Goal: Communication & Community: Share content

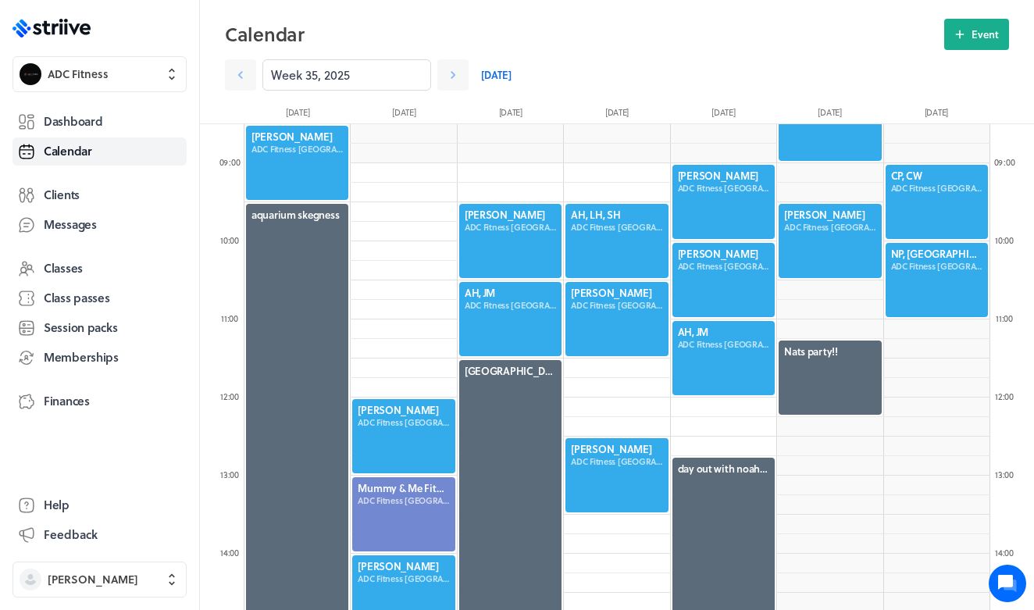
scroll to position [1874, 746]
click at [87, 37] on icon ".st0{fill:#006BFF;} .st1{fill:#0A121C;} .st2{fill:url(#SVGID_1_);} .st3{fill:ur…" at bounding box center [51, 28] width 78 height 19
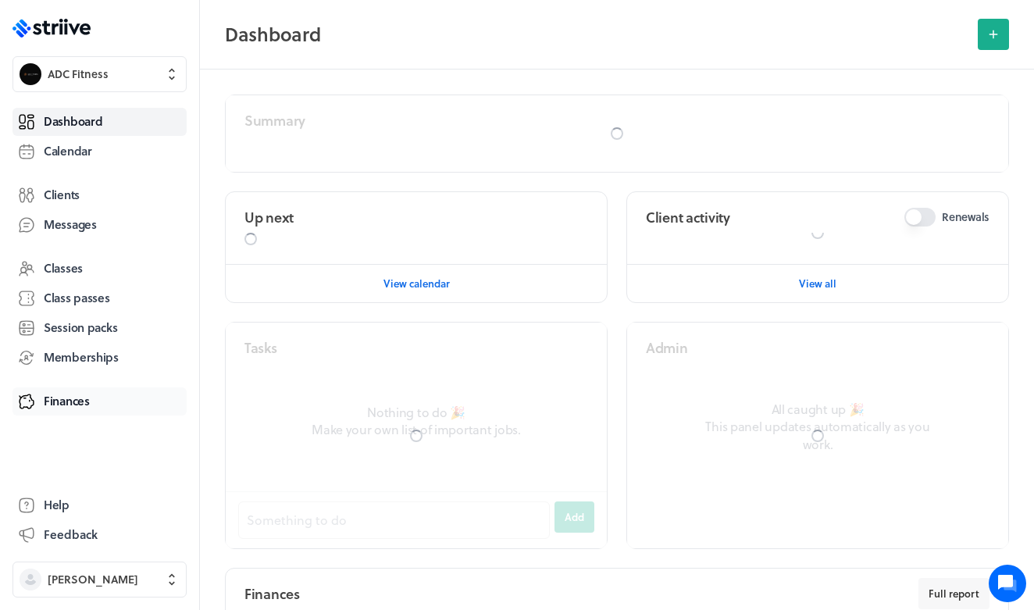
click at [84, 395] on span "Finances" at bounding box center [67, 401] width 46 height 16
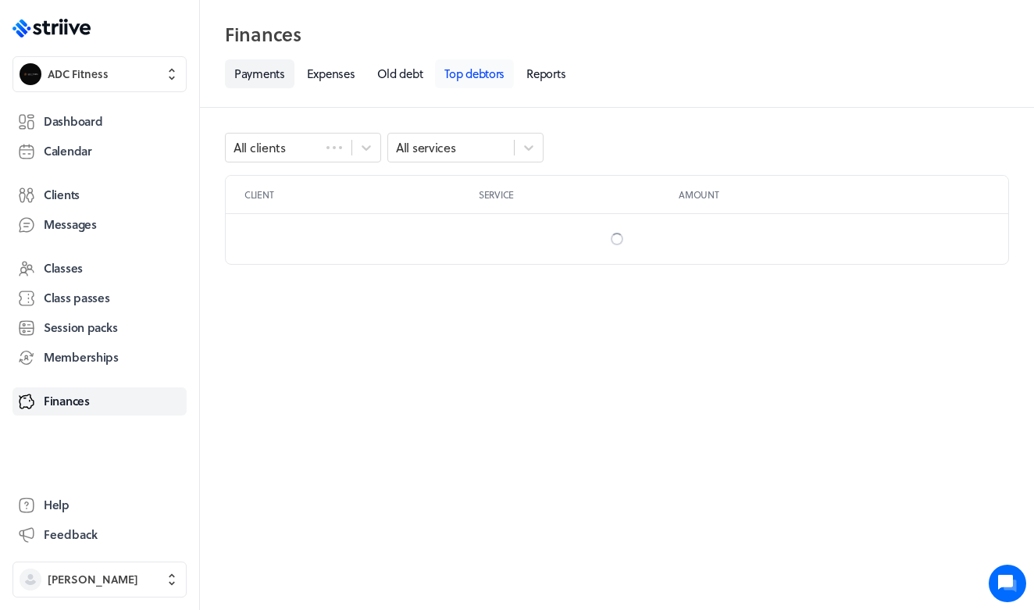
click at [499, 76] on link "Top debtors" at bounding box center [474, 73] width 79 height 29
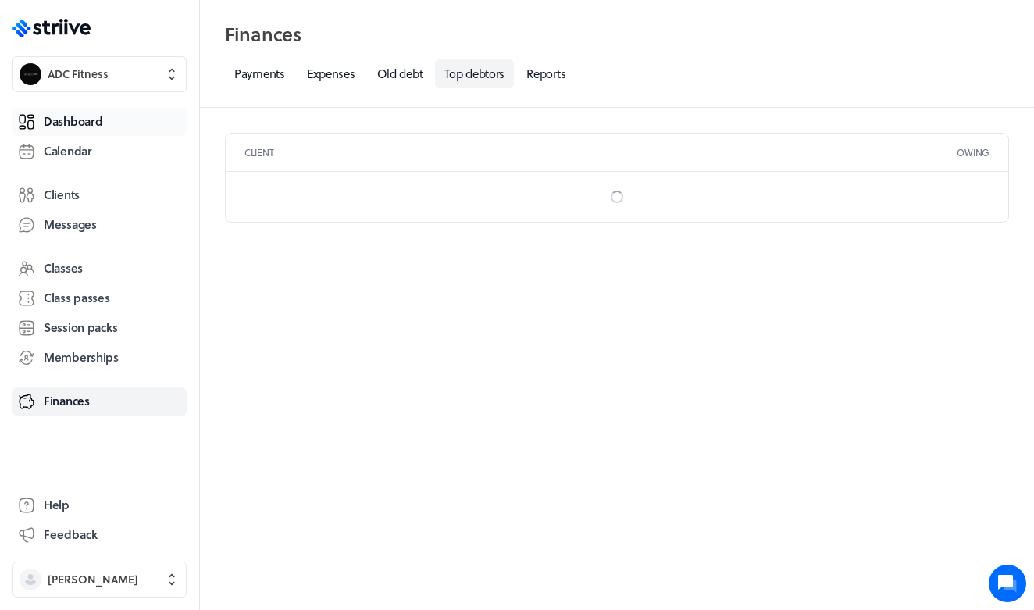
click at [96, 113] on span "Dashboard" at bounding box center [73, 121] width 59 height 16
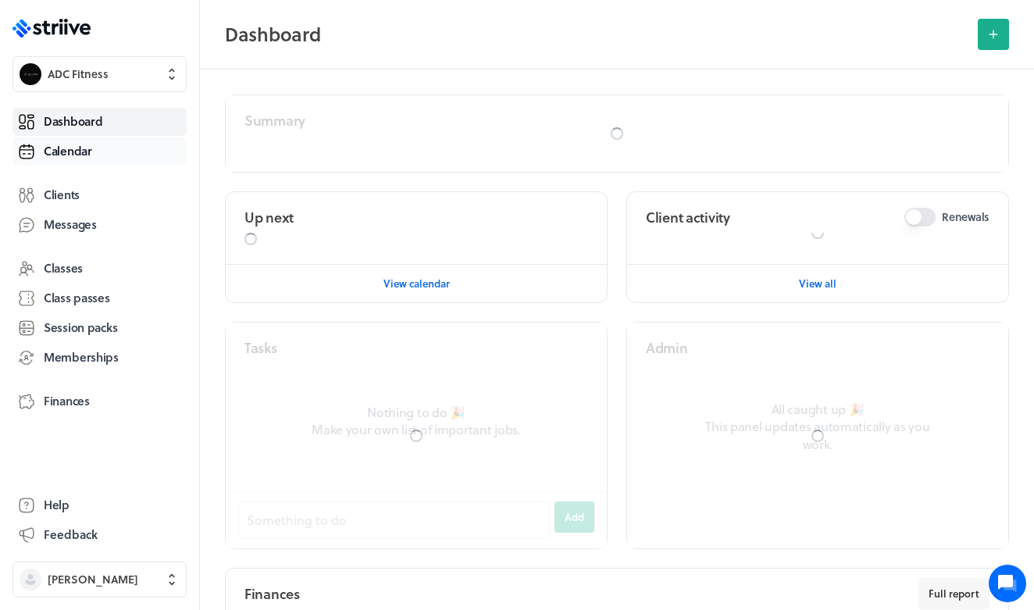
click at [91, 149] on span "Calendar" at bounding box center [68, 151] width 48 height 16
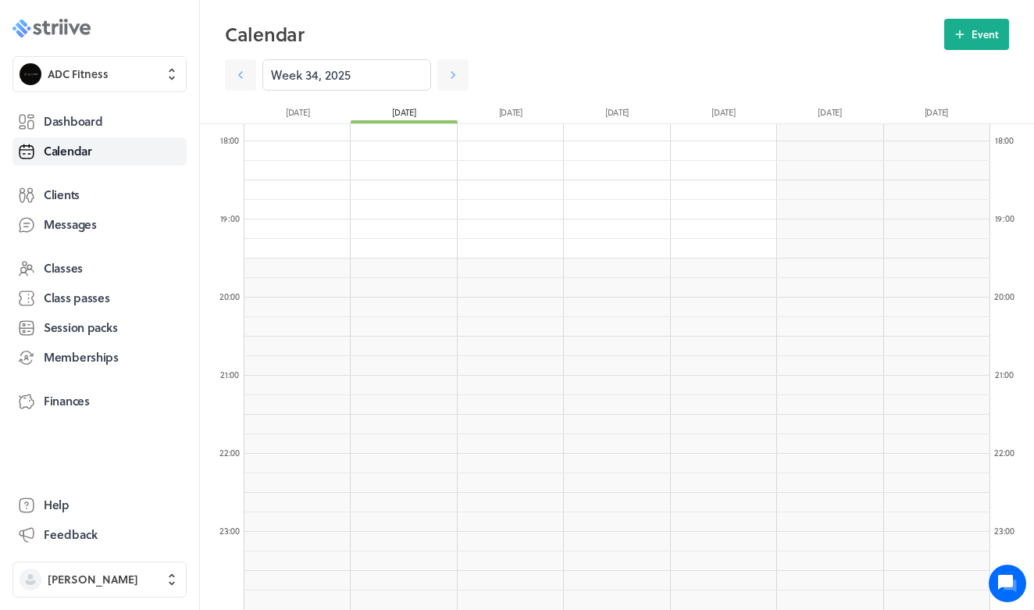
scroll to position [1388, 0]
drag, startPoint x: 127, startPoint y: 23, endPoint x: 549, endPoint y: 55, distance: 423.6
click at [549, 55] on section "Week 34, 2025" at bounding box center [617, 70] width 784 height 41
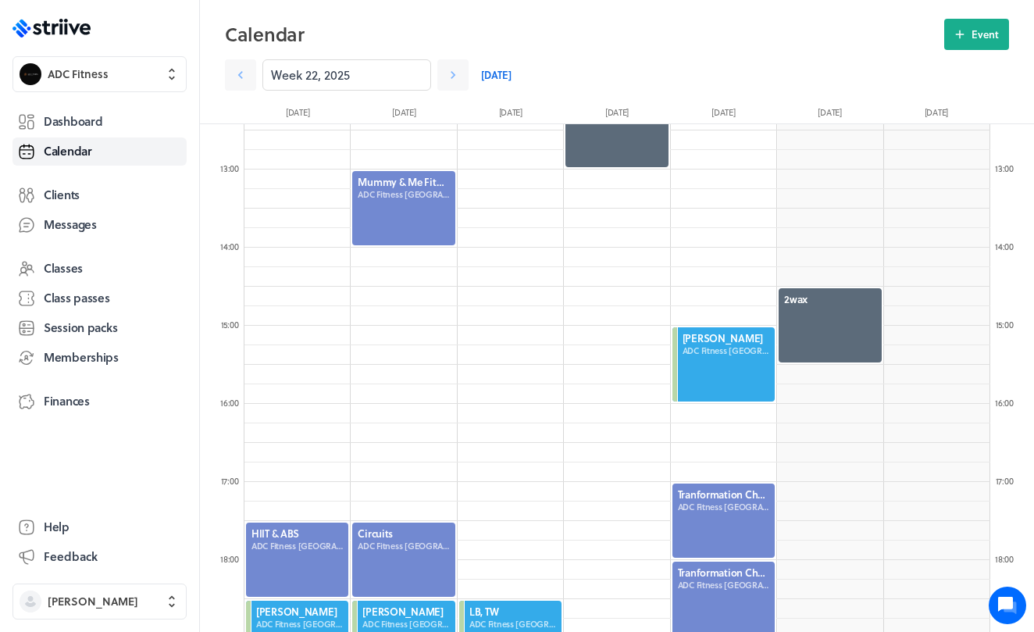
scroll to position [1034, 0]
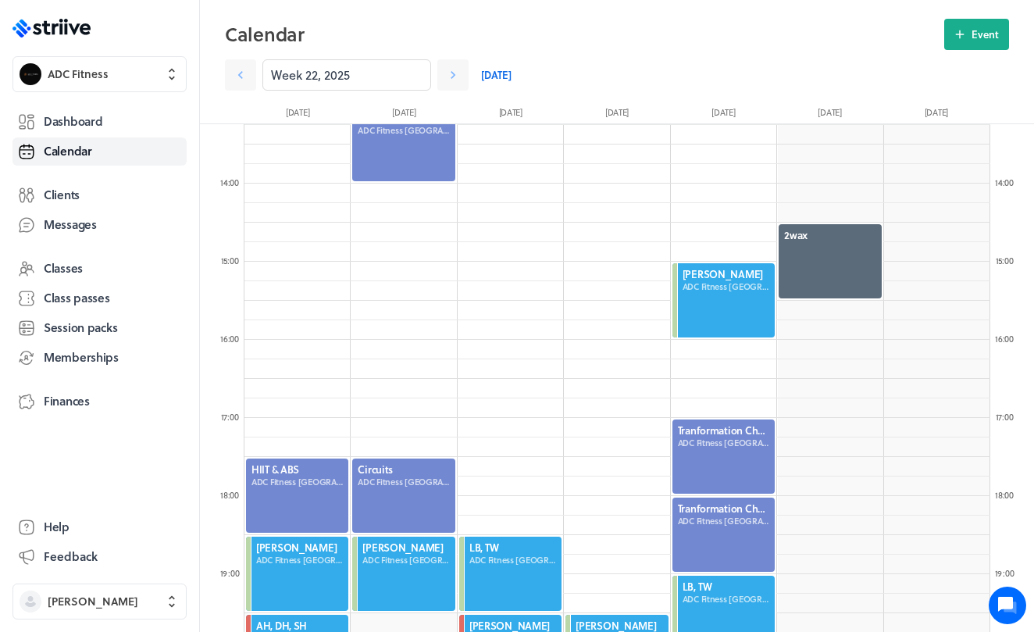
click at [490, 82] on link "[DATE]" at bounding box center [496, 74] width 30 height 31
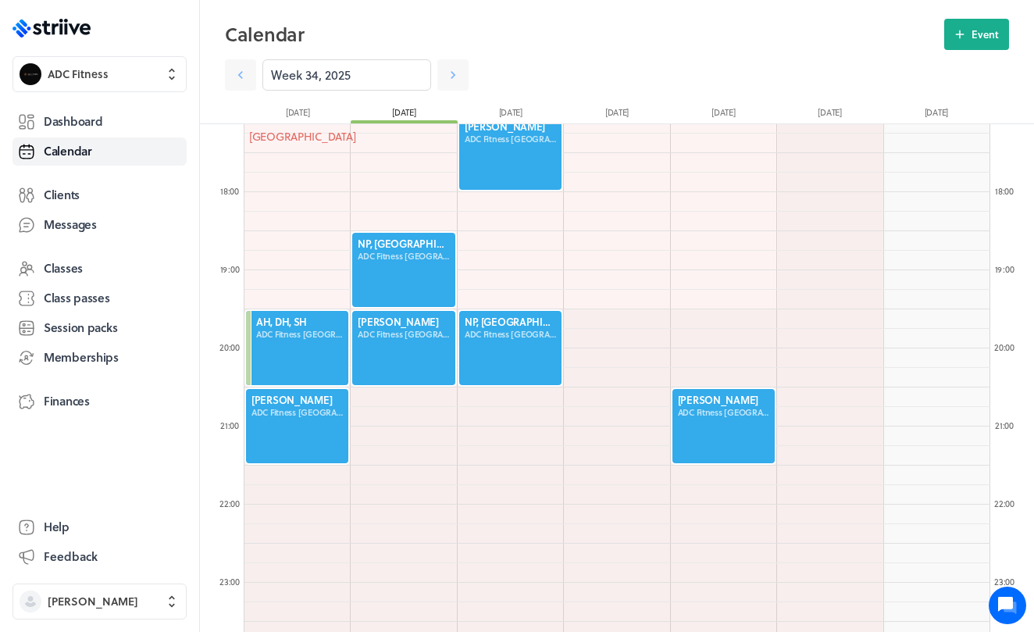
scroll to position [1338, 0]
click at [305, 411] on div at bounding box center [296, 425] width 105 height 77
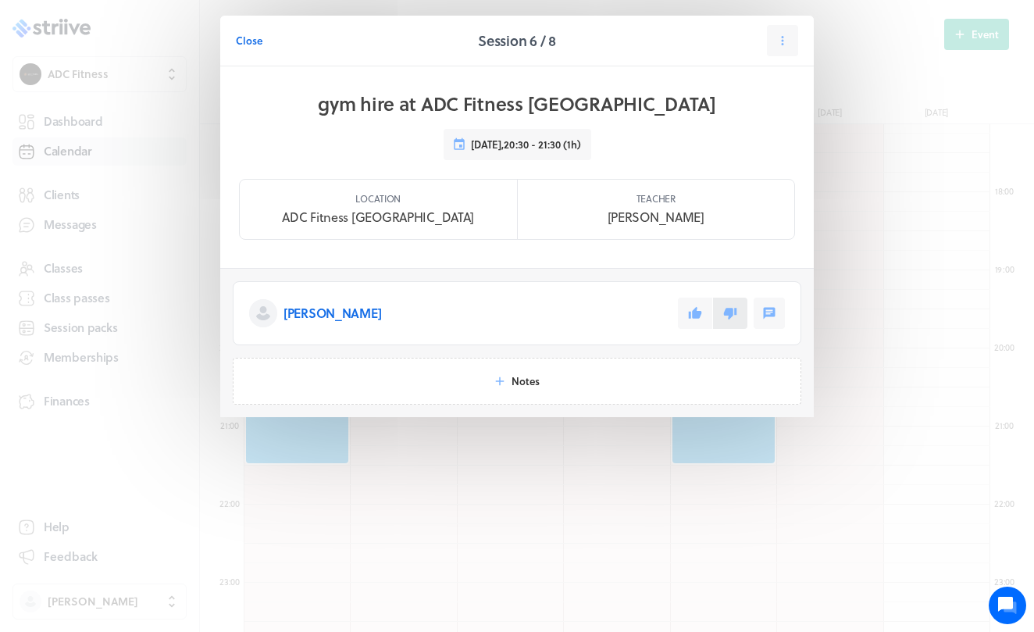
click at [732, 308] on icon at bounding box center [730, 313] width 14 height 14
click at [246, 45] on span "Close" at bounding box center [249, 41] width 27 height 14
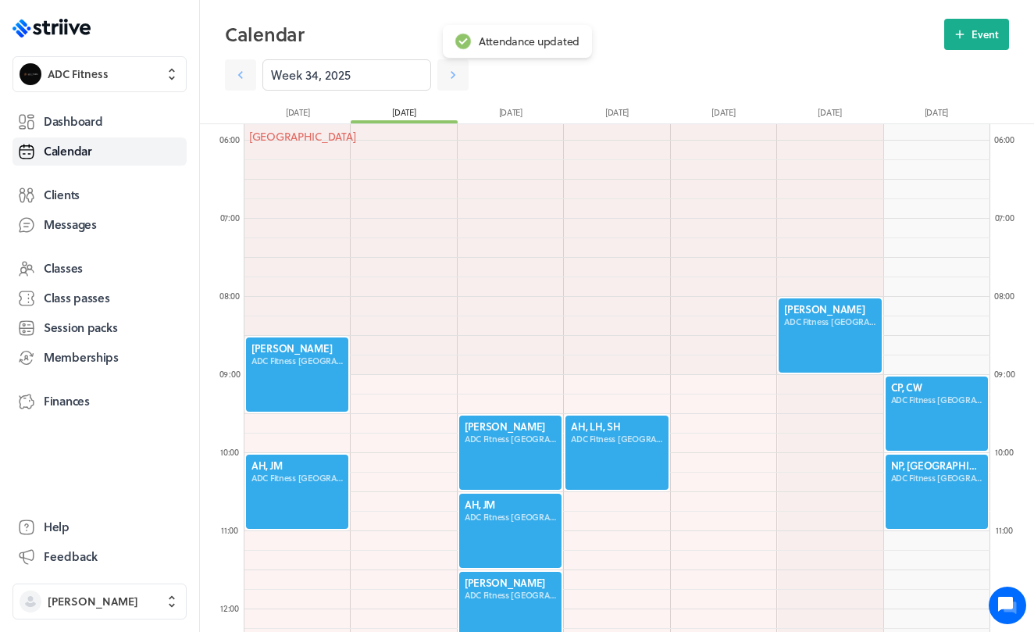
scroll to position [451, 0]
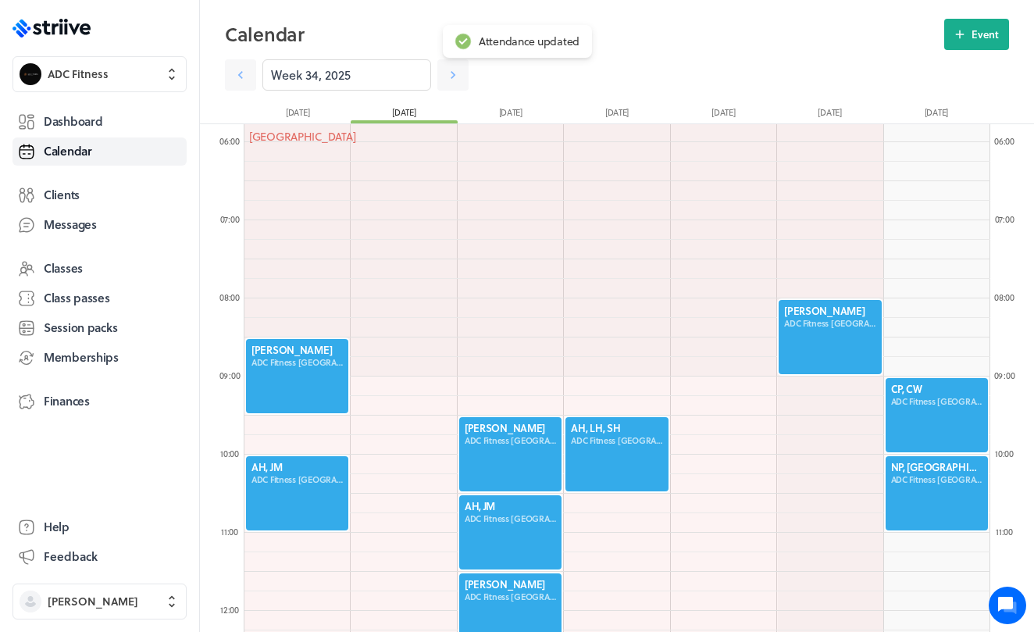
click at [297, 365] on div at bounding box center [296, 375] width 105 height 77
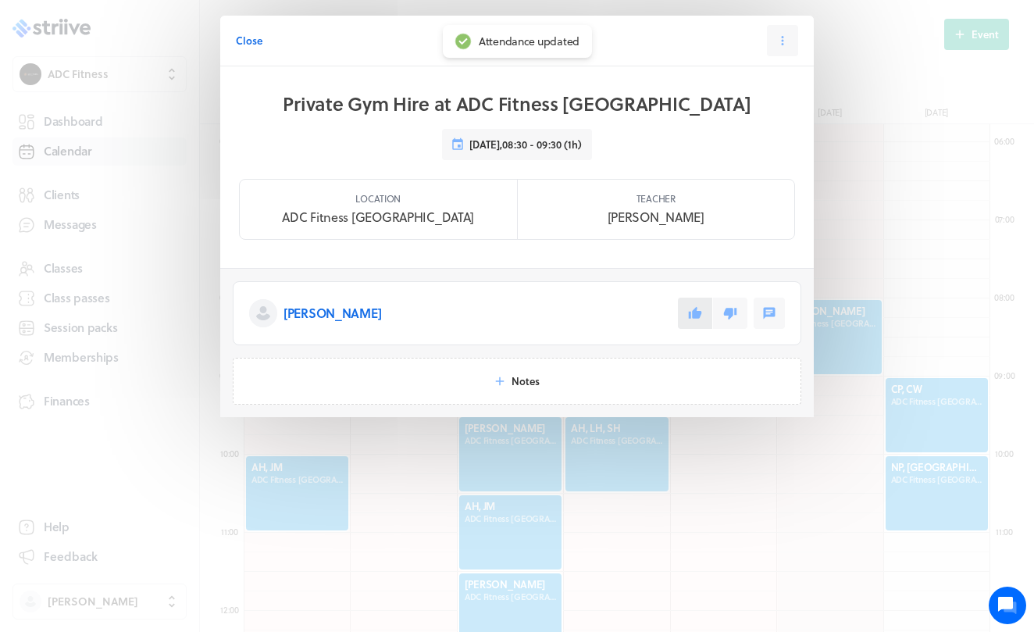
click at [695, 318] on icon at bounding box center [695, 313] width 13 height 12
click at [251, 45] on span "Close" at bounding box center [249, 41] width 27 height 14
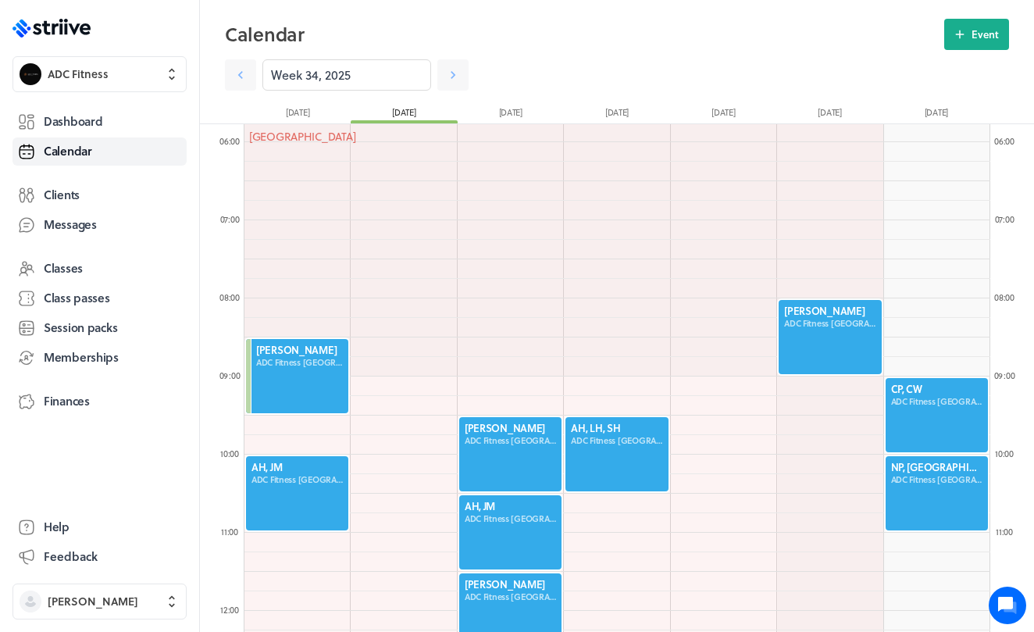
click at [298, 449] on div "[GEOGRAPHIC_DATA]" at bounding box center [510, 611] width 533 height 1874
click at [300, 499] on div at bounding box center [296, 492] width 105 height 77
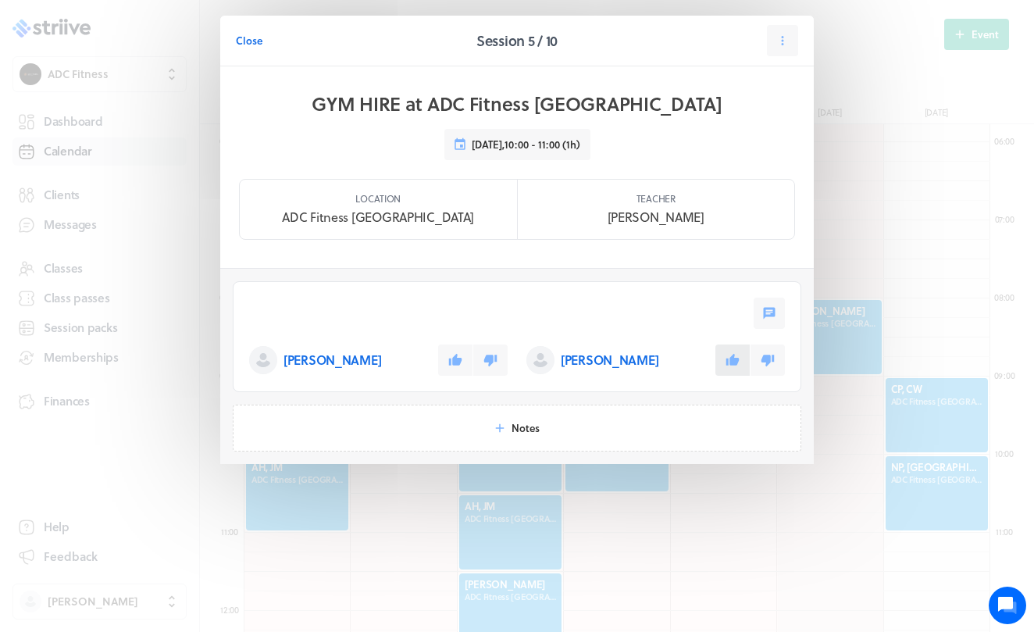
click at [725, 365] on button at bounding box center [732, 359] width 34 height 31
click at [451, 364] on icon at bounding box center [455, 360] width 13 height 12
click at [252, 41] on span "Close" at bounding box center [249, 41] width 27 height 14
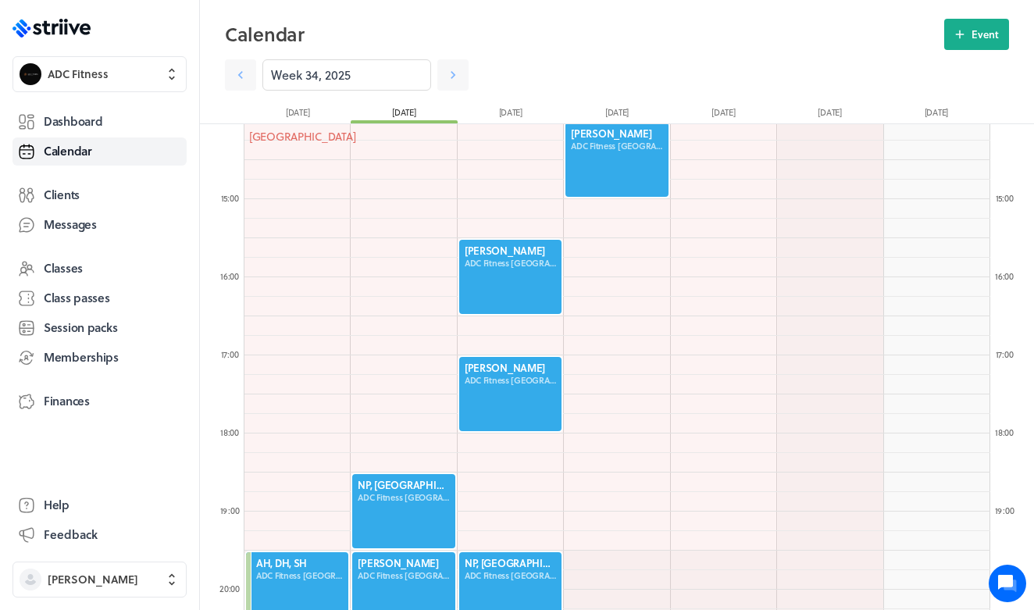
scroll to position [1388, 0]
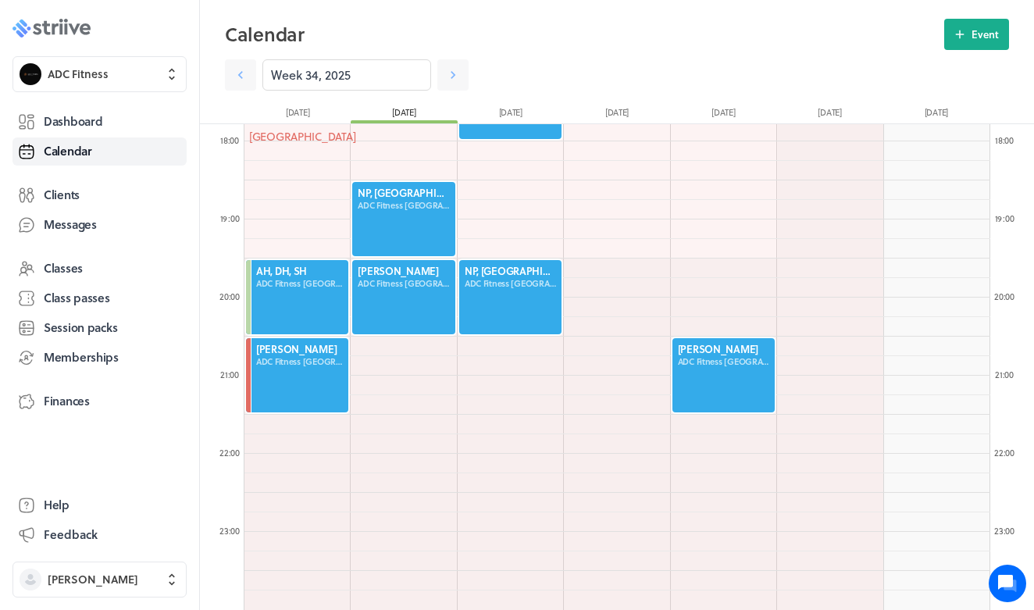
click at [68, 23] on icon ".st0{fill:#006BFF;} .st1{fill:#0A121C;} .st2{fill:url(#SVGID_1_);} .st3{fill:ur…" at bounding box center [51, 28] width 78 height 19
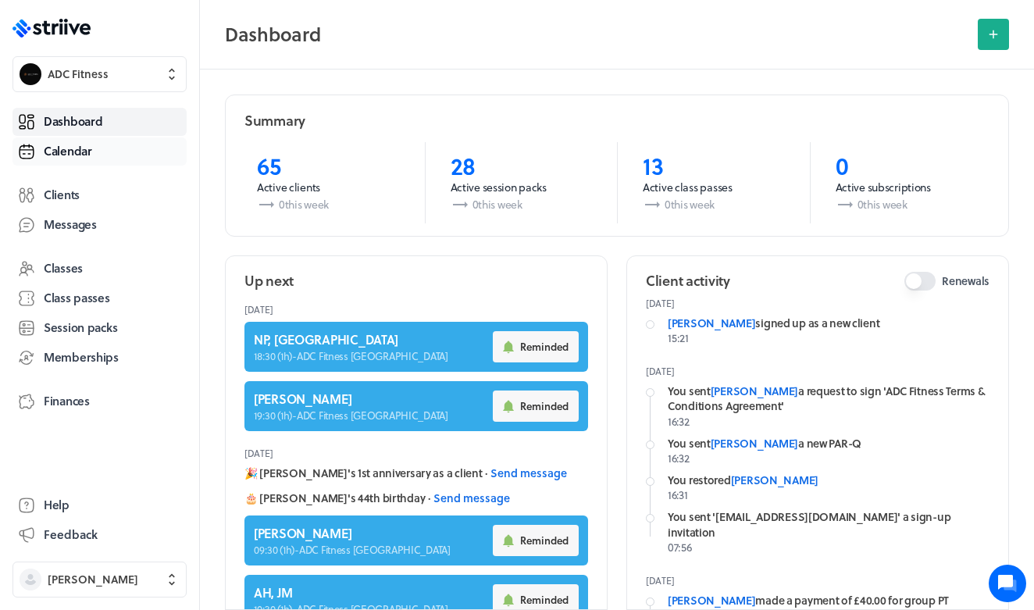
click at [70, 145] on span "Calendar" at bounding box center [68, 151] width 48 height 16
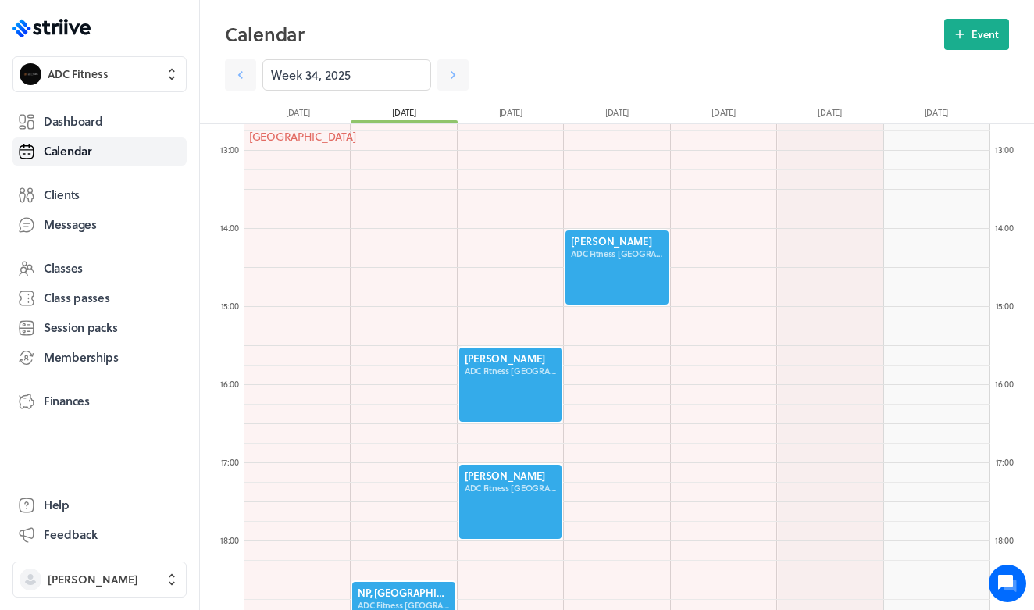
scroll to position [861, 0]
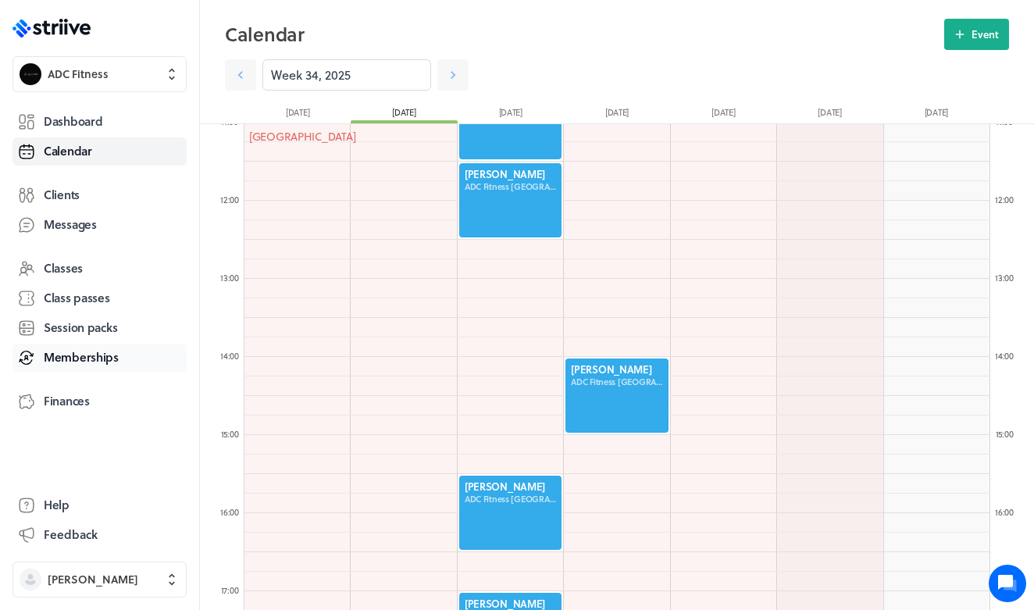
click at [91, 358] on span "Memberships" at bounding box center [81, 357] width 75 height 16
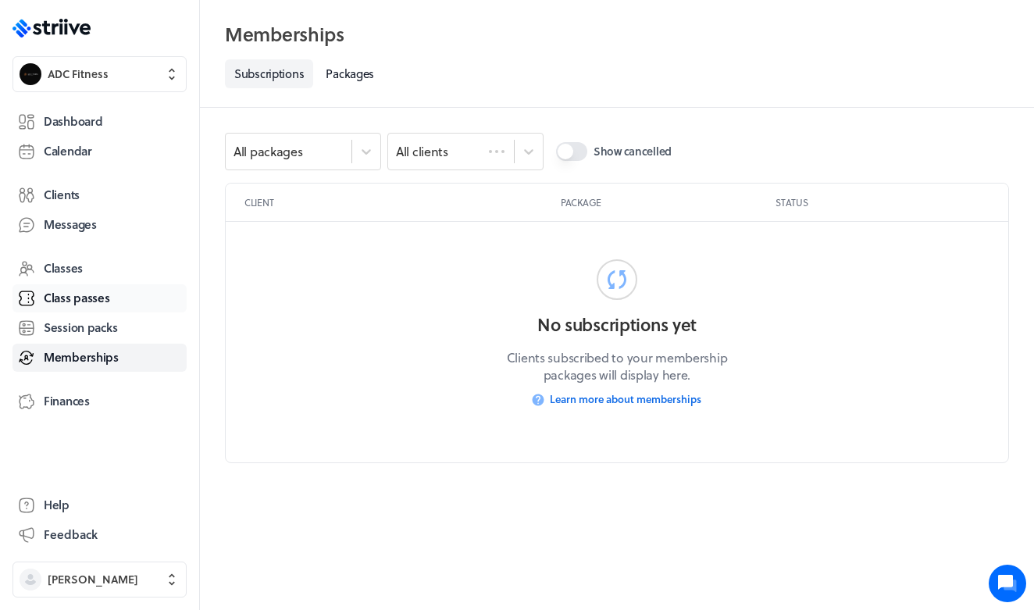
click at [73, 300] on span "Class passes" at bounding box center [77, 298] width 66 height 16
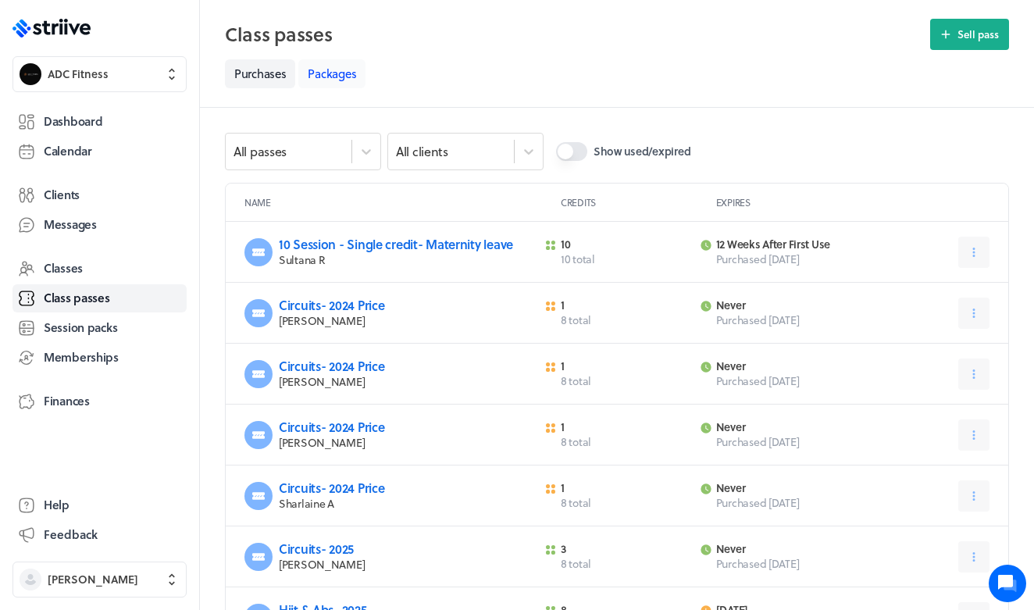
click at [329, 68] on link "Packages" at bounding box center [331, 73] width 67 height 29
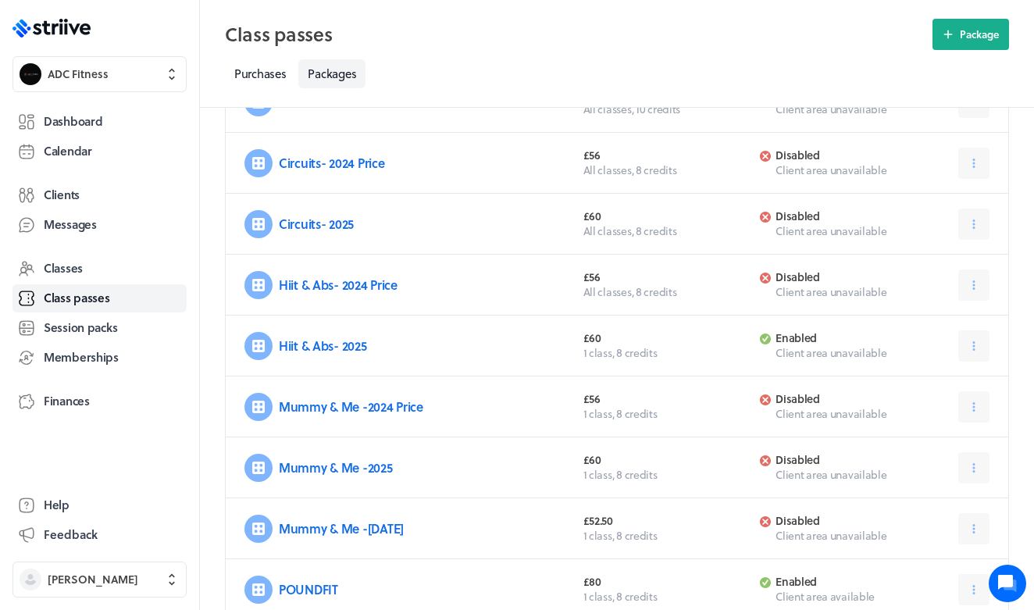
scroll to position [149, 0]
click at [975, 285] on icon at bounding box center [974, 286] width 14 height 14
click at [933, 378] on span "Archive" at bounding box center [928, 380] width 36 height 14
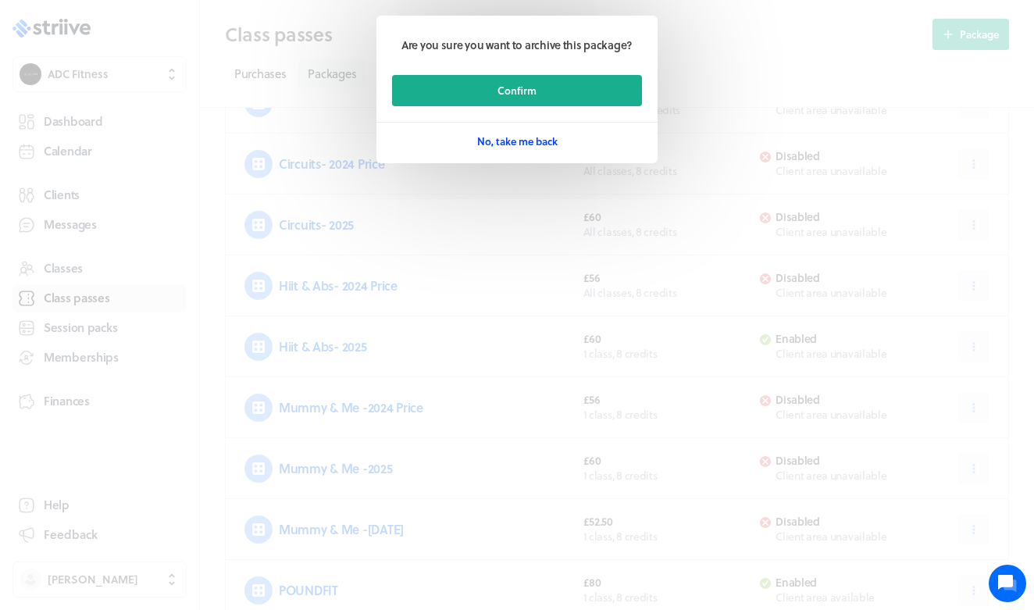
click at [520, 140] on span "No, take me back" at bounding box center [517, 141] width 80 height 14
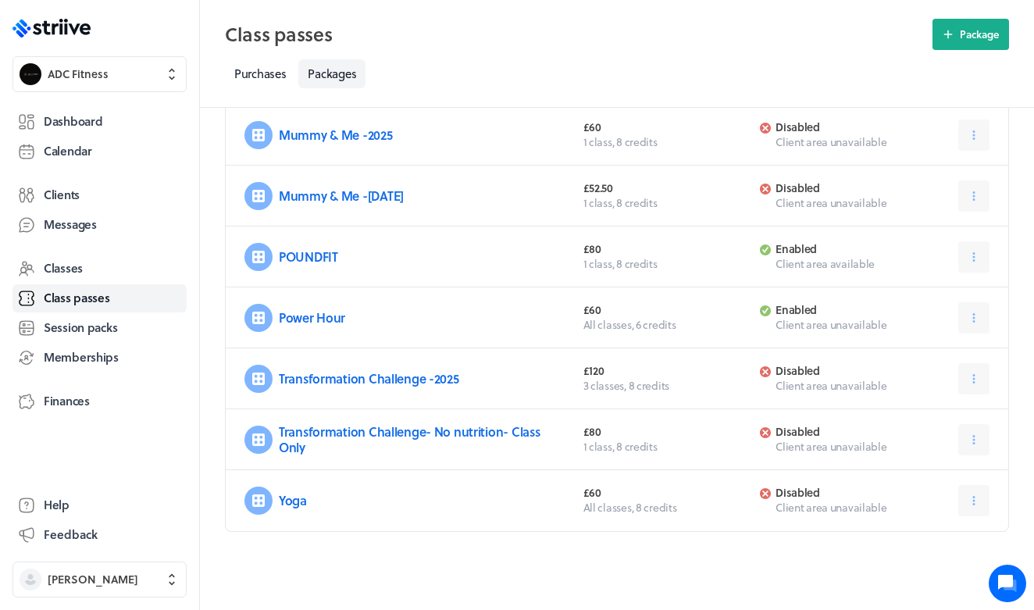
scroll to position [483, 0]
click at [97, 114] on span "Dashboard" at bounding box center [73, 121] width 59 height 16
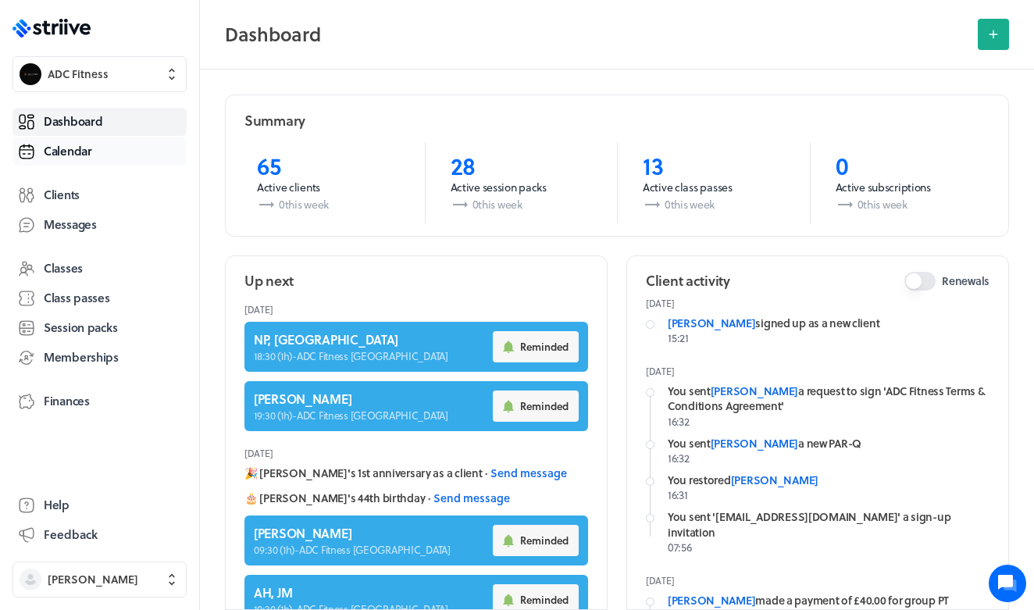
click at [72, 156] on span "Calendar" at bounding box center [68, 151] width 48 height 16
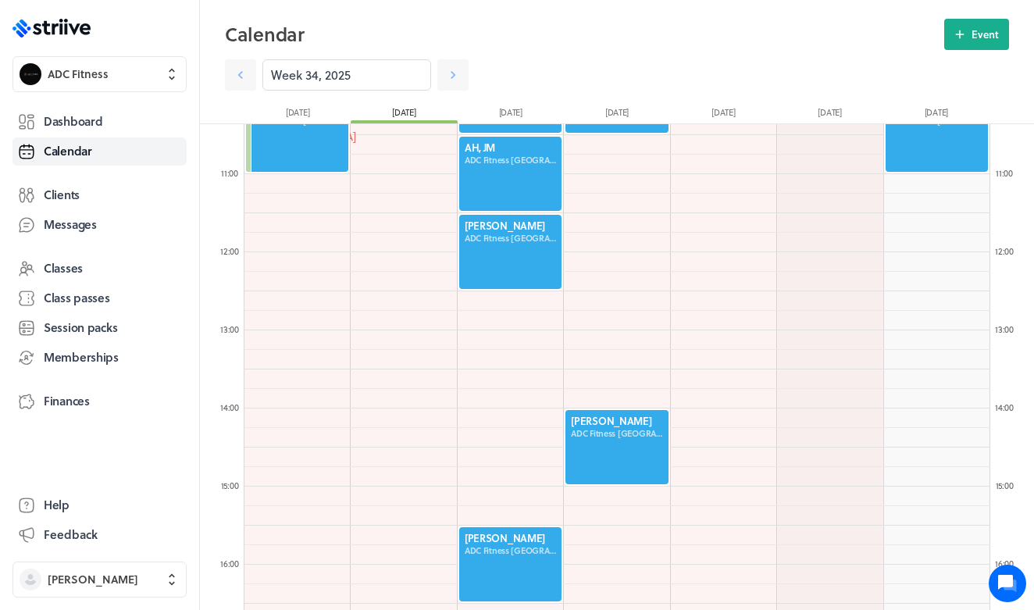
scroll to position [836, 0]
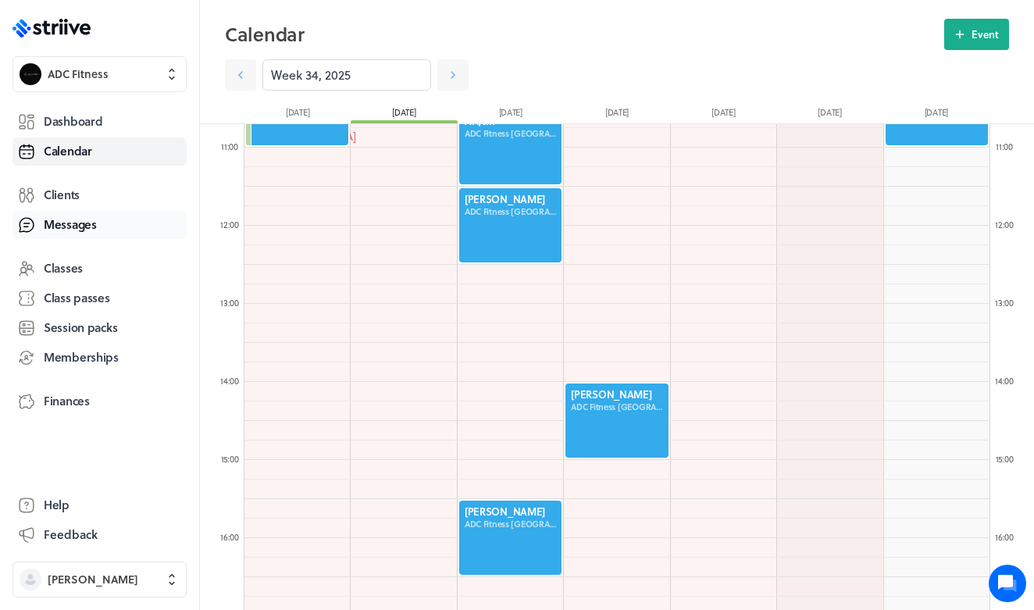
click at [100, 226] on link "Messages" at bounding box center [99, 225] width 174 height 28
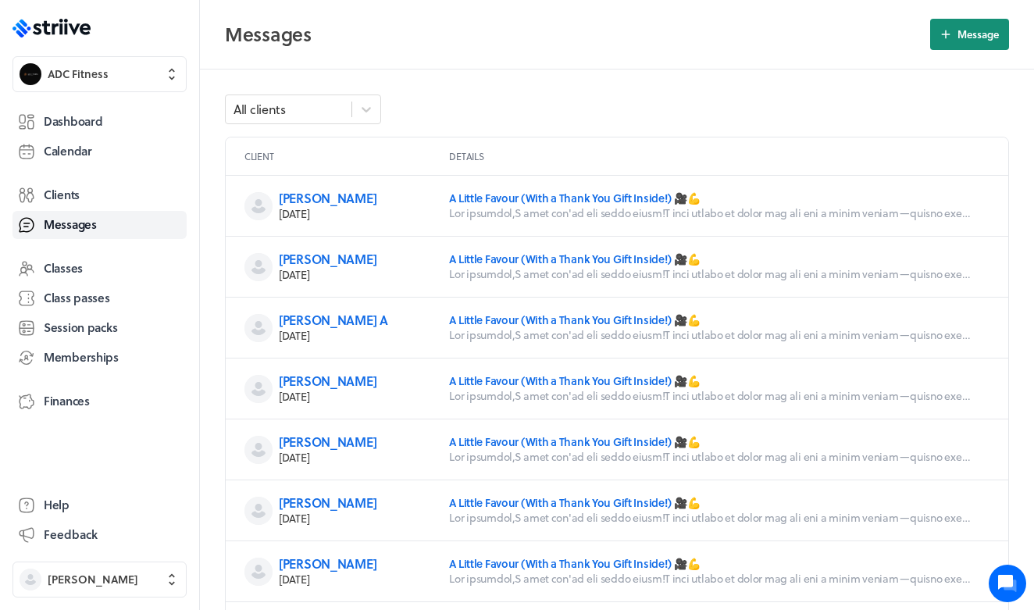
click at [952, 36] on button "Message" at bounding box center [969, 34] width 79 height 31
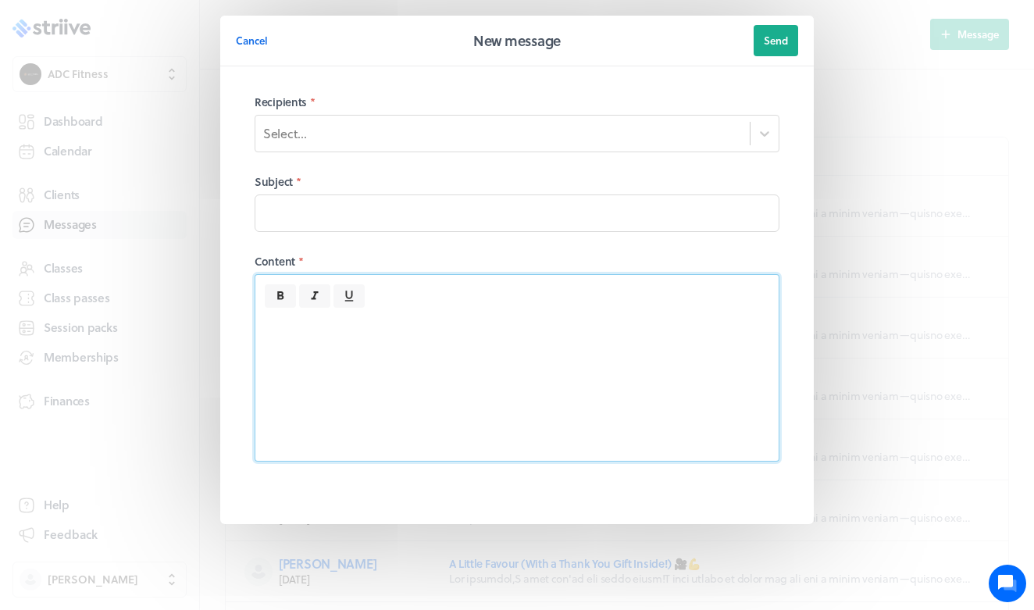
click at [322, 316] on div at bounding box center [516, 384] width 523 height 153
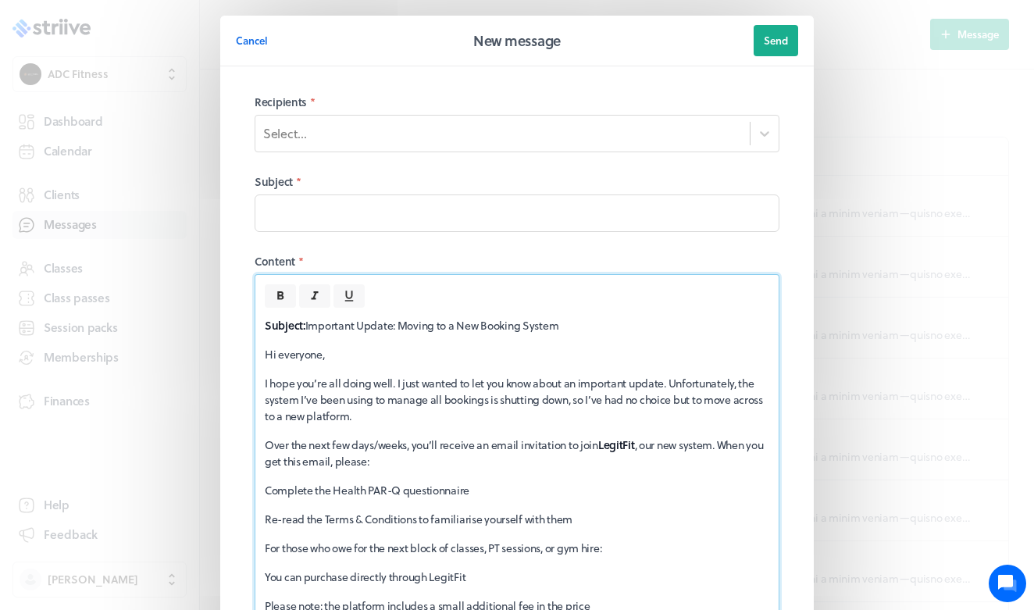
scroll to position [81, 0]
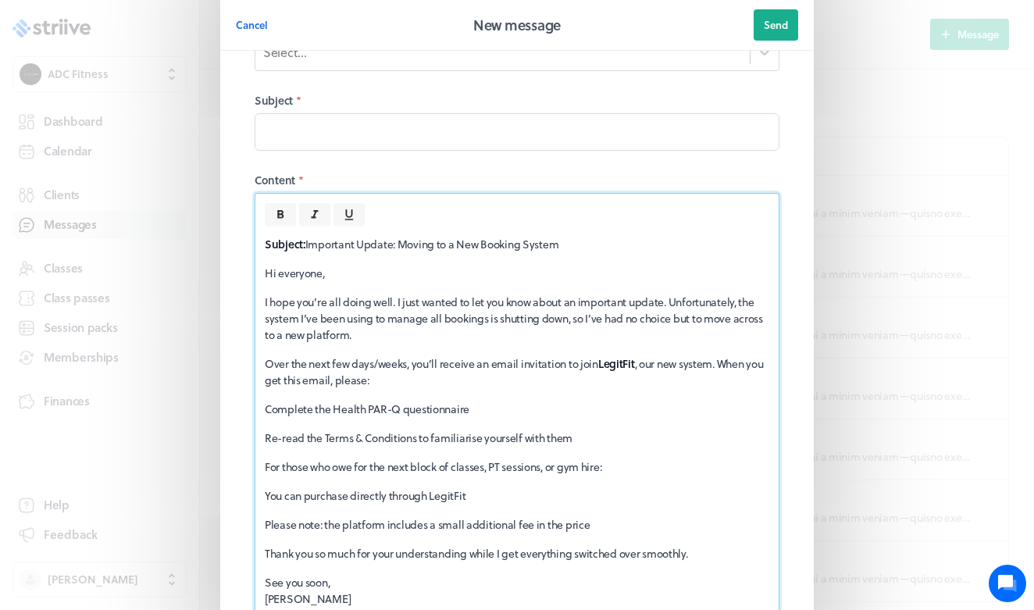
drag, startPoint x: 598, startPoint y: 249, endPoint x: 305, endPoint y: 244, distance: 292.9
click at [307, 245] on p "Subject: Important Update: Moving to a New Booking System" at bounding box center [517, 244] width 504 height 16
copy p "Important Update: Moving to a New Booking System"
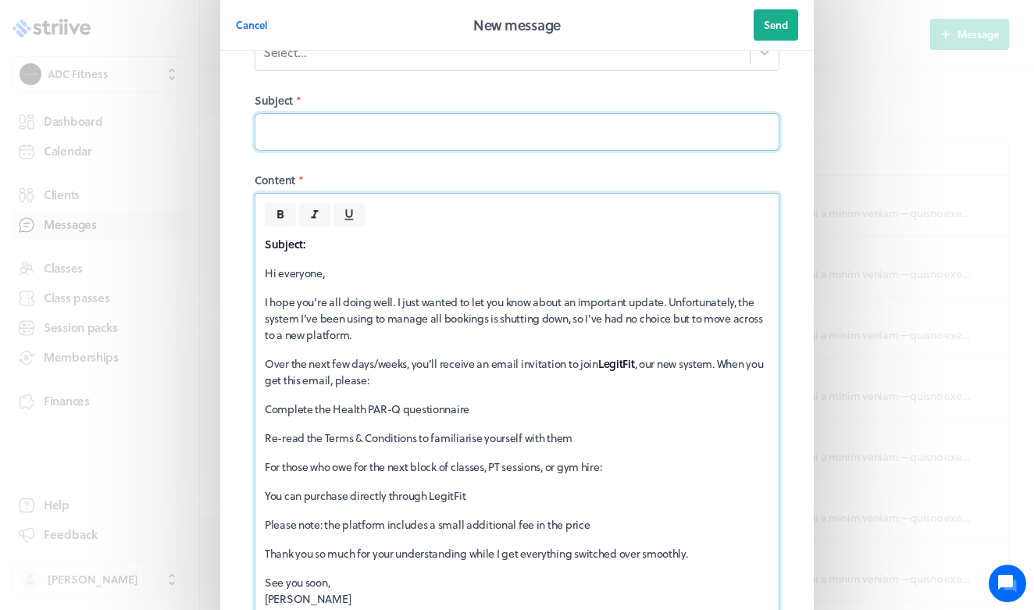
click at [298, 143] on input at bounding box center [517, 131] width 525 height 37
paste input "Important Update: Moving to a New Booking System"
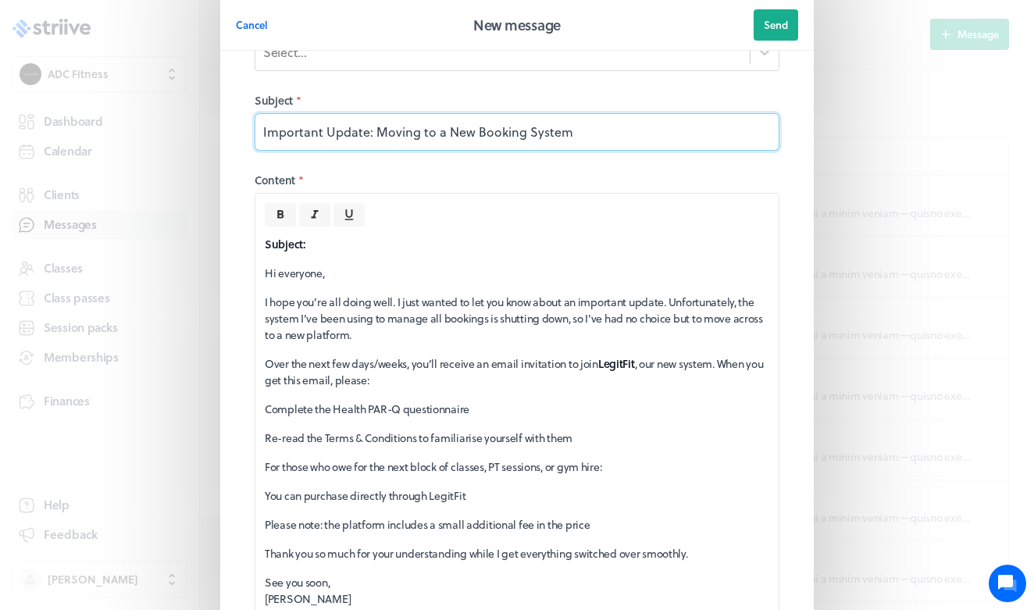
type input "Important Update: Moving to a New Booking System"
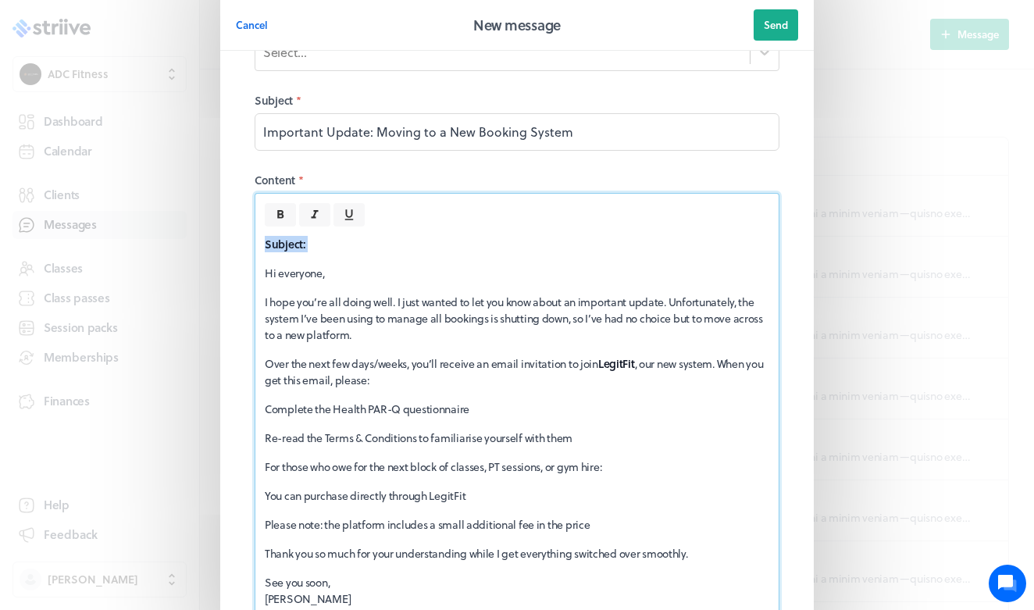
drag, startPoint x: 339, startPoint y: 249, endPoint x: 219, endPoint y: 242, distance: 119.7
click at [219, 242] on section "Cancel New message Send Recipients * Select... Subject * Important Update: Movi…" at bounding box center [517, 338] width 625 height 839
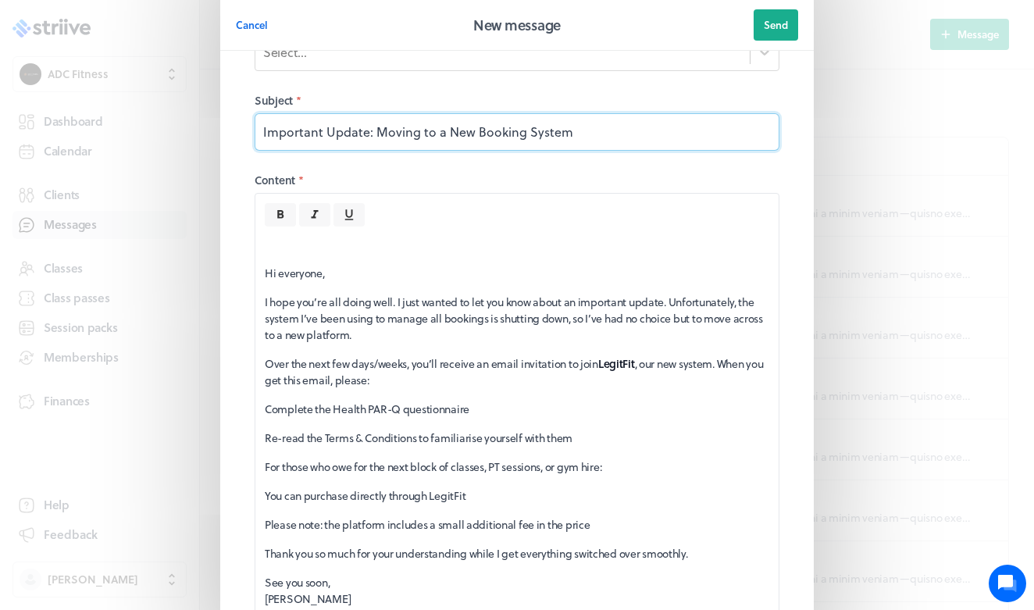
drag, startPoint x: 625, startPoint y: 133, endPoint x: 180, endPoint y: 102, distance: 446.1
click at [180, 102] on div "Cancel New message Send Recipients * Select... Subject * Important Update: Movi…" at bounding box center [517, 338] width 1034 height 839
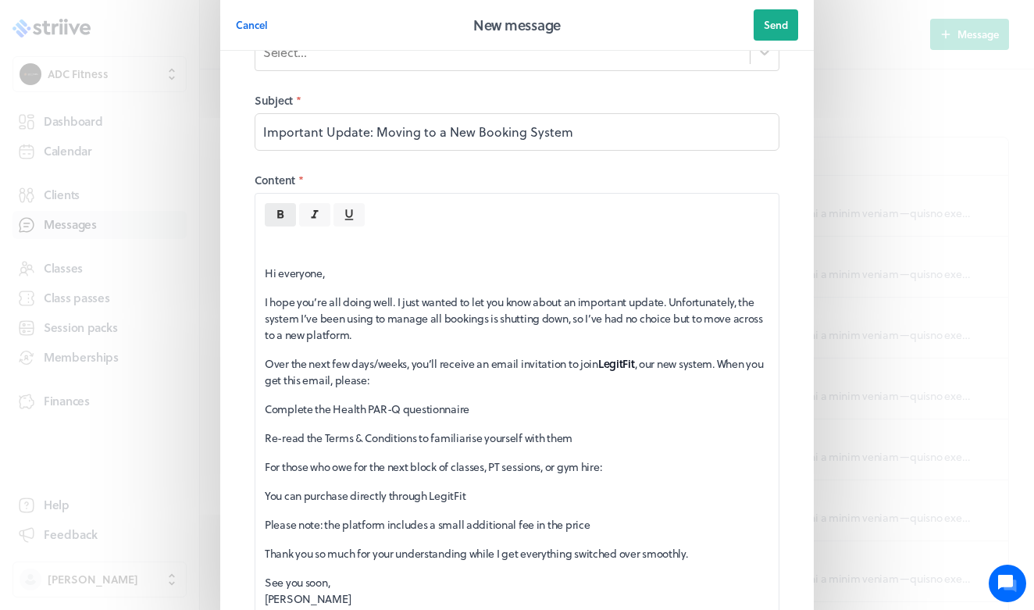
click at [278, 212] on icon at bounding box center [280, 214] width 6 height 9
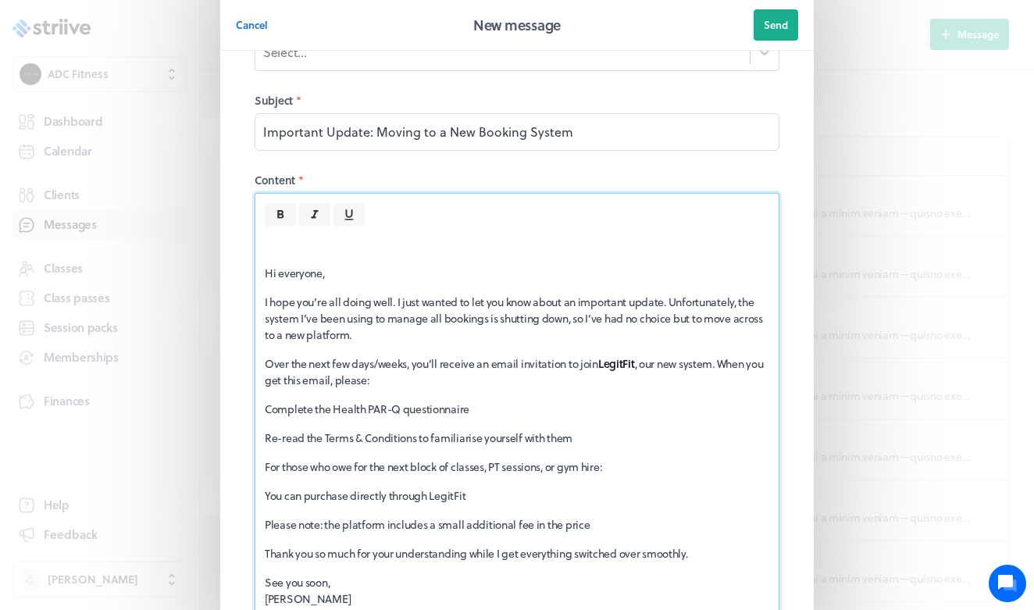
click at [308, 268] on p "Hi everyone," at bounding box center [517, 273] width 504 height 16
click at [264, 273] on div "Hi everyone, I hope you’re all doing well. I just wanted to let you know about …" at bounding box center [516, 421] width 523 height 390
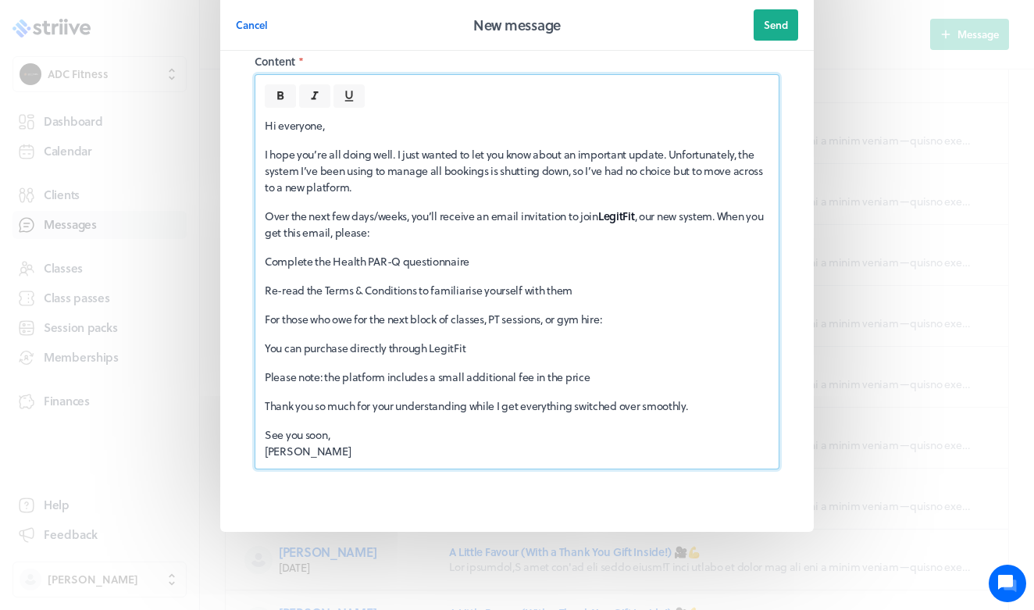
scroll to position [71, 0]
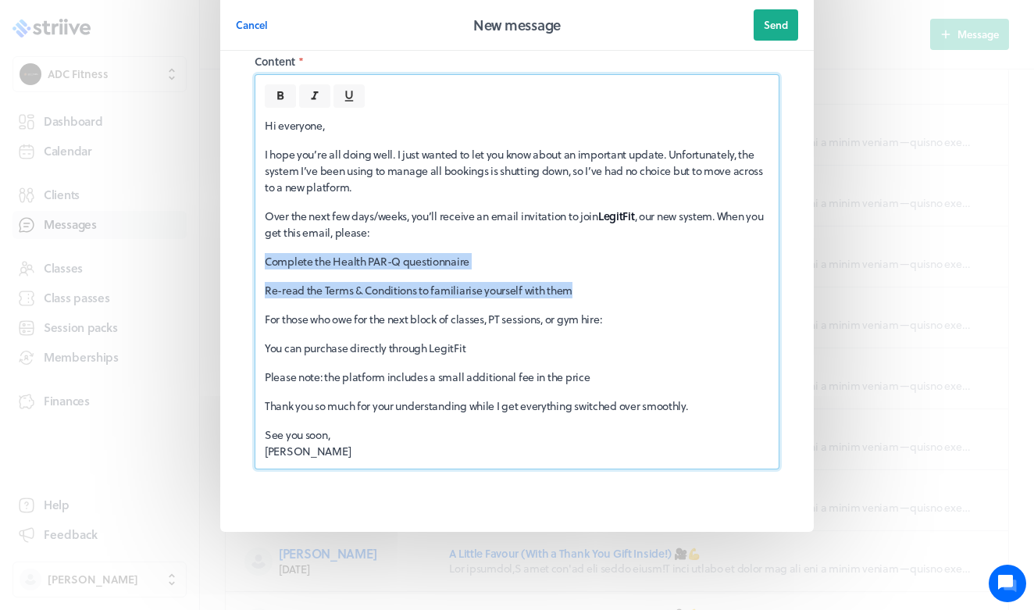
drag, startPoint x: 596, startPoint y: 289, endPoint x: 235, endPoint y: 261, distance: 361.9
click at [237, 262] on fieldset "Recipients * Select... Subject * Important Update: Moving to a New Booking Syst…" at bounding box center [517, 199] width 562 height 634
click at [279, 96] on icon at bounding box center [280, 95] width 6 height 9
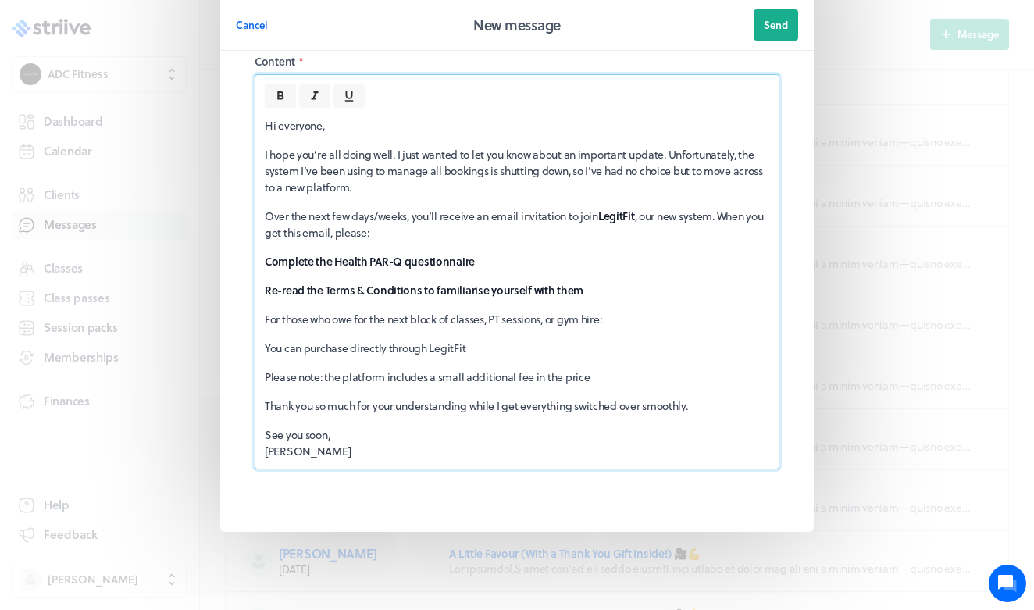
click at [585, 320] on p "For those who owe for the next block of classes, PT sessions, or gym hire:" at bounding box center [517, 319] width 504 height 16
click at [629, 328] on div "Hi everyone, I hope you’re all doing well. I just wanted to let you know about …" at bounding box center [516, 288] width 523 height 361
click at [497, 359] on div "Hi everyone, I hope you’re all doing well. I just wanted to let you know about …" at bounding box center [516, 288] width 523 height 361
drag, startPoint x: 326, startPoint y: 380, endPoint x: 167, endPoint y: 386, distance: 159.4
click at [170, 383] on div "Cancel New message Send Recipients * Select... Subject * Important Update: Movi…" at bounding box center [517, 205] width 1034 height 810
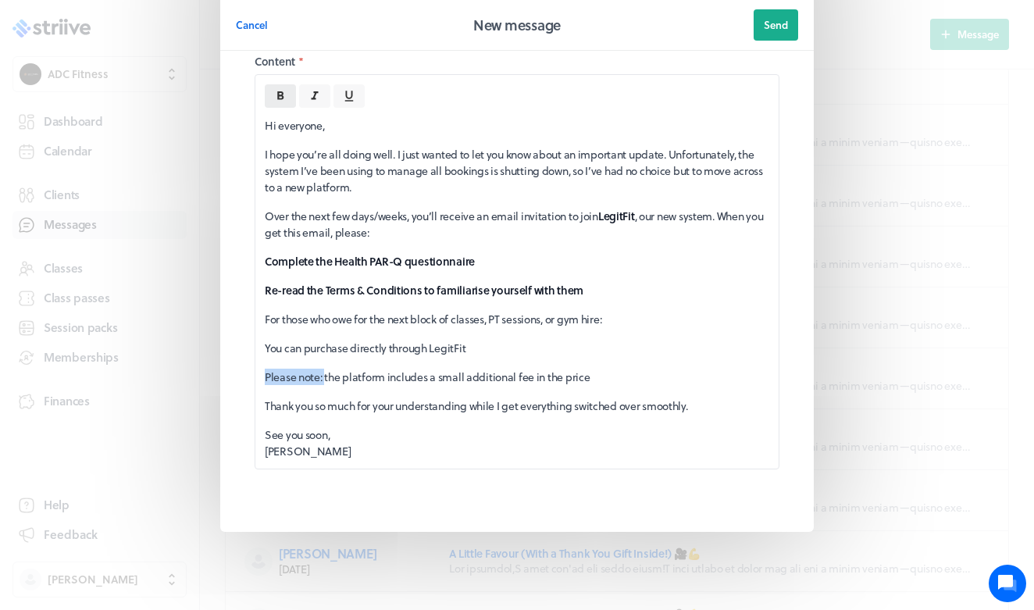
click at [281, 93] on icon at bounding box center [280, 96] width 14 height 14
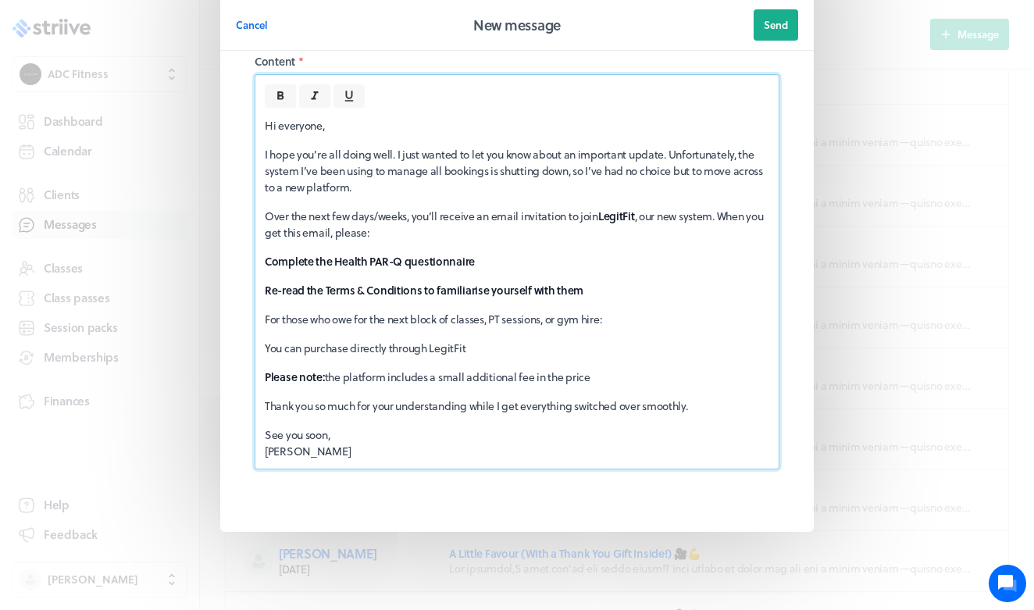
click at [614, 376] on p "Please note: the platform includes a small additional fee in the price" at bounding box center [517, 377] width 504 height 16
click at [313, 340] on p "You can purchase directly through LegitFit" at bounding box center [517, 348] width 504 height 16
click at [542, 342] on p "You can purchase directly through LegitFit" at bounding box center [517, 348] width 504 height 16
click at [578, 355] on p "You can purchase directly through LegitFit" at bounding box center [517, 348] width 504 height 16
click at [611, 381] on p "Please note: the platform includes a small additional fee in the price" at bounding box center [517, 377] width 504 height 16
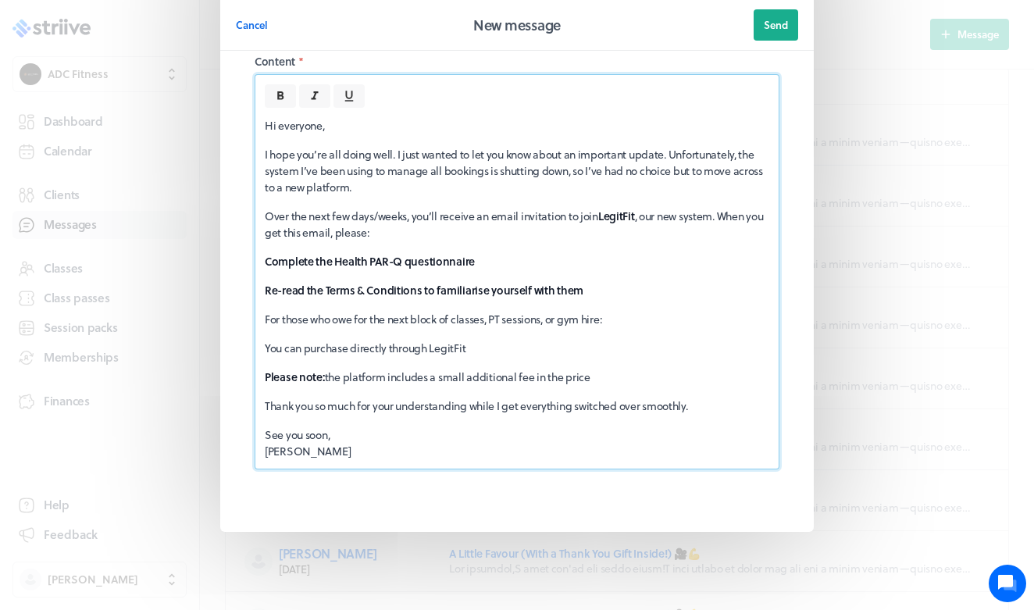
click at [561, 343] on p "You can purchase directly through LegitFit" at bounding box center [517, 348] width 504 height 16
click at [387, 394] on div "Hi everyone, I hope you’re all doing well. I just wanted to let you know about …" at bounding box center [516, 288] width 523 height 361
click at [580, 385] on div "Hi everyone, I hope you’re all doing well. I just wanted to let you know about …" at bounding box center [516, 288] width 523 height 361
click at [633, 389] on div "Hi everyone, I hope you’re all doing well. I just wanted to let you know about …" at bounding box center [516, 288] width 523 height 361
click at [593, 386] on div "Hi everyone, I hope you’re all doing well. I just wanted to let you know about …" at bounding box center [516, 288] width 523 height 361
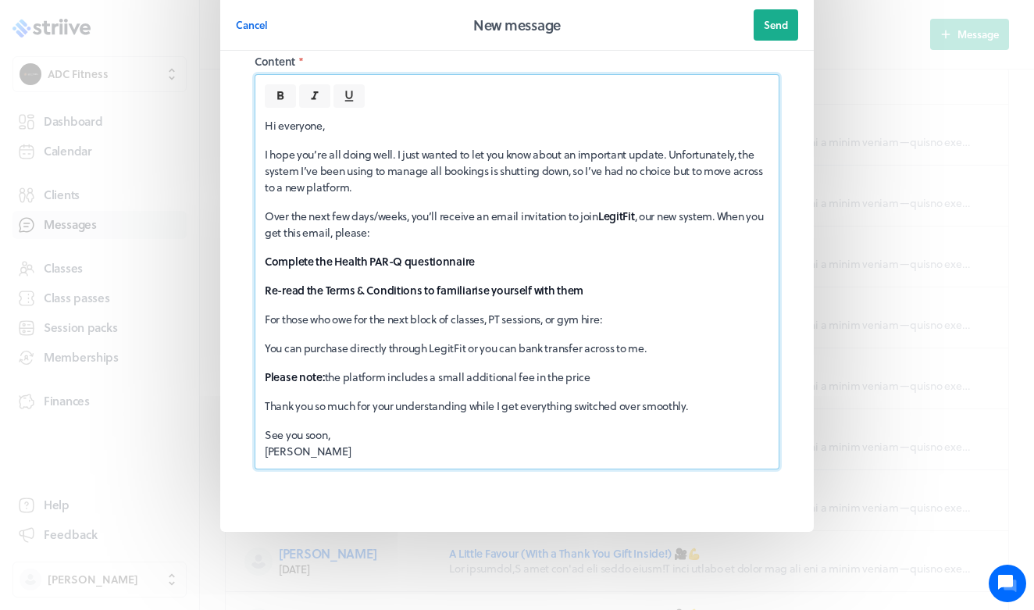
click at [599, 376] on p "Please note: the platform includes a small additional fee in the price" at bounding box center [517, 377] width 504 height 16
click at [523, 378] on p "Please note: the platform includes a small additional fee in the price." at bounding box center [517, 377] width 504 height 16
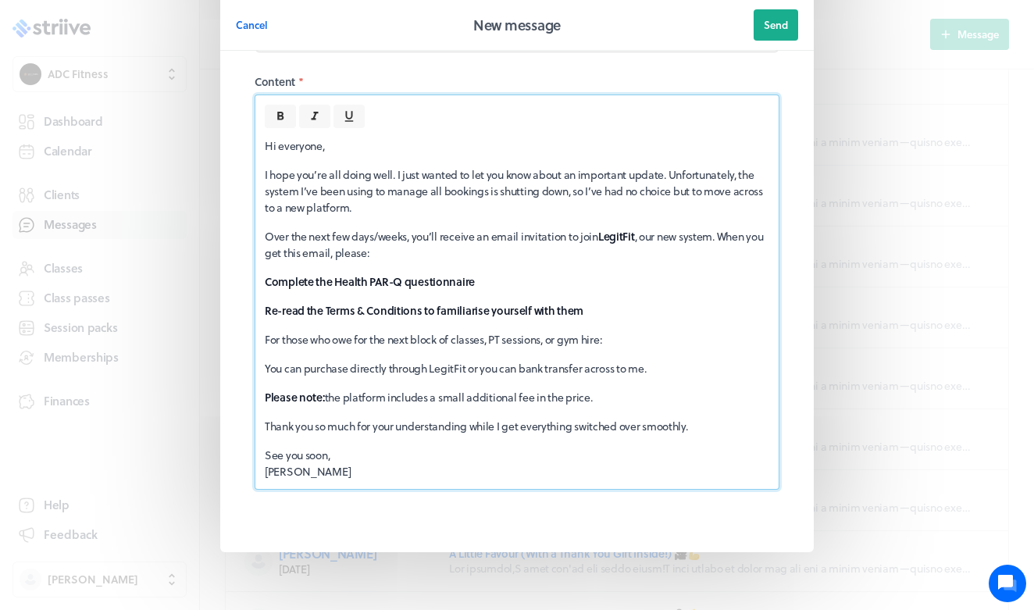
scroll to position [182, 0]
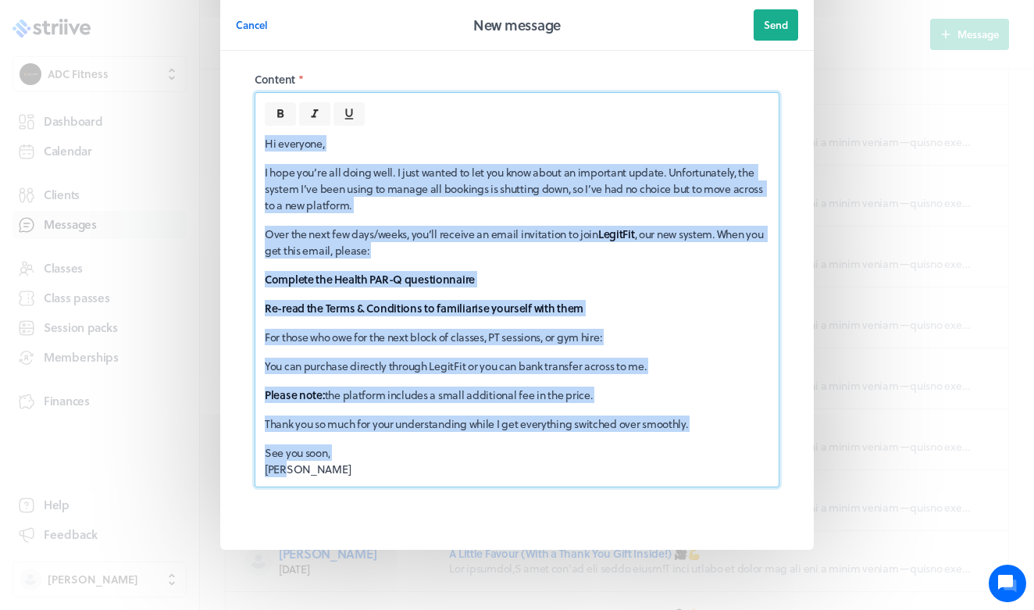
drag, startPoint x: 327, startPoint y: 473, endPoint x: 262, endPoint y: 129, distance: 350.6
click at [262, 129] on div "Hi everyone, I hope you’re all doing well. I just wanted to let you know about …" at bounding box center [516, 306] width 523 height 361
copy div "Hi everyone, I hope you’re all doing well. I just wanted to let you know about …"
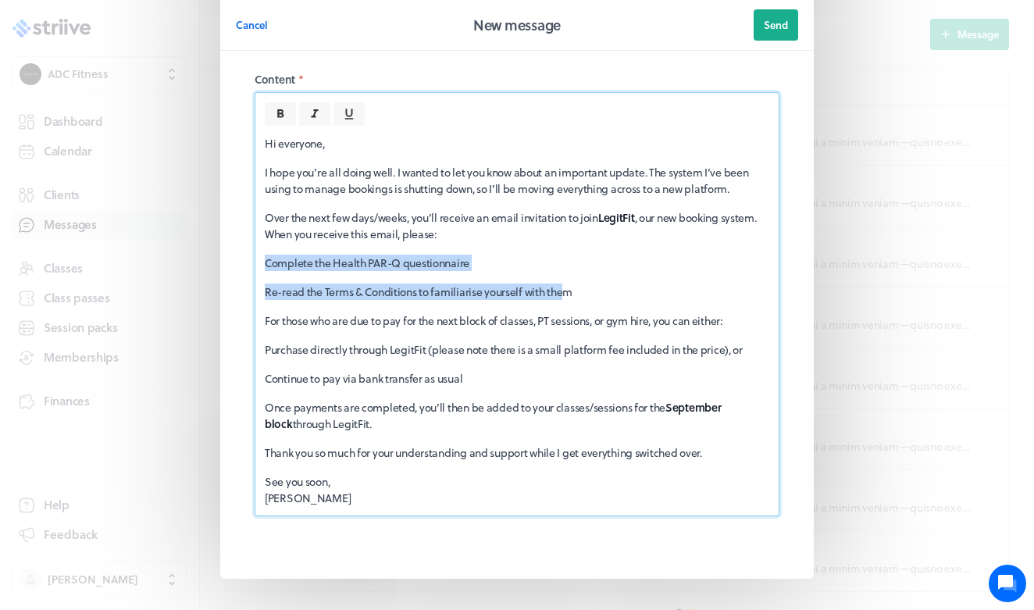
drag, startPoint x: 566, startPoint y: 294, endPoint x: 66, endPoint y: 254, distance: 501.4
click at [66, 254] on div "Cancel New message Send Recipients * Select... Subject * Important Update: Movi…" at bounding box center [517, 237] width 1034 height 839
click at [289, 120] on button at bounding box center [280, 113] width 31 height 23
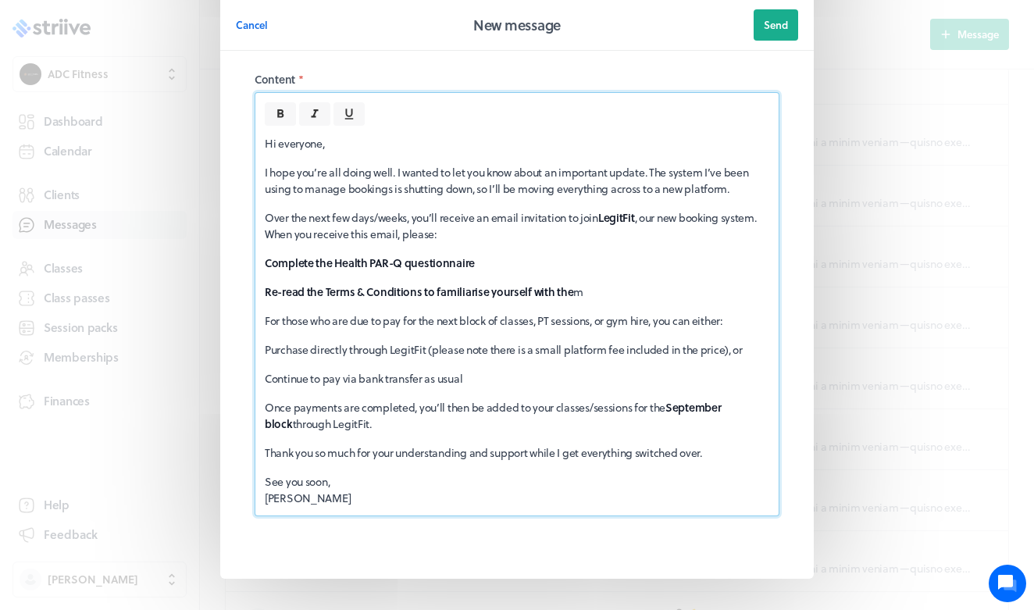
click at [494, 293] on strong "Re-read the Terms & Conditions to familiarise yourself with the" at bounding box center [419, 291] width 308 height 16
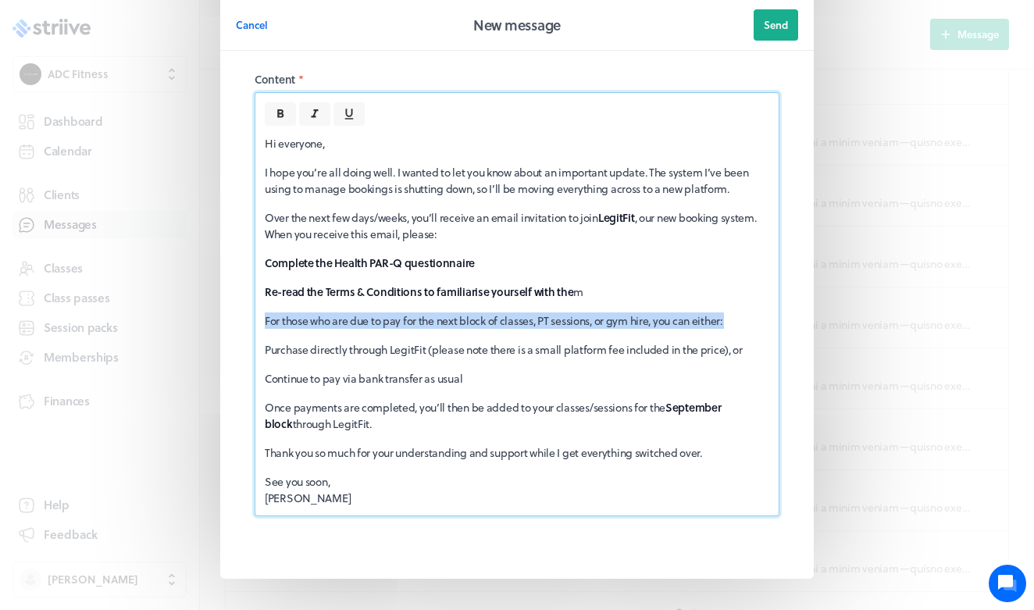
drag, startPoint x: 743, startPoint y: 329, endPoint x: 237, endPoint y: 306, distance: 506.5
click at [237, 306] on fieldset "Recipients * Select... Subject * Important Update: Moving to a New Booking Syst…" at bounding box center [517, 231] width 562 height 663
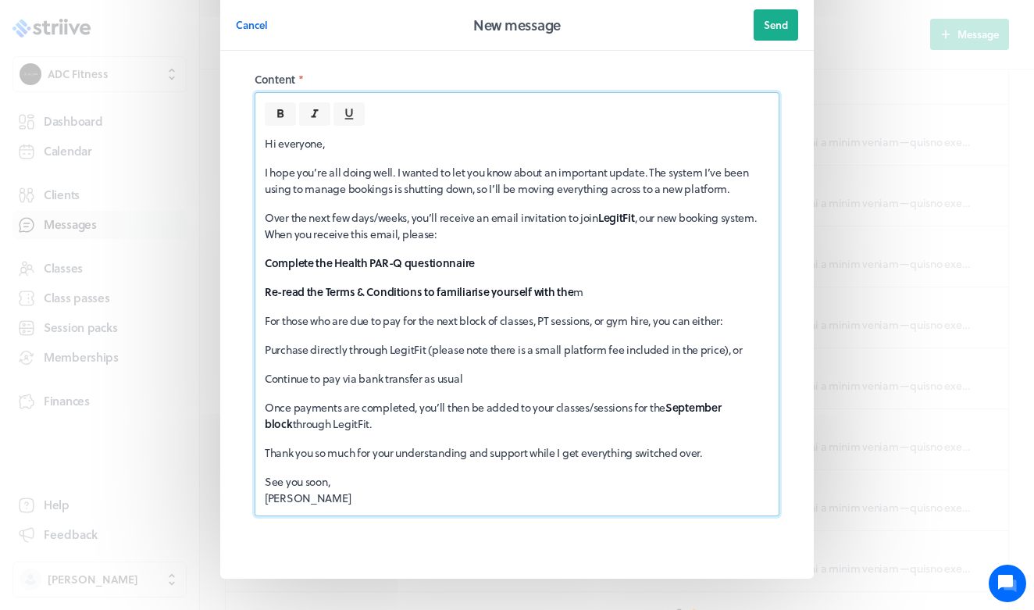
click at [448, 346] on p "Purchase directly through LegitFit (please note there is a small platform fee i…" at bounding box center [517, 349] width 504 height 16
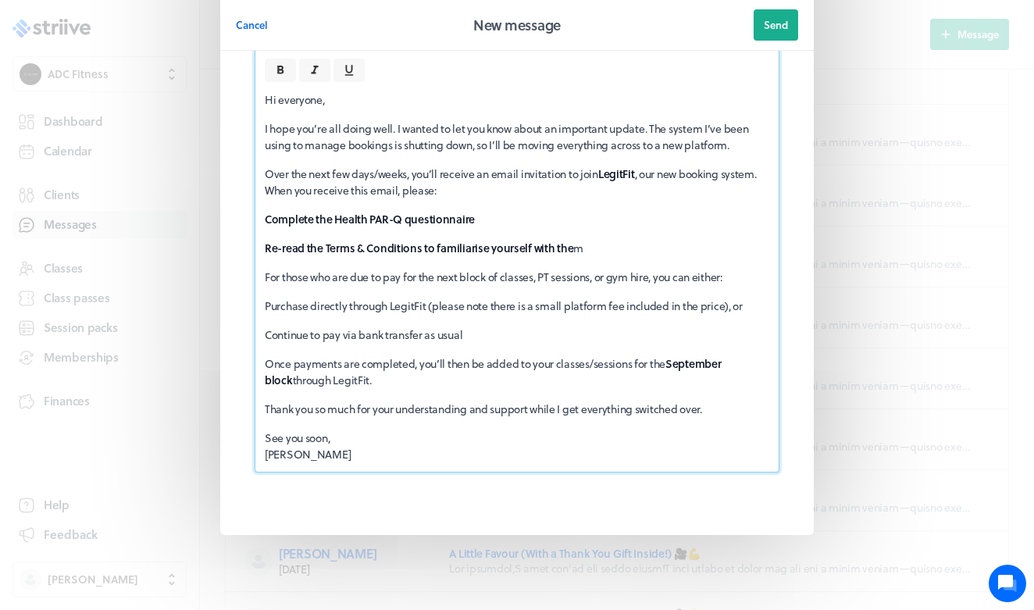
scroll to position [226, 0]
click at [390, 453] on p "See you soon, [PERSON_NAME]" at bounding box center [517, 445] width 504 height 33
click at [661, 377] on p "Once payments are completed, you’ll then be added to your classes/sessions for …" at bounding box center [517, 371] width 504 height 33
click at [723, 363] on strong "September block" at bounding box center [494, 371] width 458 height 33
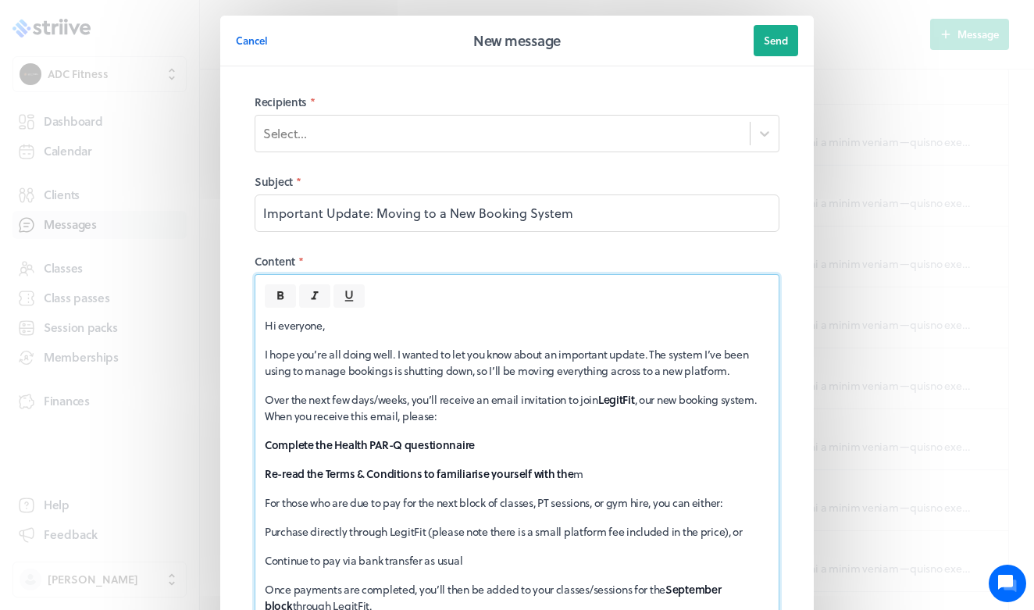
scroll to position [0, 0]
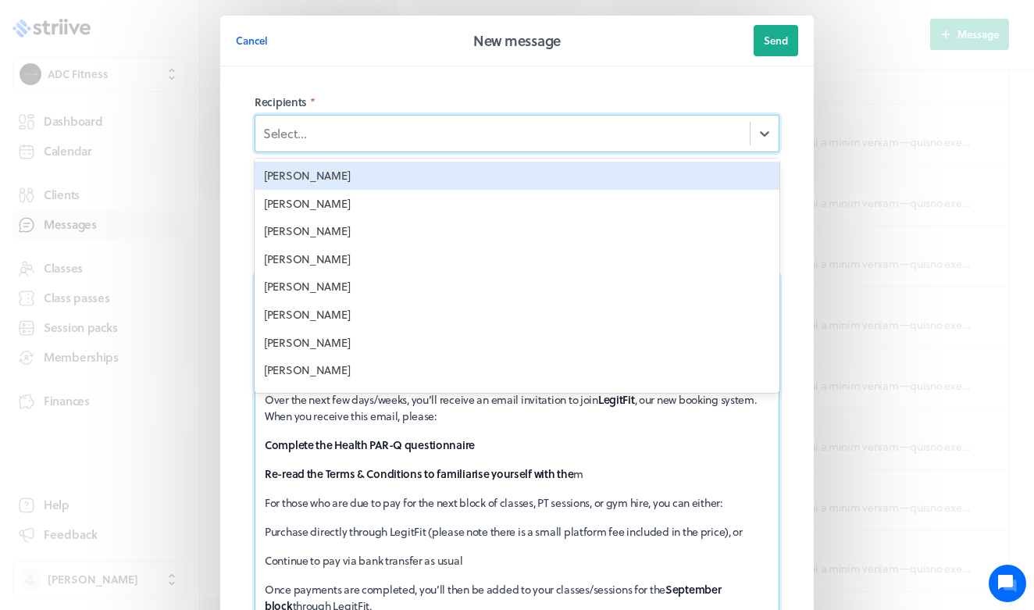
click at [397, 142] on div "Select..." at bounding box center [502, 133] width 494 height 27
click at [330, 173] on div "[PERSON_NAME]" at bounding box center [517, 176] width 525 height 28
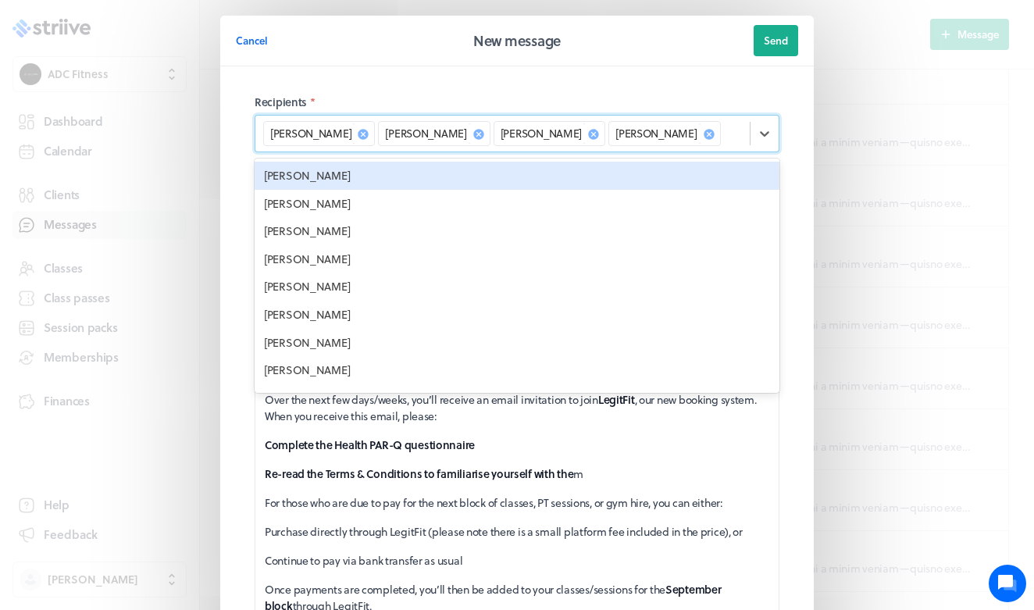
click at [330, 173] on div "[PERSON_NAME]" at bounding box center [517, 176] width 525 height 28
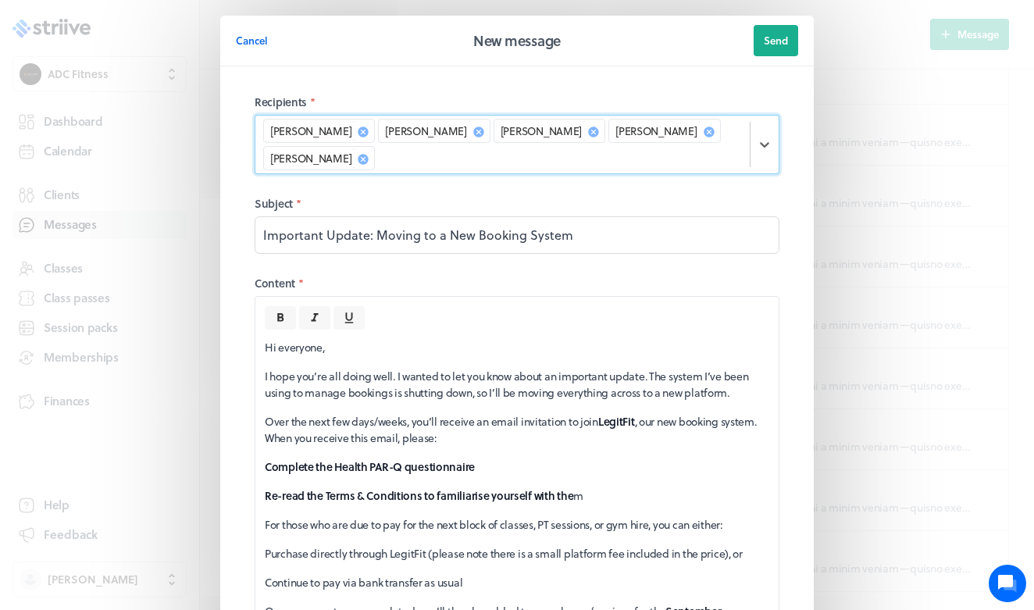
click at [330, 173] on div "[PERSON_NAME] [PERSON_NAME] [PERSON_NAME] [PERSON_NAME] [PERSON_NAME]" at bounding box center [517, 144] width 525 height 59
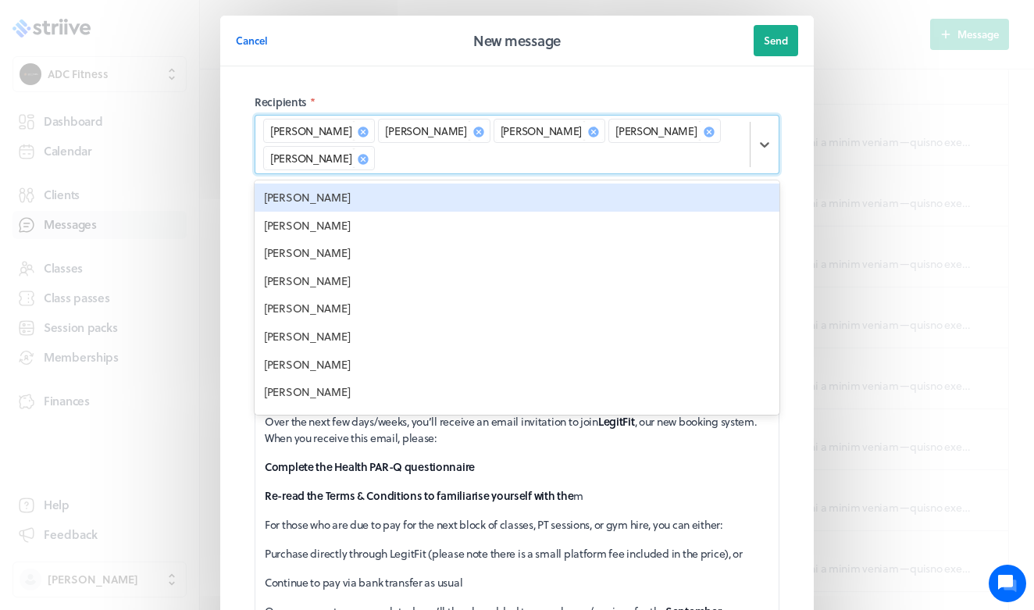
click at [330, 173] on div "[PERSON_NAME] [PERSON_NAME] [PERSON_NAME] [PERSON_NAME] [PERSON_NAME]" at bounding box center [517, 144] width 525 height 59
click at [338, 201] on div "[PERSON_NAME]" at bounding box center [517, 198] width 525 height 28
click at [338, 199] on div "[PERSON_NAME]" at bounding box center [517, 198] width 525 height 28
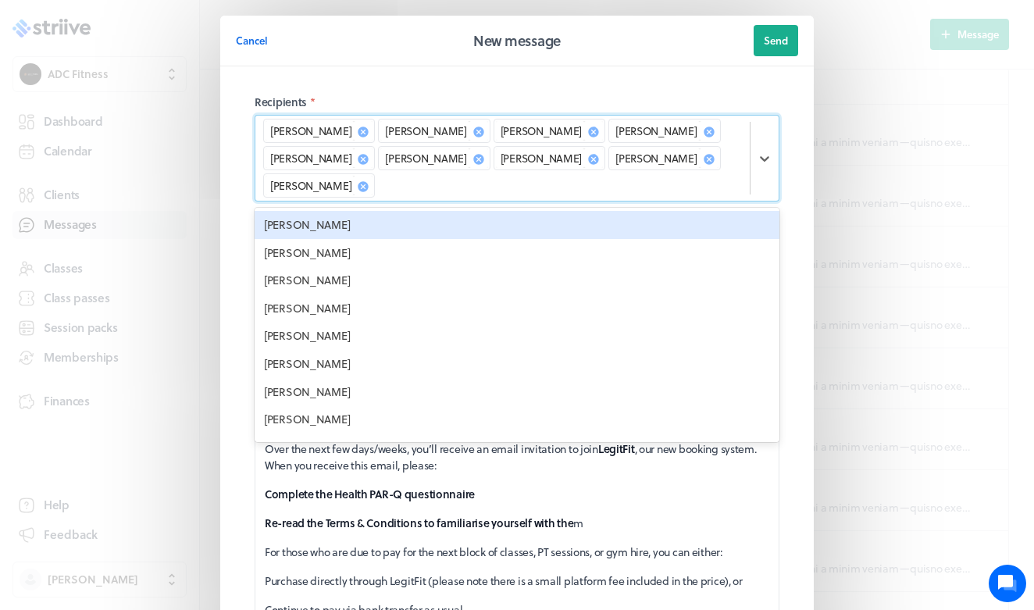
click at [338, 199] on div "[PERSON_NAME] [PERSON_NAME] [PERSON_NAME] [PERSON_NAME] [PERSON_NAME] [PERSON_N…" at bounding box center [502, 158] width 494 height 85
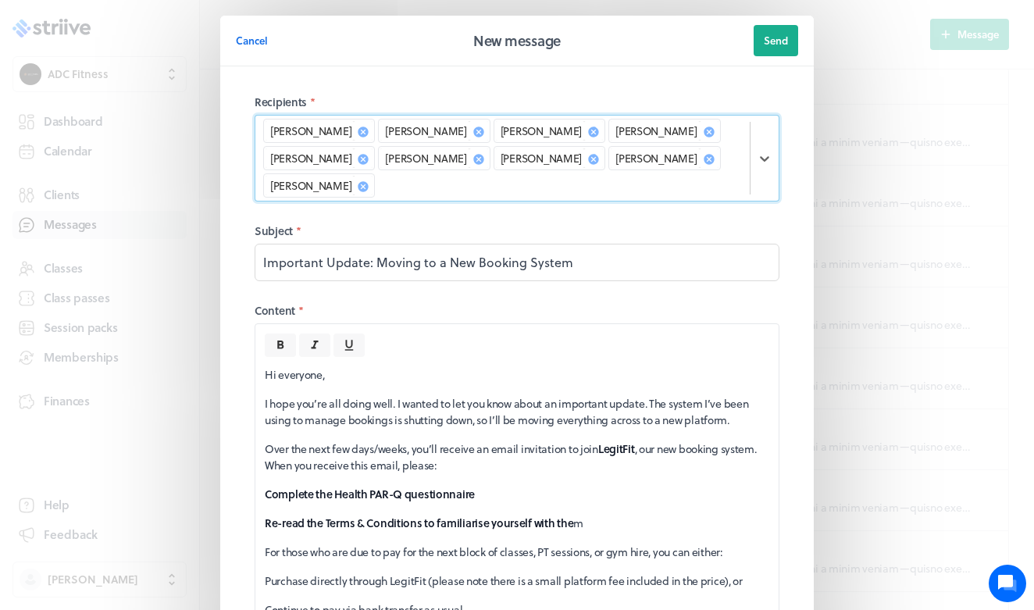
click at [407, 182] on div "[PERSON_NAME] [PERSON_NAME] [PERSON_NAME] [PERSON_NAME] [PERSON_NAME] [PERSON_N…" at bounding box center [502, 158] width 494 height 85
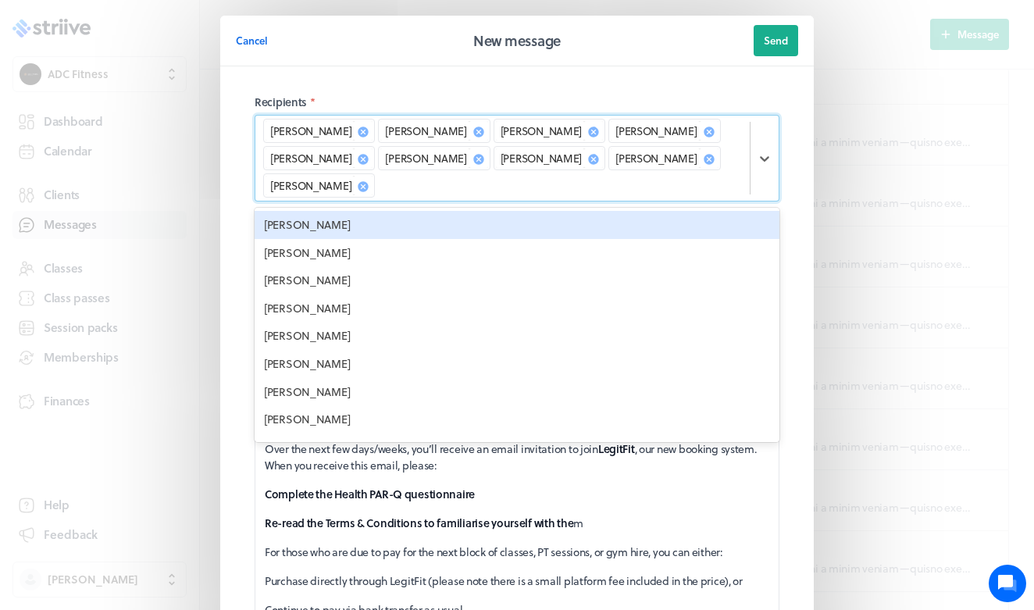
click at [342, 223] on div "[PERSON_NAME]" at bounding box center [517, 225] width 525 height 28
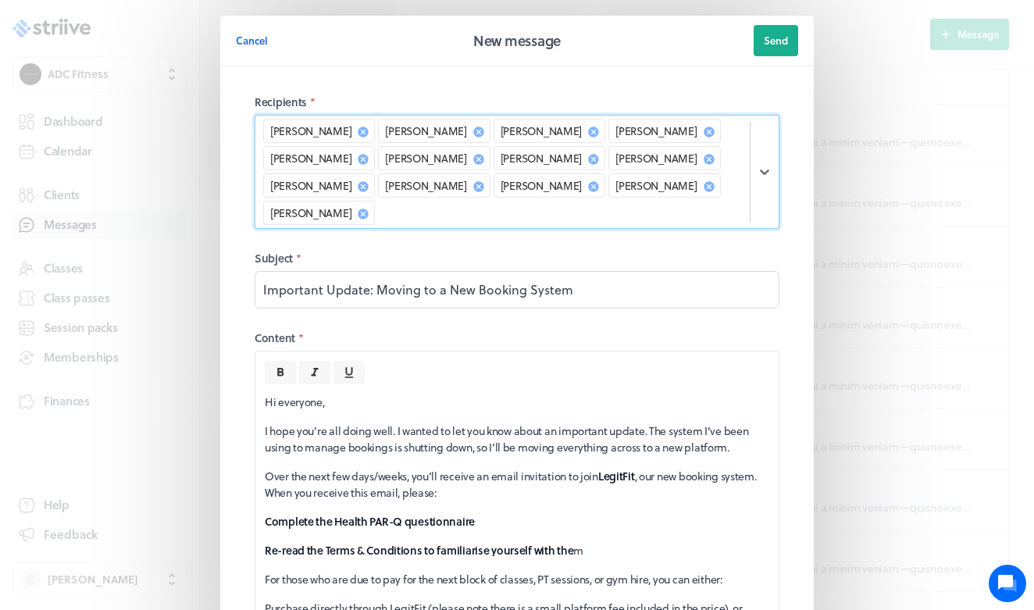
click at [342, 223] on div "[PERSON_NAME]" at bounding box center [319, 213] width 112 height 24
click at [397, 196] on div "[PERSON_NAME]" at bounding box center [434, 185] width 112 height 24
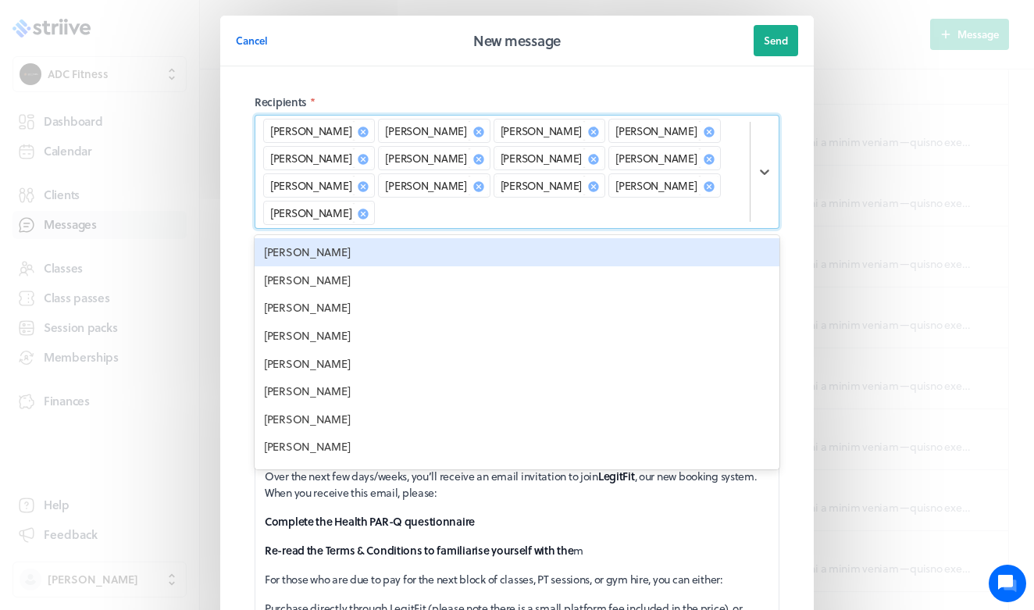
click at [350, 246] on div "[PERSON_NAME]" at bounding box center [517, 252] width 525 height 28
click at [347, 255] on div "[PERSON_NAME]" at bounding box center [517, 252] width 525 height 28
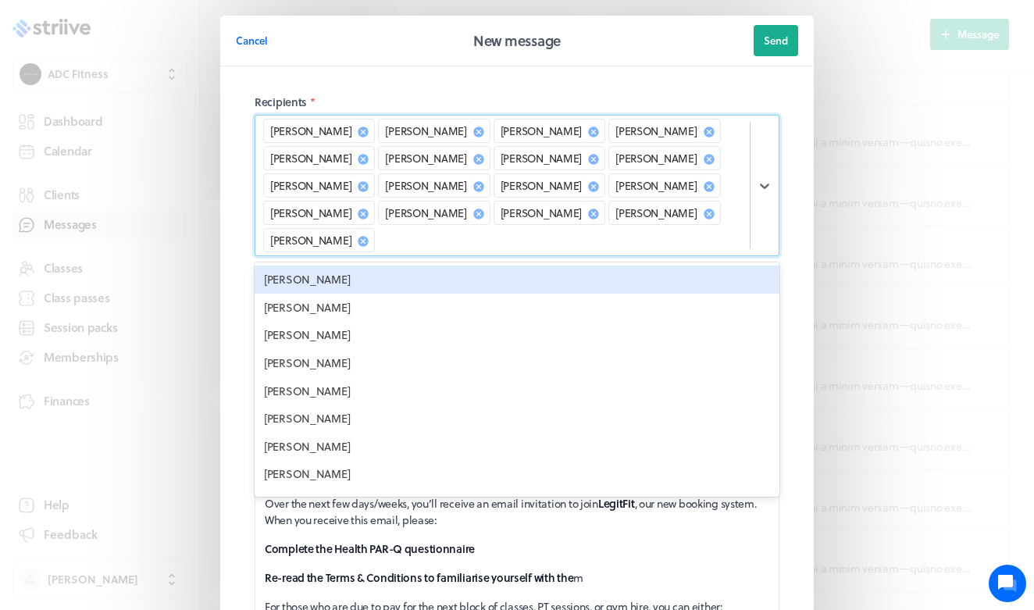
click at [347, 266] on div "[PERSON_NAME]" at bounding box center [517, 280] width 525 height 28
click at [347, 255] on div "[PERSON_NAME] [PERSON_NAME] [PERSON_NAME] [PERSON_NAME] [PERSON_NAME] [PERSON_N…" at bounding box center [517, 185] width 525 height 141
click at [431, 232] on div "[PERSON_NAME] [PERSON_NAME] [PERSON_NAME] [PERSON_NAME] [PERSON_NAME] [PERSON_N…" at bounding box center [502, 186] width 494 height 140
click at [344, 287] on div "[PERSON_NAME]" at bounding box center [517, 280] width 525 height 28
click at [350, 288] on div "[PERSON_NAME]" at bounding box center [517, 280] width 525 height 28
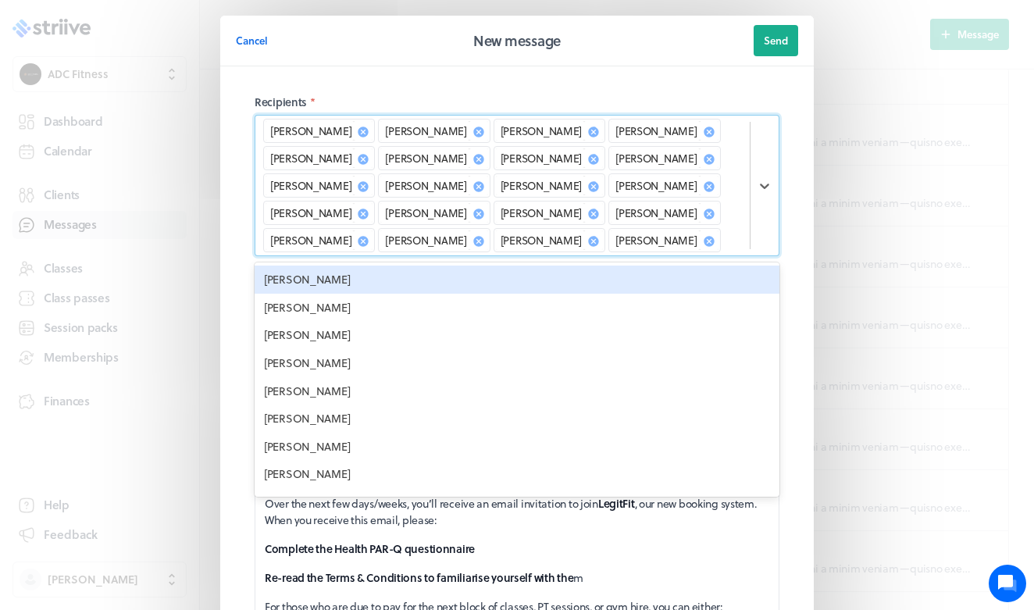
click at [350, 288] on div "[PERSON_NAME]" at bounding box center [517, 280] width 525 height 28
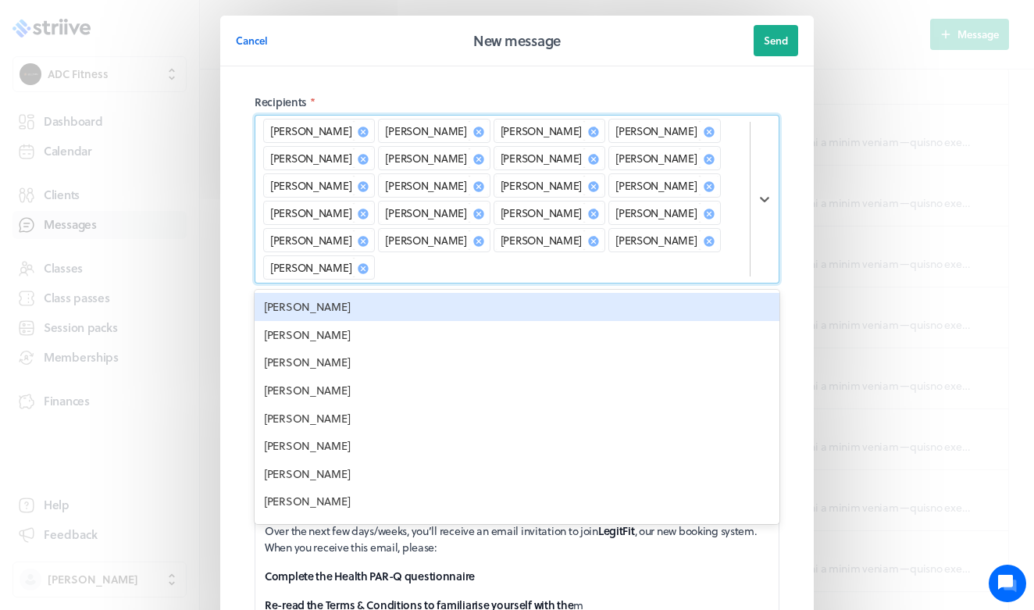
click at [350, 293] on div "[PERSON_NAME]" at bounding box center [517, 307] width 525 height 28
click at [350, 288] on fieldset "Recipients * option [PERSON_NAME], selected. option [PERSON_NAME] focused, 23 o…" at bounding box center [517, 479] width 562 height 794
click at [380, 272] on div "[PERSON_NAME] [PERSON_NAME] [PERSON_NAME] [PERSON_NAME] [PERSON_NAME] [PERSON_N…" at bounding box center [502, 199] width 494 height 167
click at [330, 303] on div "[PERSON_NAME]" at bounding box center [517, 307] width 525 height 28
click at [330, 305] on div "[PERSON_NAME]" at bounding box center [517, 307] width 525 height 28
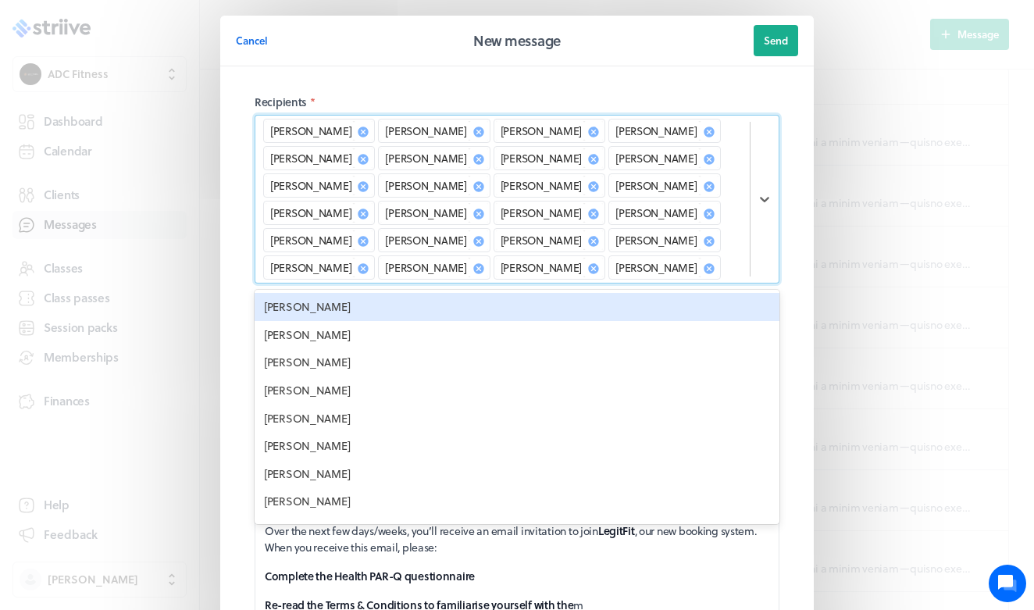
click at [330, 305] on div "[PERSON_NAME]" at bounding box center [517, 307] width 525 height 28
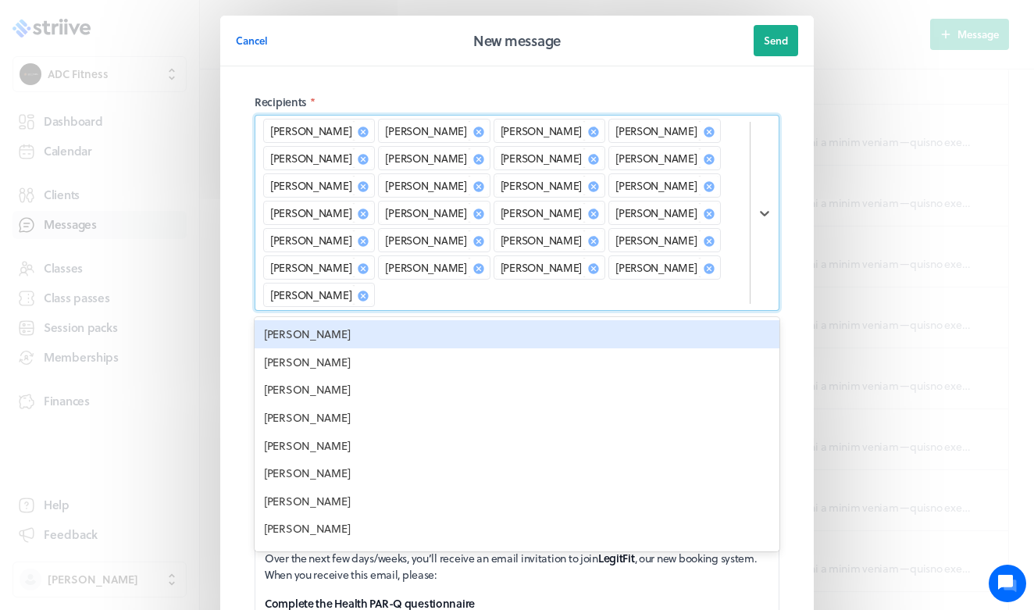
click at [330, 320] on div "[PERSON_NAME]" at bounding box center [517, 334] width 525 height 28
click at [494, 305] on div "[PERSON_NAME]" at bounding box center [550, 295] width 112 height 24
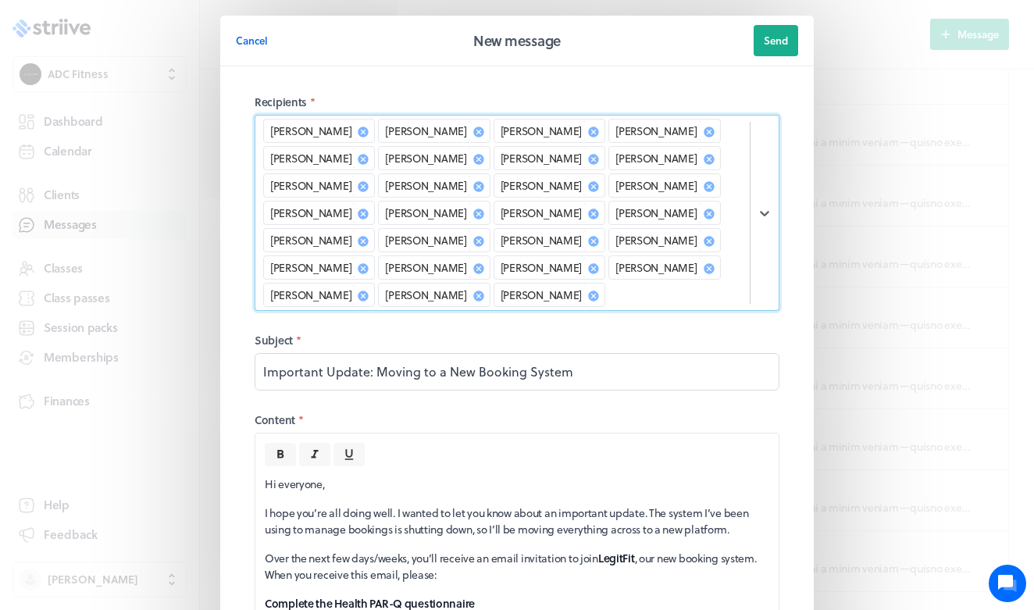
click at [380, 298] on div "[PERSON_NAME] [PERSON_NAME] [PERSON_NAME] [PERSON_NAME] [PERSON_NAME] [PERSON_N…" at bounding box center [502, 213] width 494 height 194
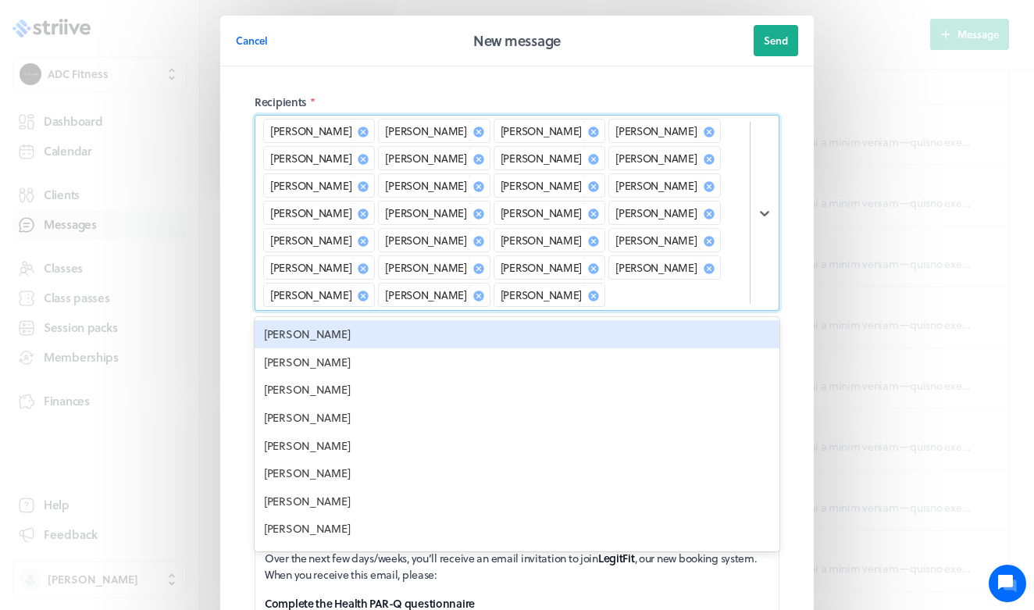
click at [326, 345] on div "[PERSON_NAME]" at bounding box center [517, 334] width 525 height 28
click at [326, 344] on div "[PERSON_NAME]" at bounding box center [517, 334] width 525 height 28
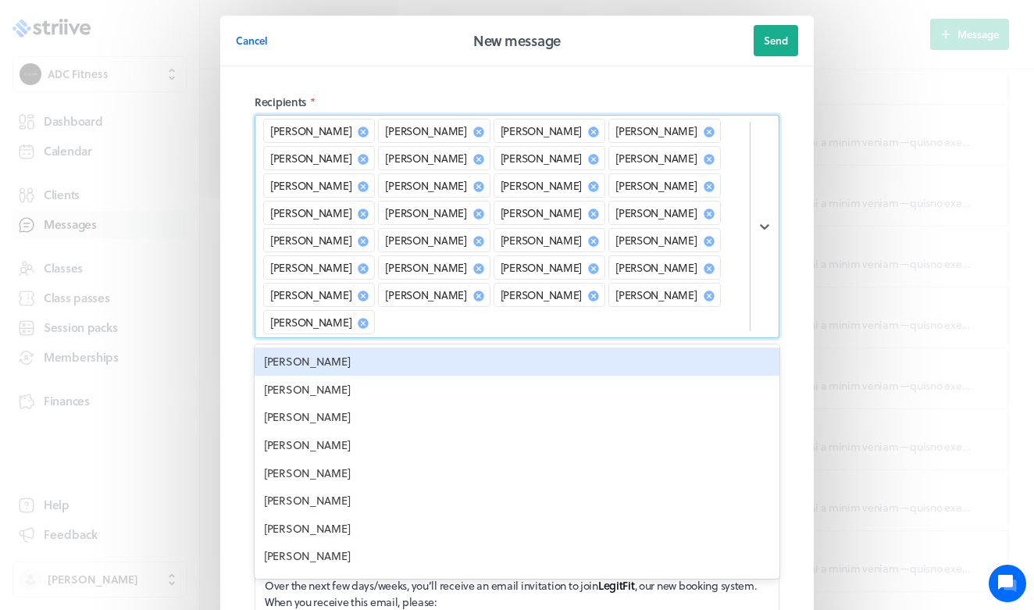
click at [326, 347] on div "[PERSON_NAME]" at bounding box center [517, 361] width 525 height 28
click at [326, 344] on div "[PERSON_NAME] [PERSON_NAME] [PERSON_NAME] [PERSON_NAME] [PERSON_NAME] [PERSON_N…" at bounding box center [517, 461] width 525 height 234
click at [319, 372] on div "[PERSON_NAME]" at bounding box center [517, 361] width 525 height 28
click at [319, 369] on div "[PERSON_NAME]" at bounding box center [517, 361] width 525 height 28
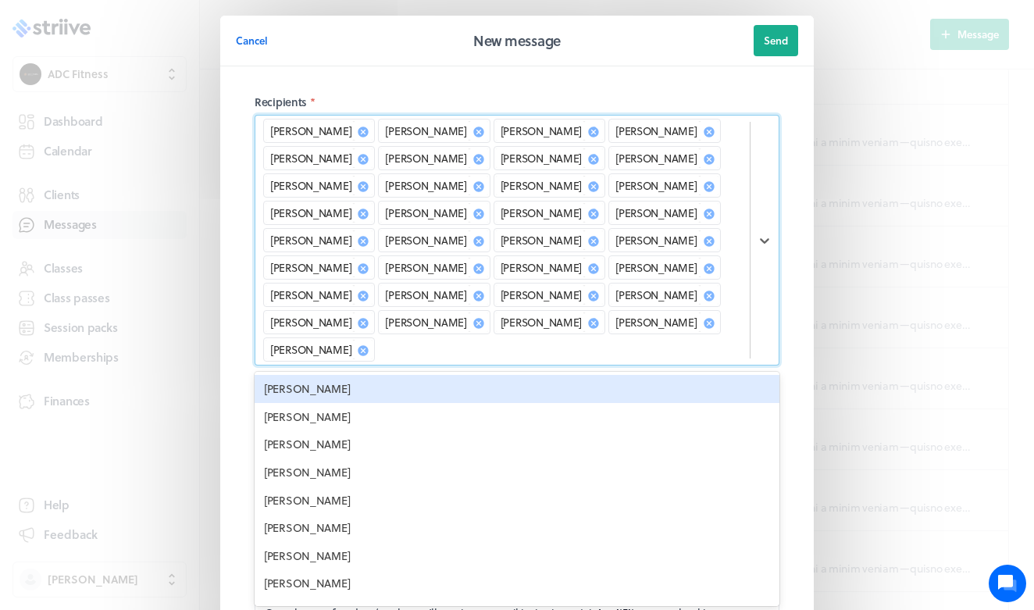
click at [319, 375] on div "[PERSON_NAME]" at bounding box center [517, 389] width 525 height 28
click at [319, 369] on fieldset "Recipients * option [PERSON_NAME], selected. option [PERSON_NAME] focused, 36 o…" at bounding box center [517, 520] width 562 height 876
click at [443, 338] on div "[PERSON_NAME] [PERSON_NAME] [PERSON_NAME] [PERSON_NAME] [PERSON_NAME] [PERSON_N…" at bounding box center [502, 240] width 494 height 249
click at [362, 378] on div "[PERSON_NAME]" at bounding box center [517, 389] width 525 height 28
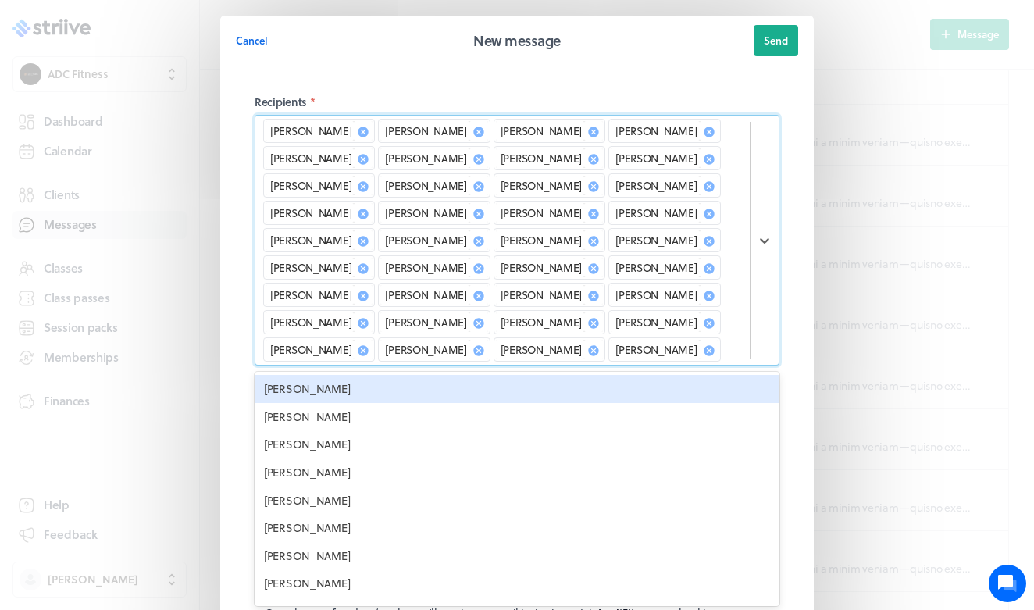
click at [362, 383] on div "[PERSON_NAME]" at bounding box center [517, 389] width 525 height 28
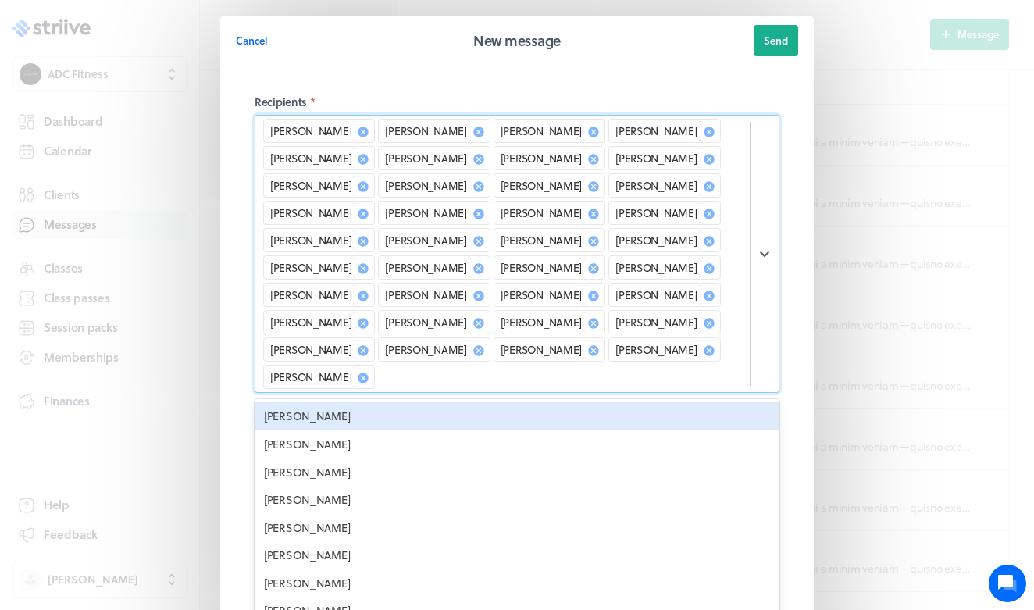
click at [362, 402] on div "[PERSON_NAME]" at bounding box center [517, 416] width 525 height 28
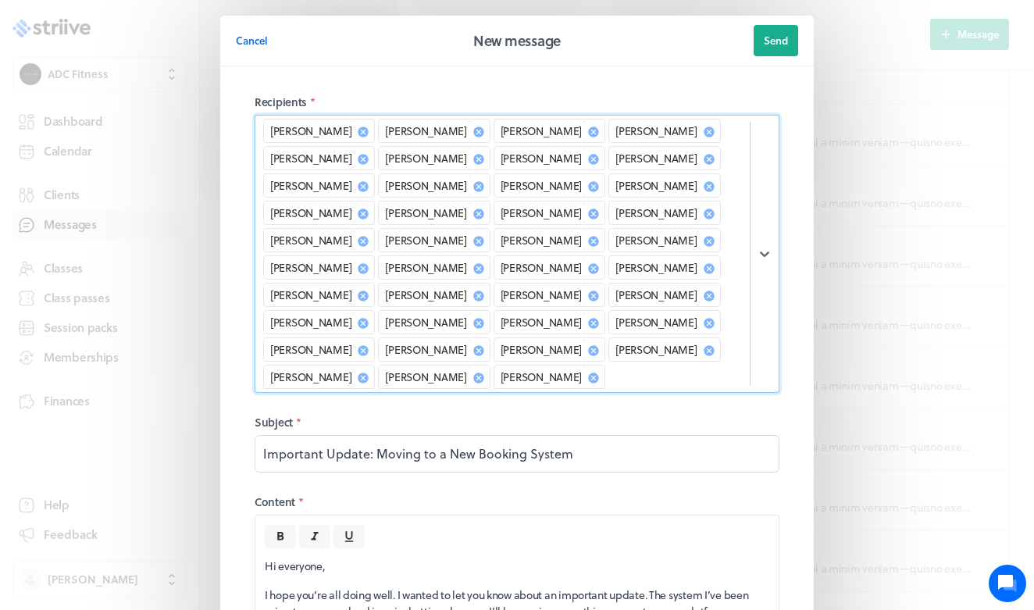
click at [362, 391] on div "[PERSON_NAME] [PERSON_NAME] [PERSON_NAME] [PERSON_NAME] [PERSON_NAME] [PERSON_N…" at bounding box center [502, 254] width 494 height 276
click at [394, 385] on div "option [PERSON_NAME], selected. Select is focused ,type to refine list, press D…" at bounding box center [517, 254] width 525 height 278
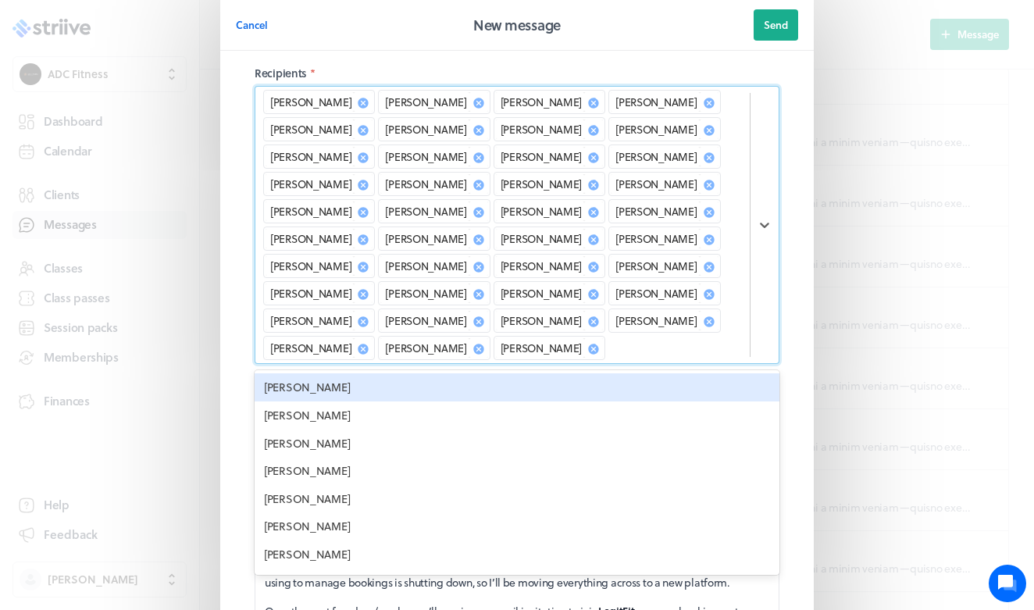
scroll to position [30, 0]
click at [351, 399] on div "[PERSON_NAME]" at bounding box center [517, 386] width 525 height 28
click at [351, 398] on div "[PERSON_NAME]" at bounding box center [517, 386] width 525 height 28
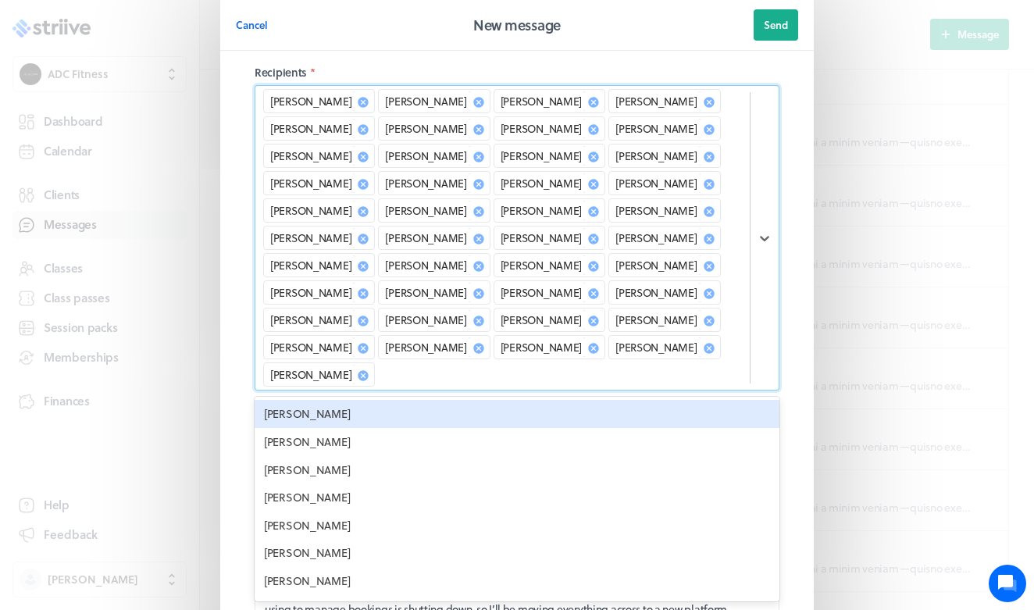
click at [351, 400] on div "[PERSON_NAME]" at bounding box center [517, 414] width 525 height 28
click at [351, 397] on div "[PERSON_NAME] [PERSON_NAME] [PERSON_NAME] [PERSON_NAME] [PERSON_NAME] [PERSON_N…" at bounding box center [517, 499] width 525 height 205
click at [413, 377] on div "[PERSON_NAME] [PERSON_NAME] [PERSON_NAME] [PERSON_NAME] [PERSON_NAME] [PERSON_N…" at bounding box center [502, 238] width 494 height 304
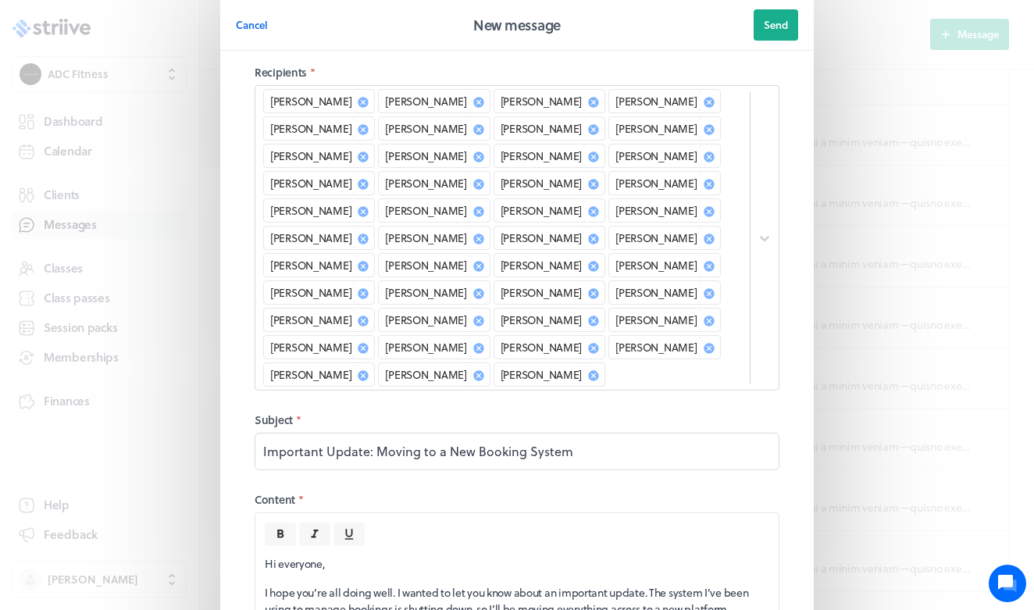
click at [332, 412] on fieldset "Recipients * [PERSON_NAME] [PERSON_NAME] [PERSON_NAME] [PERSON_NAME] [PERSON_NA…" at bounding box center [517, 517] width 562 height 931
click at [390, 380] on div "[PERSON_NAME] [PERSON_NAME] [PERSON_NAME] [PERSON_NAME] [PERSON_NAME] [PERSON_N…" at bounding box center [517, 237] width 525 height 305
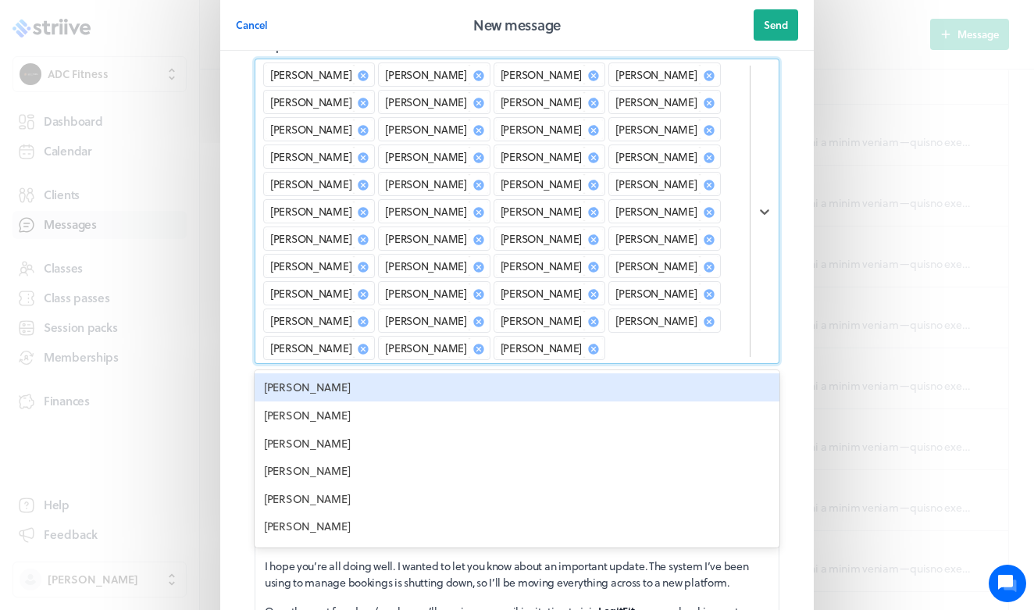
scroll to position [57, 0]
click at [345, 397] on div "[PERSON_NAME]" at bounding box center [517, 386] width 525 height 28
click at [347, 390] on div "[PERSON_NAME]" at bounding box center [517, 386] width 525 height 28
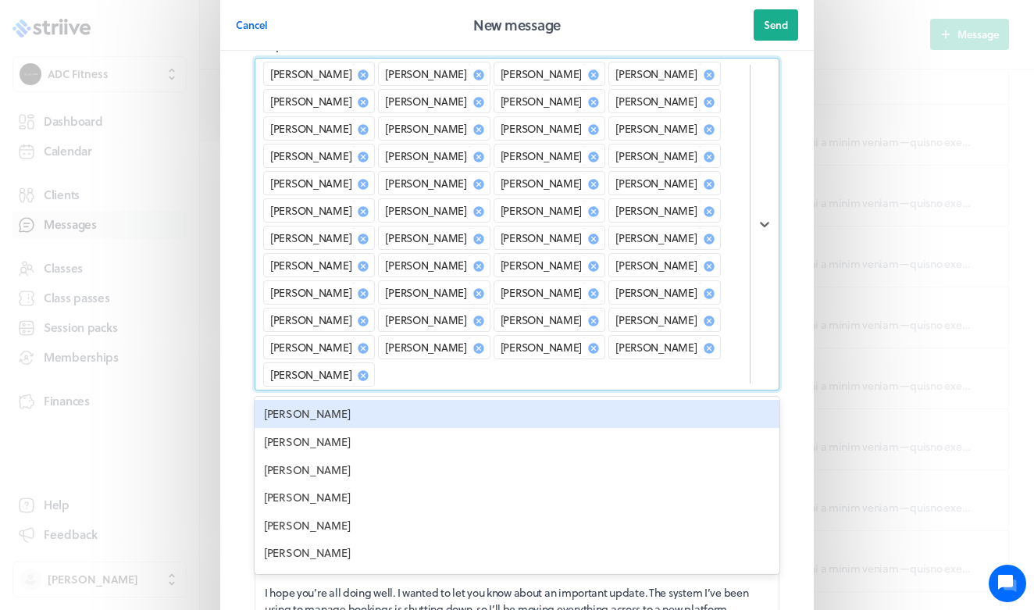
click at [347, 400] on div "[PERSON_NAME]" at bounding box center [517, 414] width 525 height 28
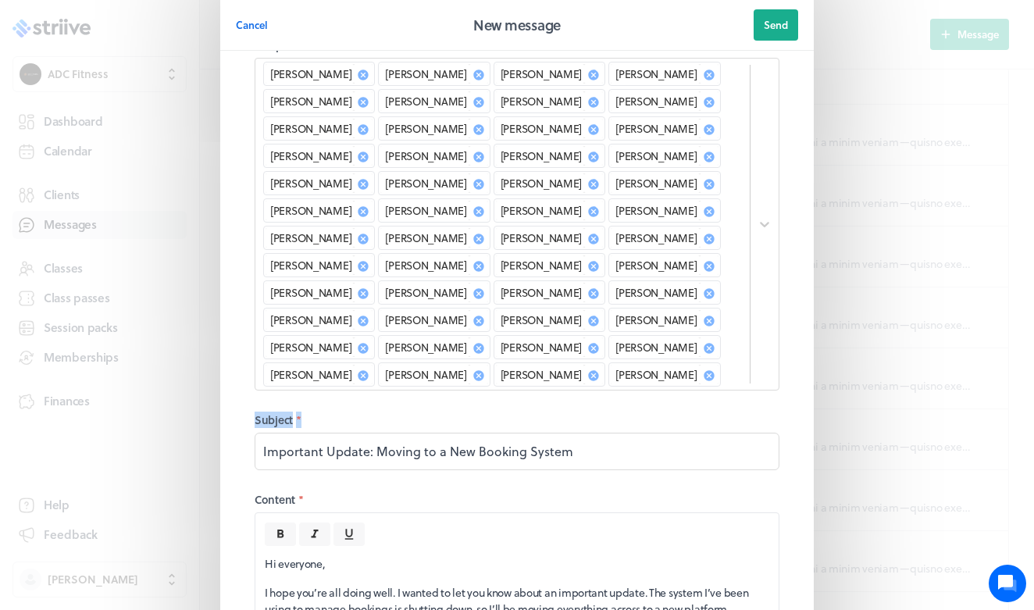
click at [347, 390] on fieldset "Recipients * [PERSON_NAME] [PERSON_NAME] [PERSON_NAME] [PERSON_NAME] [PERSON_NA…" at bounding box center [517, 504] width 562 height 958
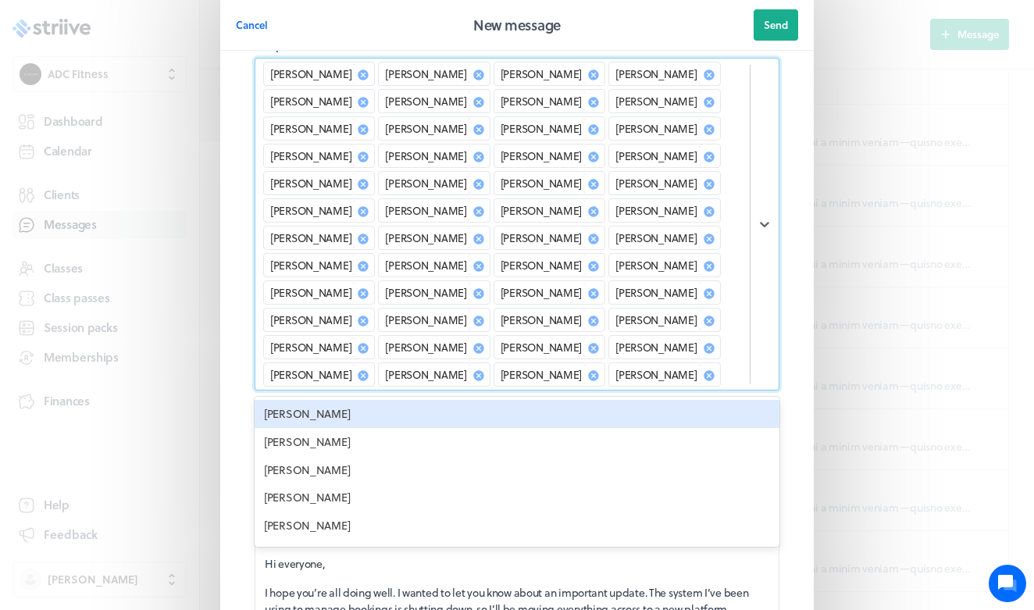
click at [379, 375] on div "option [PERSON_NAME], selected. option [PERSON_NAME] focused, 49 of 79. 31 resu…" at bounding box center [517, 224] width 525 height 333
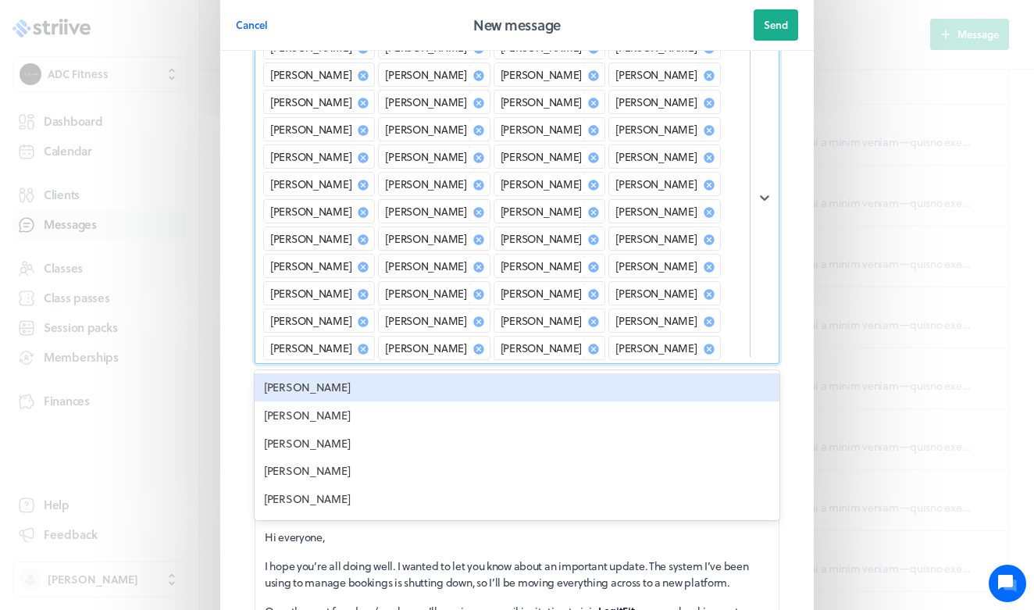
scroll to position [84, 0]
click at [351, 393] on div "[PERSON_NAME]" at bounding box center [517, 386] width 525 height 28
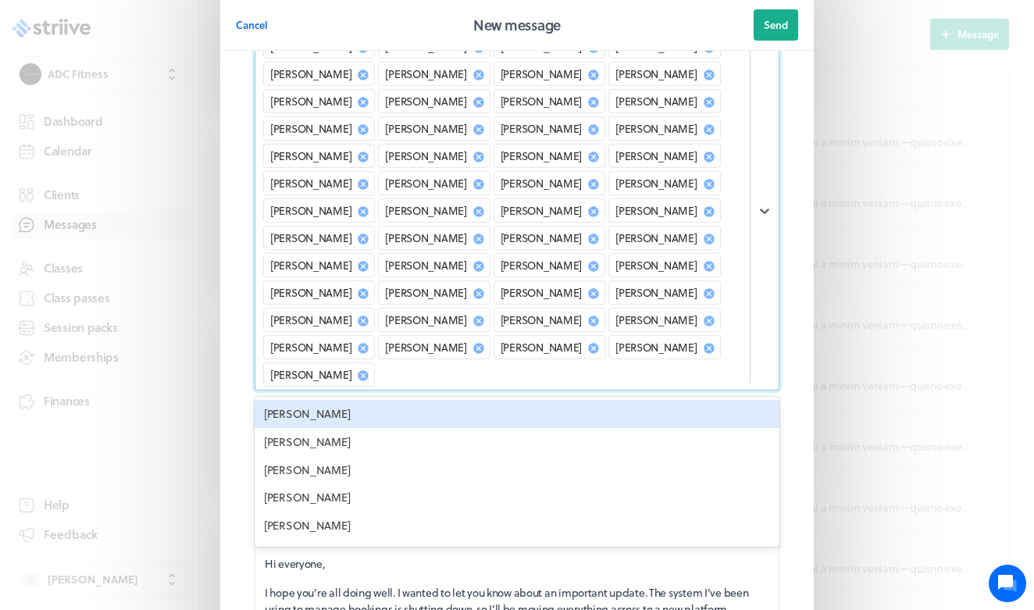
click at [351, 400] on div "[PERSON_NAME]" at bounding box center [517, 414] width 525 height 28
click at [351, 393] on fieldset "Recipients * option [PERSON_NAME], selected. option [PERSON_NAME] focused, 53 o…" at bounding box center [517, 490] width 562 height 985
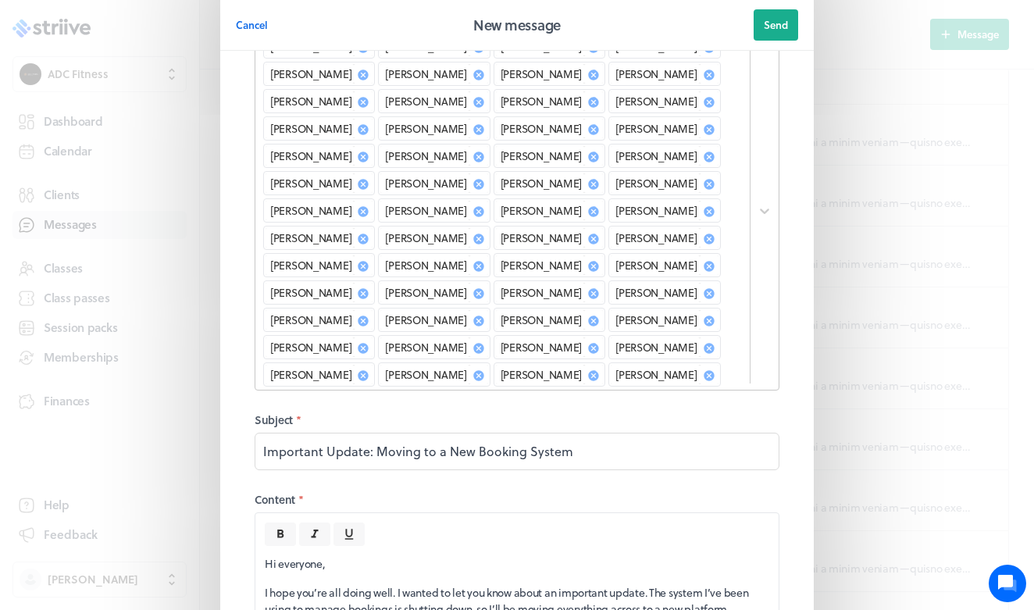
click at [397, 383] on div "[PERSON_NAME] [PERSON_NAME] [PERSON_NAME] [PERSON_NAME] [PERSON_NAME] [PERSON_N…" at bounding box center [517, 210] width 525 height 360
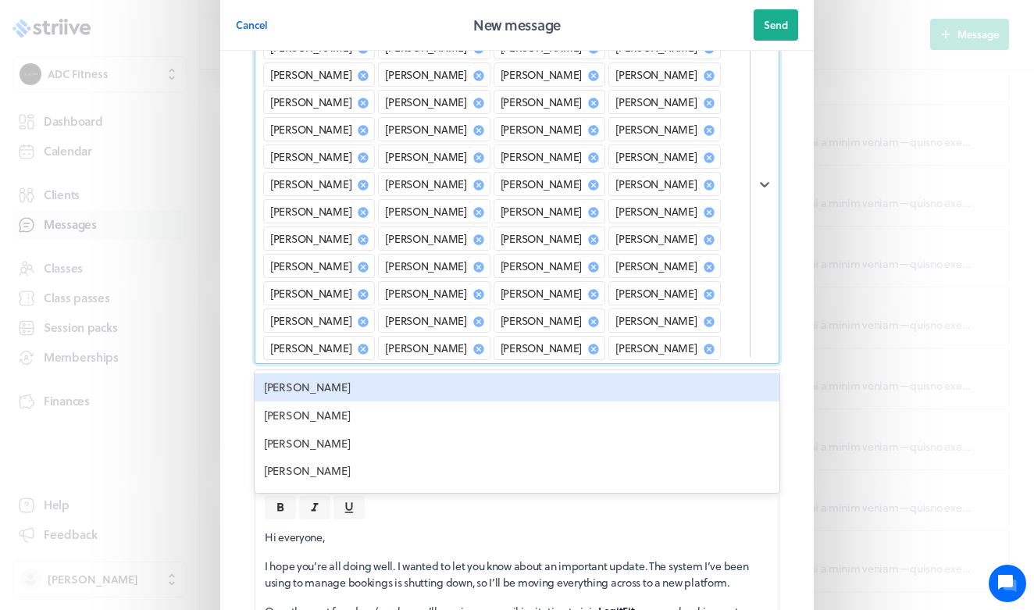
scroll to position [112, 0]
click at [355, 398] on div "[PERSON_NAME]" at bounding box center [517, 386] width 525 height 28
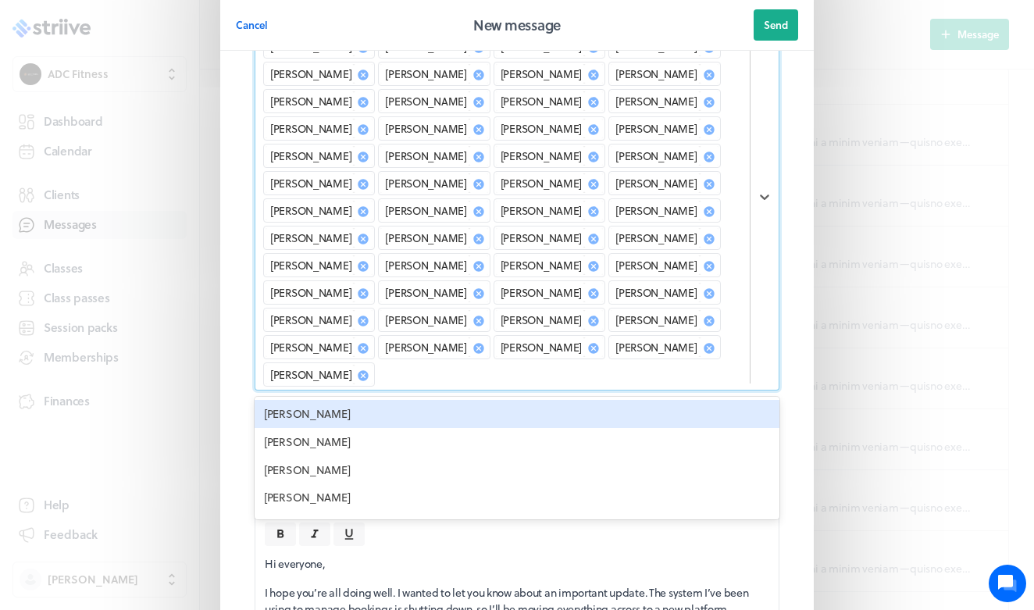
click at [358, 400] on div "[PERSON_NAME]" at bounding box center [517, 414] width 525 height 28
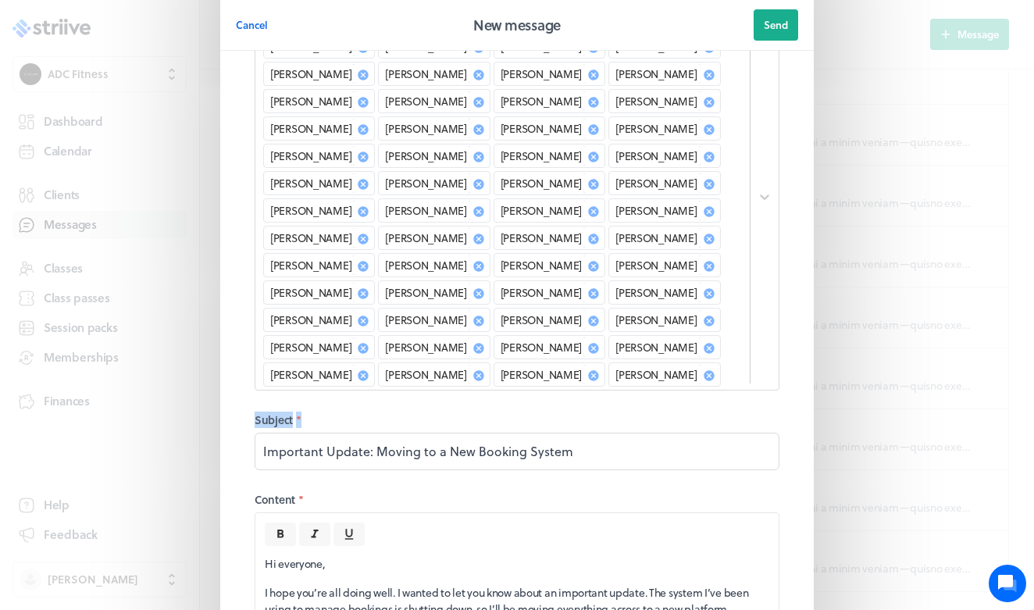
click at [358, 395] on fieldset "Recipients * [PERSON_NAME] [PERSON_NAME] [PERSON_NAME] [PERSON_NAME] [PERSON_NA…" at bounding box center [517, 476] width 562 height 1013
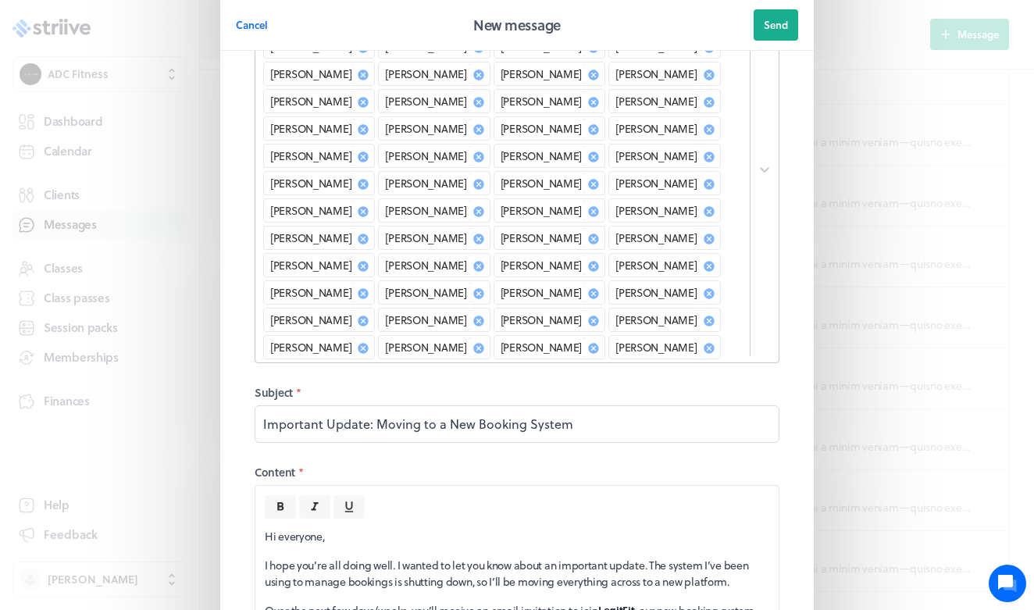
click at [412, 363] on div "[PERSON_NAME] [PERSON_NAME] [PERSON_NAME] [PERSON_NAME] [PERSON_NAME] [PERSON_N…" at bounding box center [517, 169] width 525 height 387
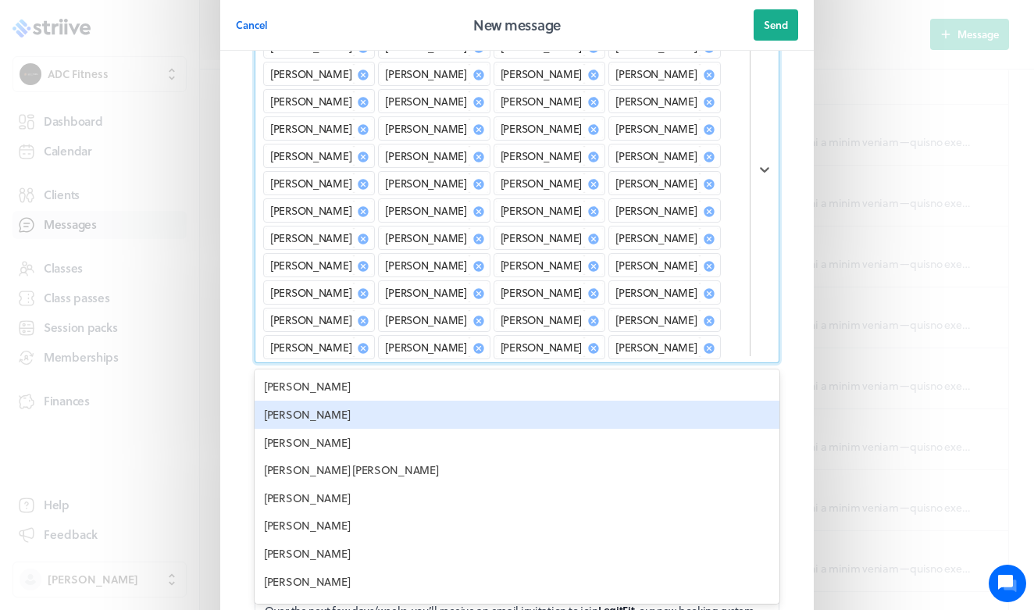
click at [356, 412] on div "[PERSON_NAME]" at bounding box center [517, 415] width 525 height 28
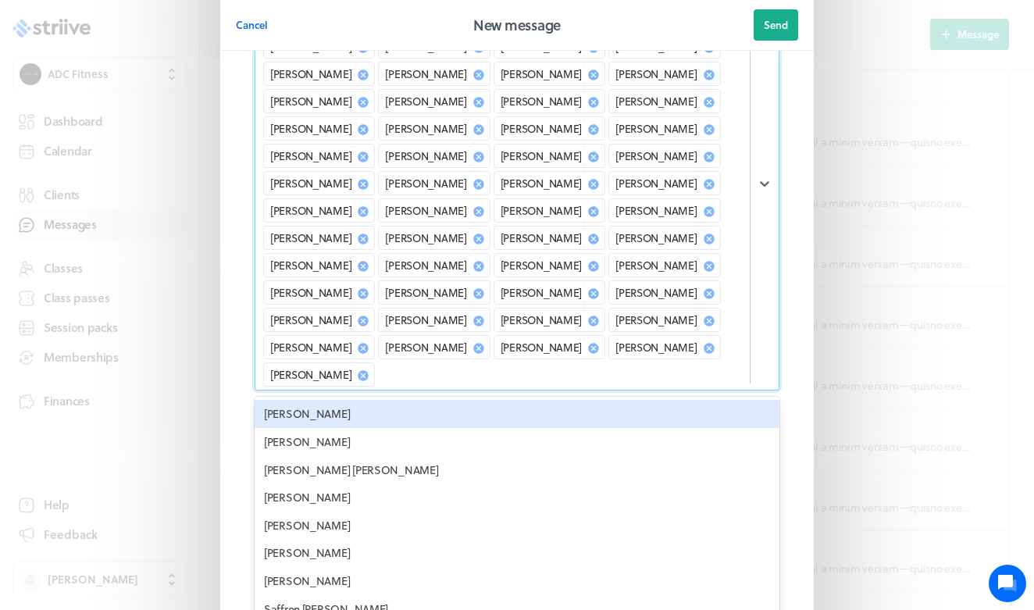
click at [358, 400] on div "[PERSON_NAME]" at bounding box center [517, 414] width 525 height 28
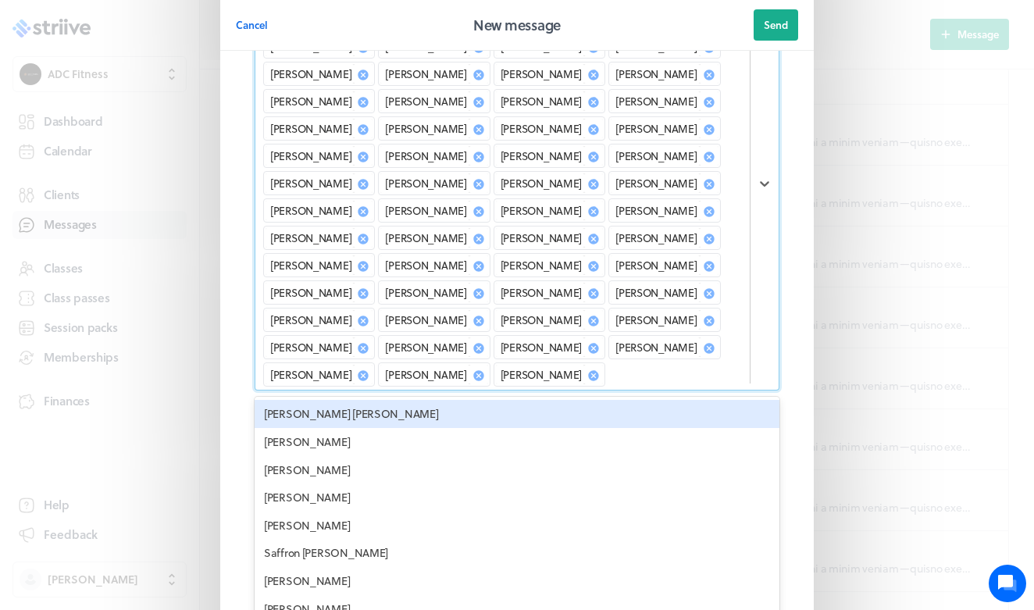
click at [358, 400] on div "[PERSON_NAME] [PERSON_NAME]" at bounding box center [517, 414] width 525 height 28
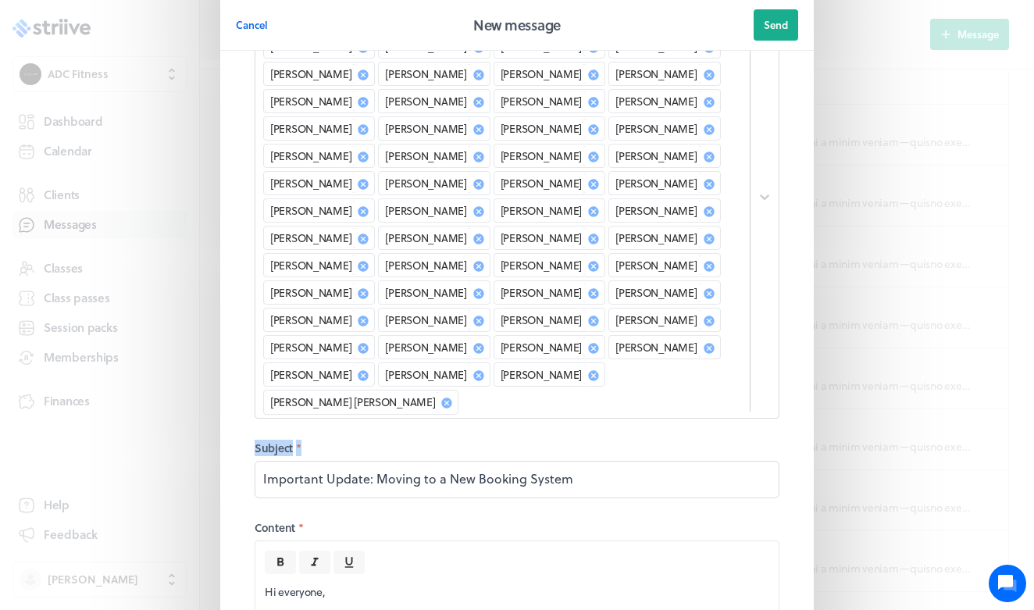
click at [358, 396] on fieldset "Recipients * [PERSON_NAME] [PERSON_NAME] [PERSON_NAME] [PERSON_NAME] [PERSON_NA…" at bounding box center [517, 476] width 562 height 1067
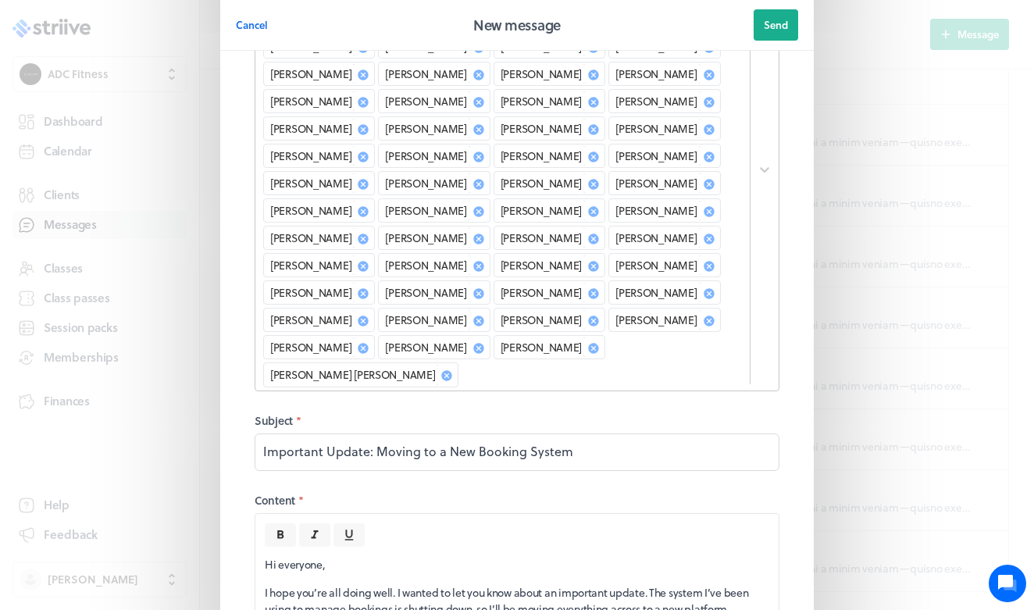
click at [434, 376] on div "[PERSON_NAME] [PERSON_NAME] [PERSON_NAME] [PERSON_NAME] [PERSON_NAME] [PERSON_N…" at bounding box center [517, 169] width 525 height 443
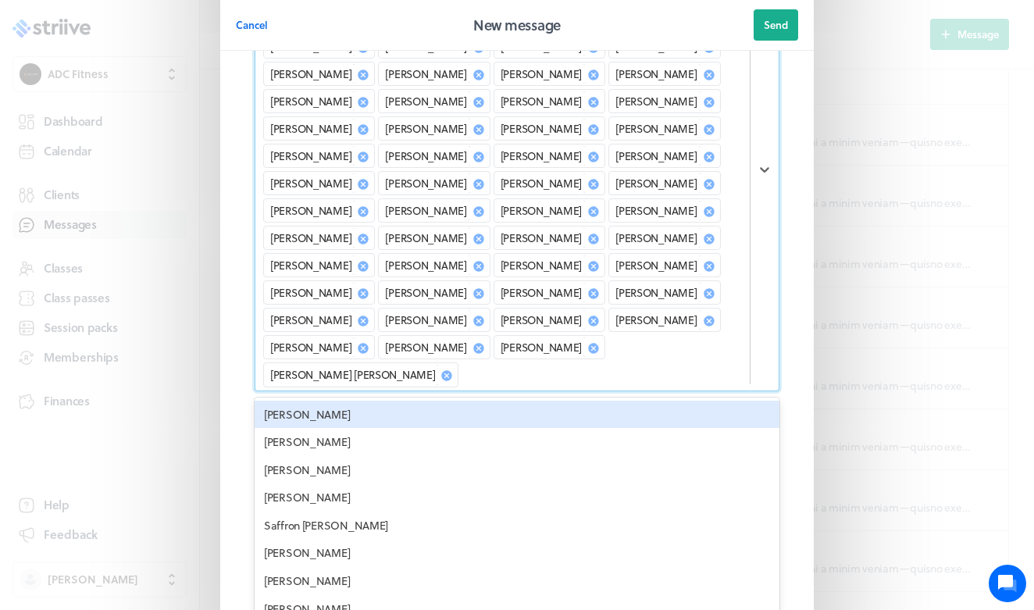
click at [380, 401] on div "[PERSON_NAME]" at bounding box center [517, 415] width 525 height 28
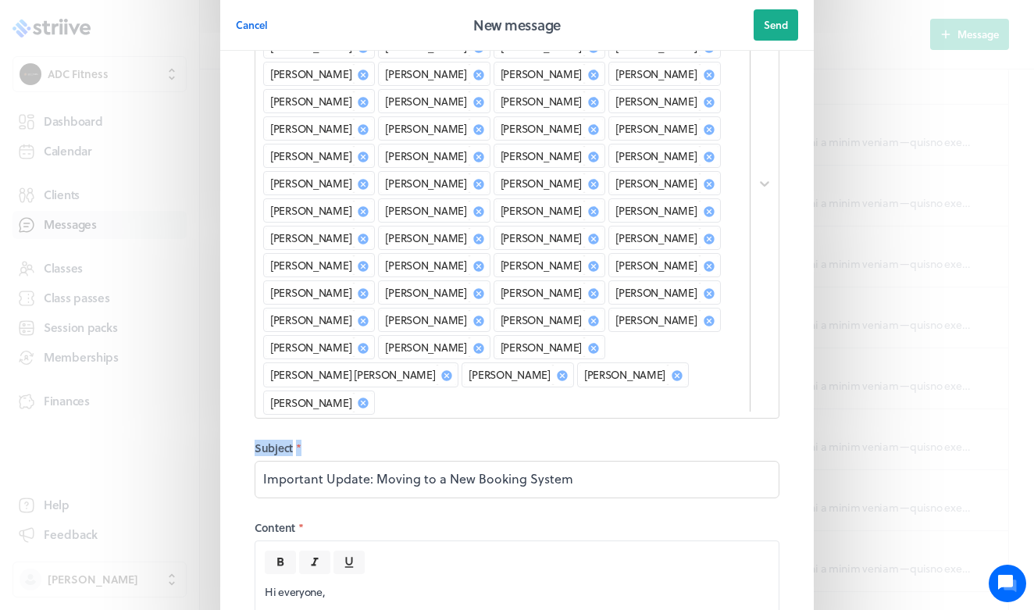
click at [380, 394] on fieldset "Recipients * [PERSON_NAME] [PERSON_NAME] [PERSON_NAME] [PERSON_NAME] [PERSON_NA…" at bounding box center [517, 463] width 562 height 1095
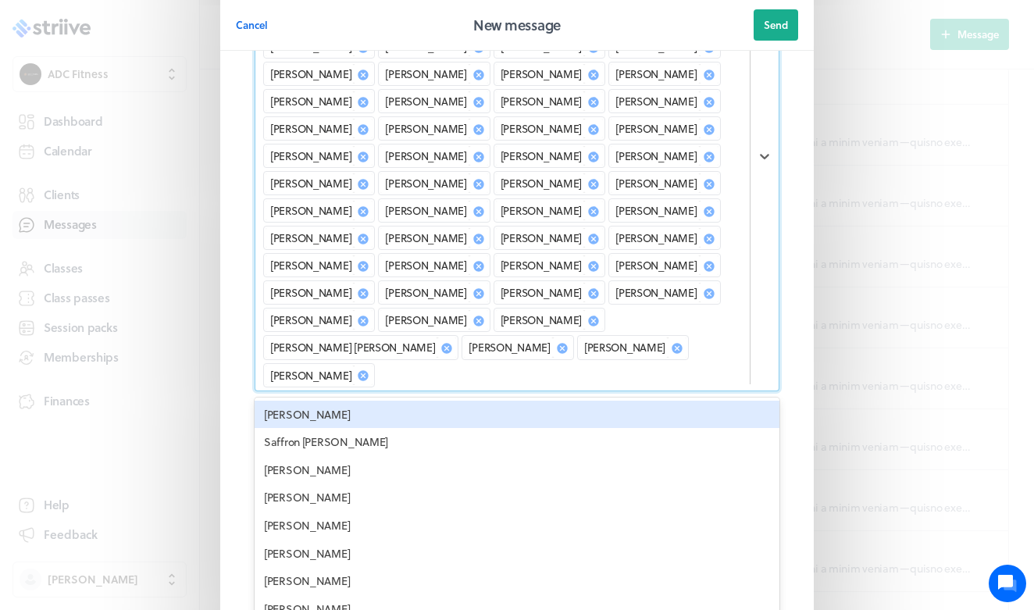
click at [413, 378] on div "option [PERSON_NAME], selected. option [PERSON_NAME] focused, 64 of 79. 16 resu…" at bounding box center [517, 156] width 525 height 470
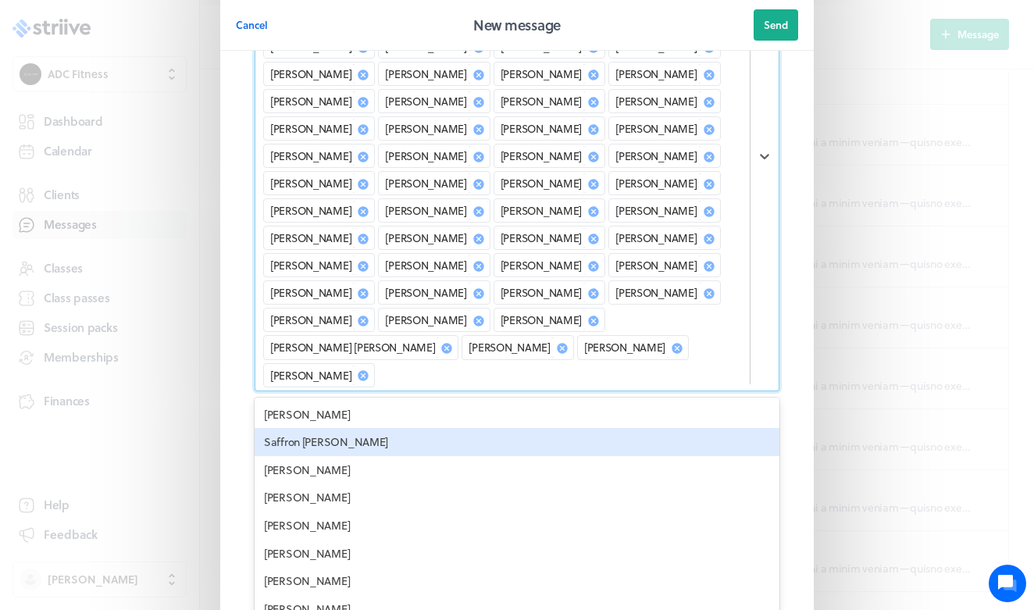
click at [364, 428] on div "Saffron [PERSON_NAME]" at bounding box center [517, 442] width 525 height 28
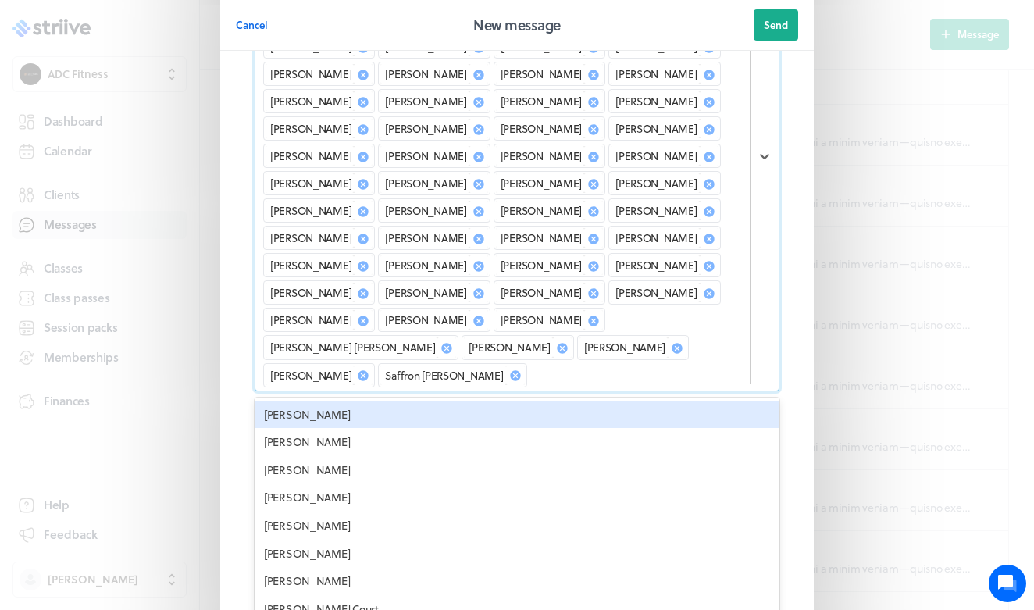
click at [371, 401] on div "[PERSON_NAME]" at bounding box center [517, 415] width 525 height 28
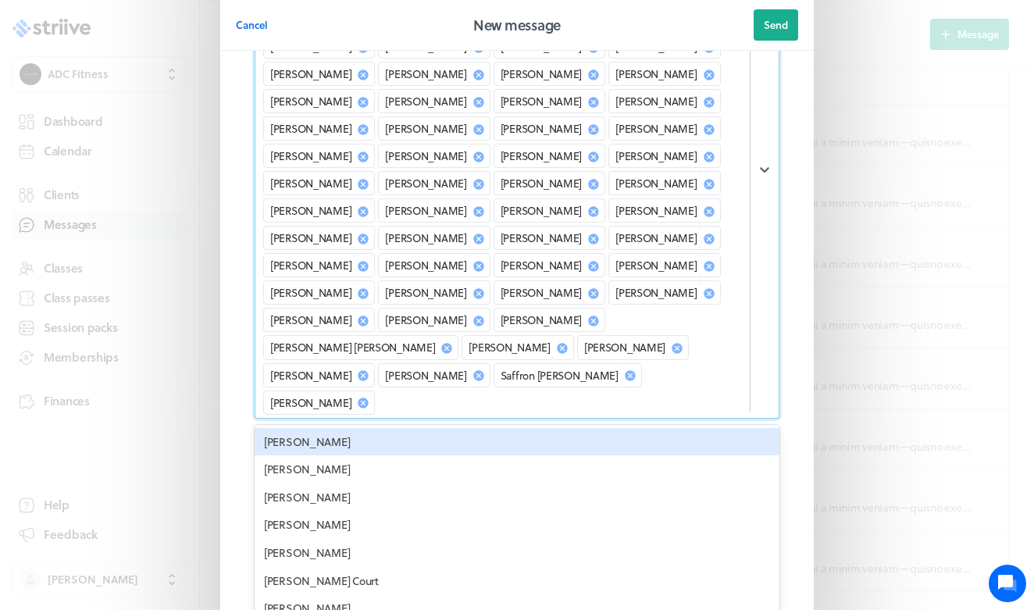
click at [371, 428] on div "[PERSON_NAME]" at bounding box center [517, 442] width 525 height 28
click at [371, 394] on fieldset "Recipients * option [PERSON_NAME], selected. option [PERSON_NAME] focused, 68 o…" at bounding box center [517, 449] width 562 height 1122
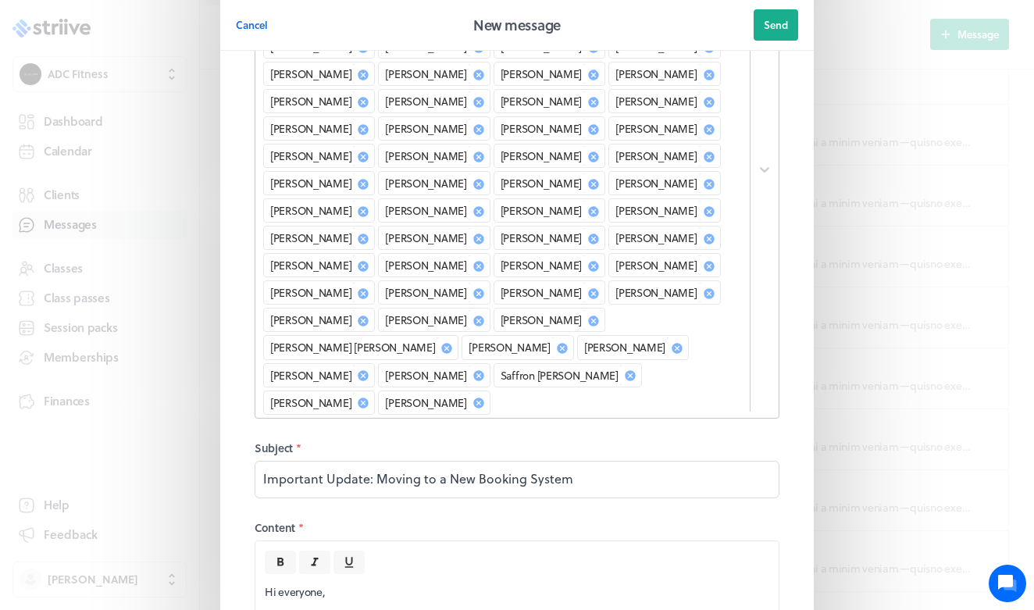
scroll to position [221, 0]
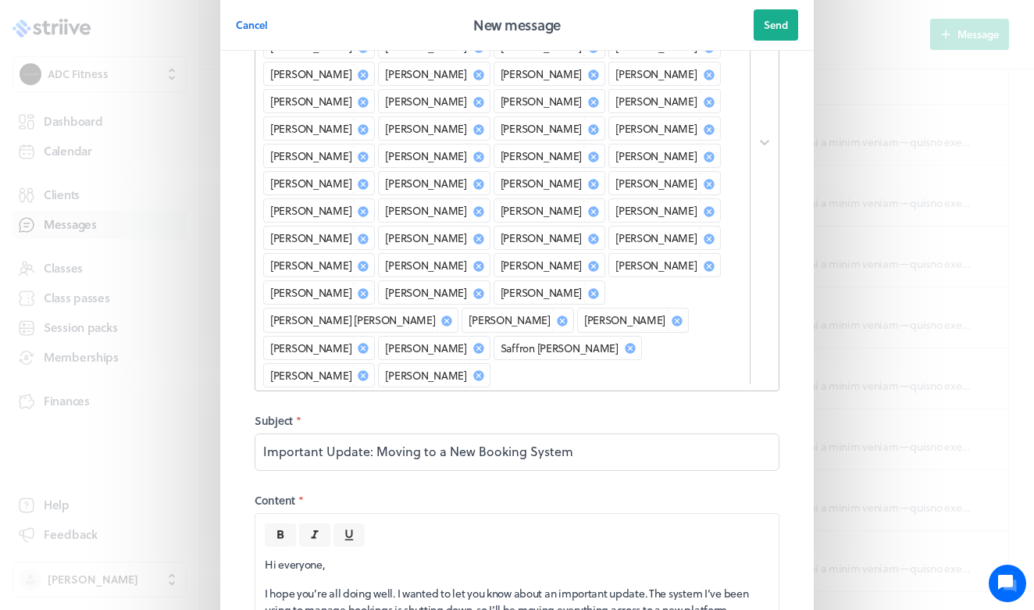
click at [404, 371] on div "[PERSON_NAME] [PERSON_NAME] [PERSON_NAME] [PERSON_NAME] [PERSON_NAME] [PERSON_N…" at bounding box center [517, 142] width 525 height 497
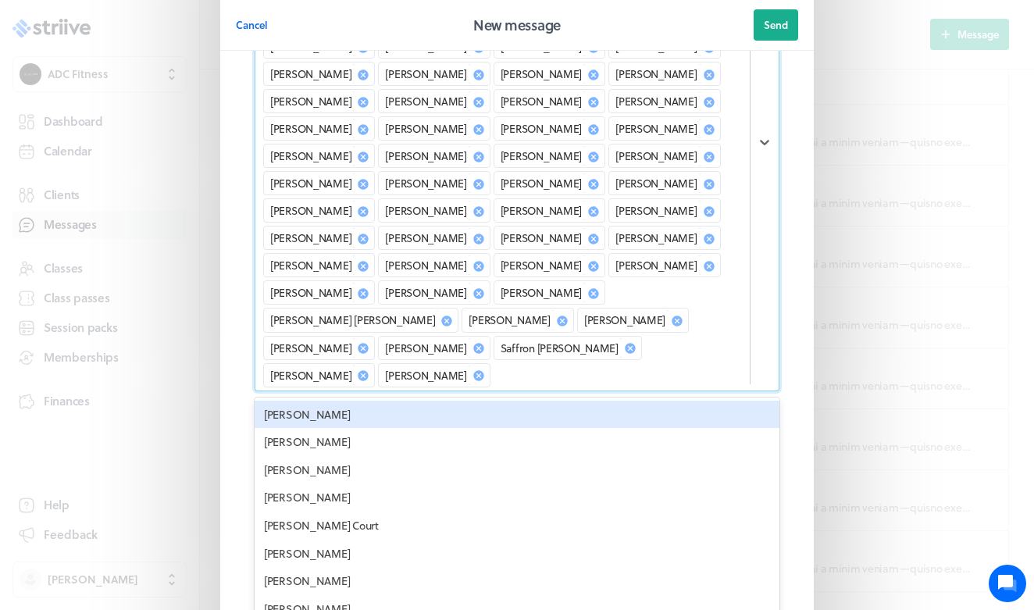
click at [373, 401] on div "[PERSON_NAME]" at bounding box center [517, 415] width 525 height 28
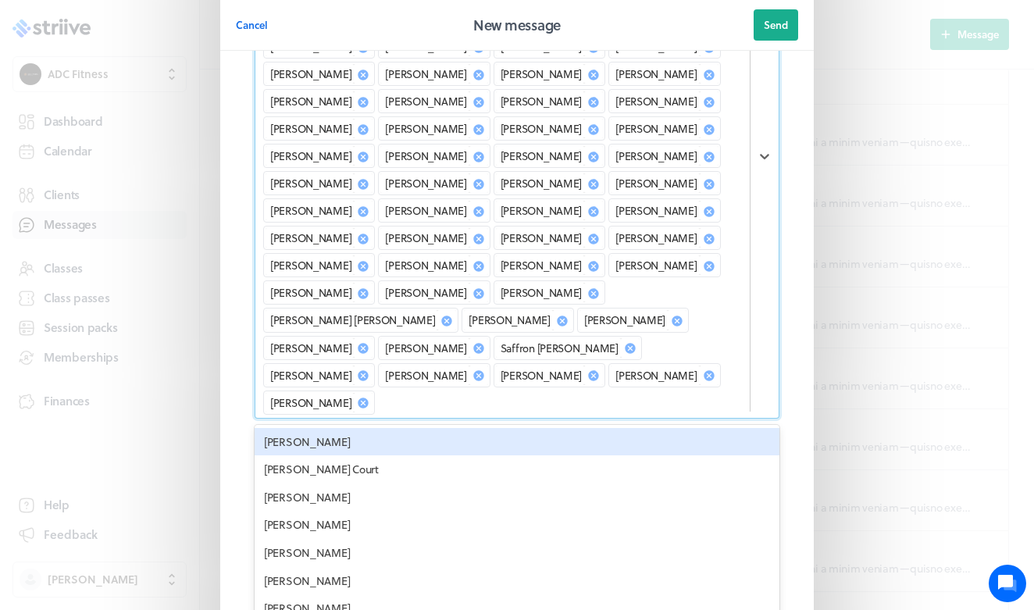
click at [373, 428] on div "[PERSON_NAME]" at bounding box center [517, 442] width 525 height 28
click at [373, 392] on fieldset "Recipients * option [PERSON_NAME], selected. option [PERSON_NAME] focused, 72 o…" at bounding box center [517, 435] width 562 height 1149
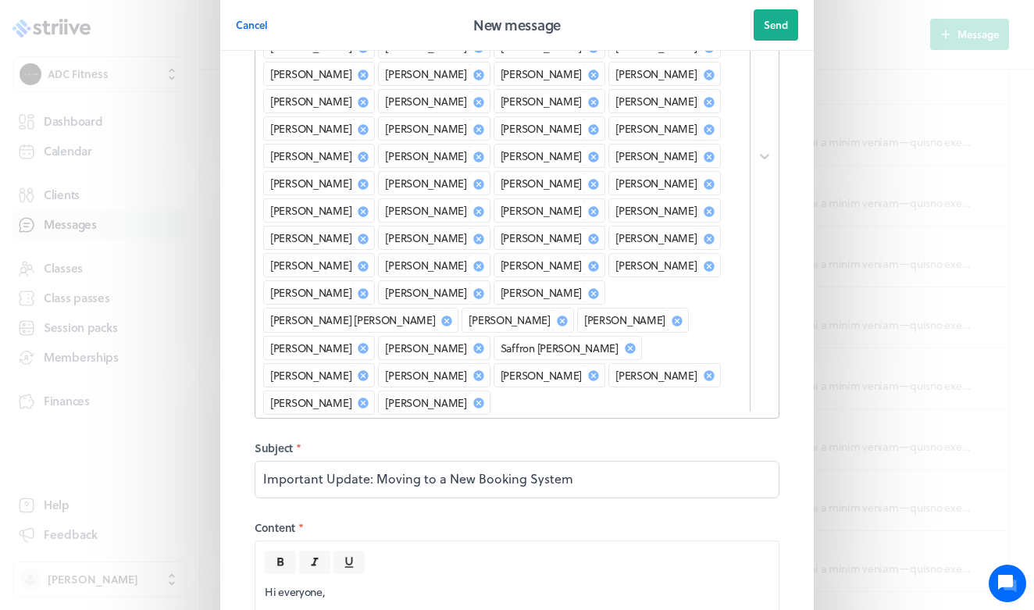
scroll to position [239, 0]
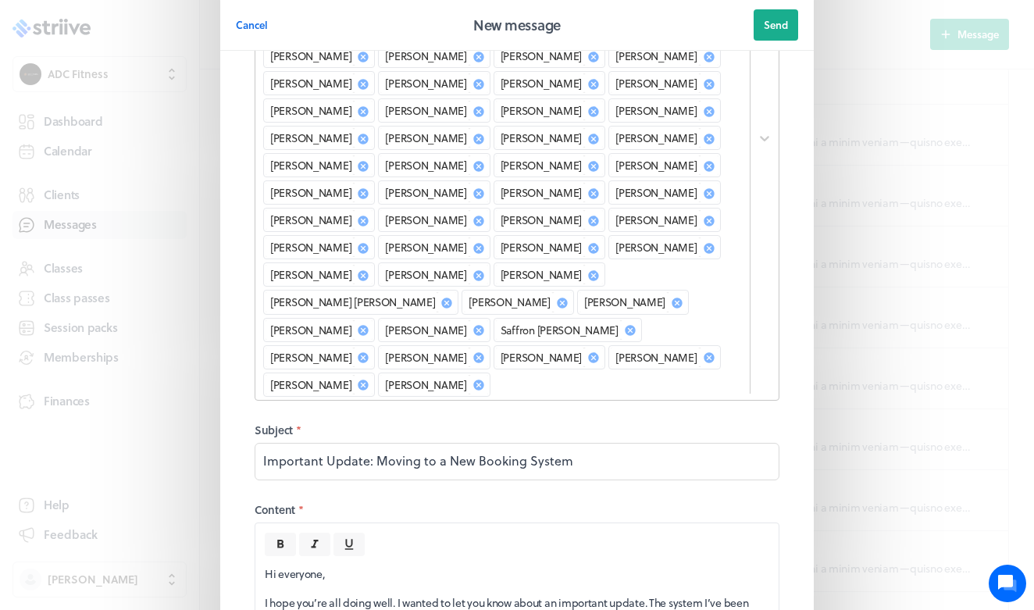
click at [415, 369] on div "[PERSON_NAME] [PERSON_NAME] [PERSON_NAME] [PERSON_NAME] [PERSON_NAME] [PERSON_N…" at bounding box center [502, 138] width 494 height 523
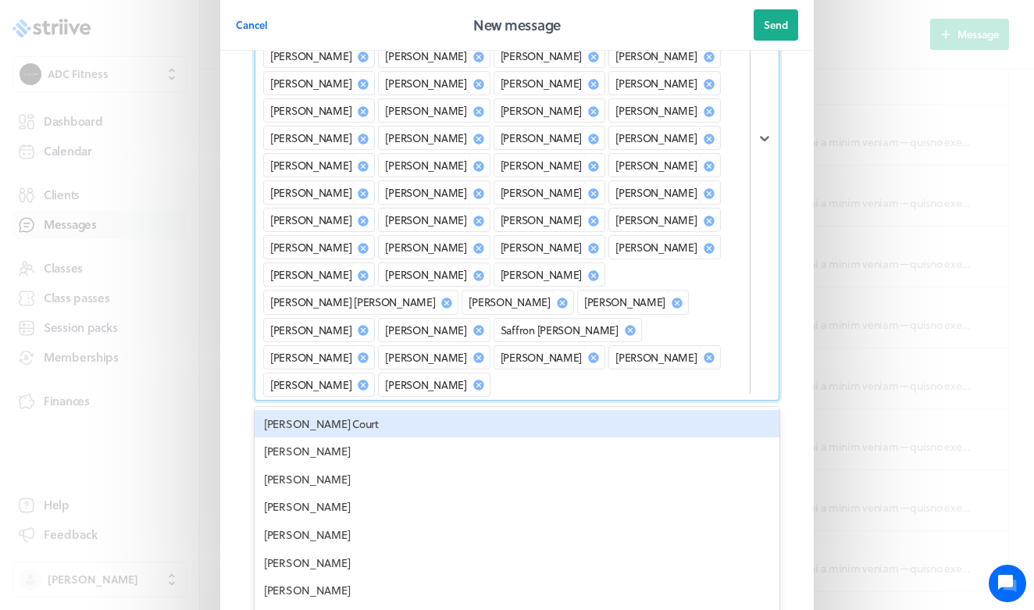
click at [376, 410] on div "[PERSON_NAME] Court" at bounding box center [517, 424] width 525 height 28
click at [376, 410] on div "[PERSON_NAME]" at bounding box center [517, 424] width 525 height 28
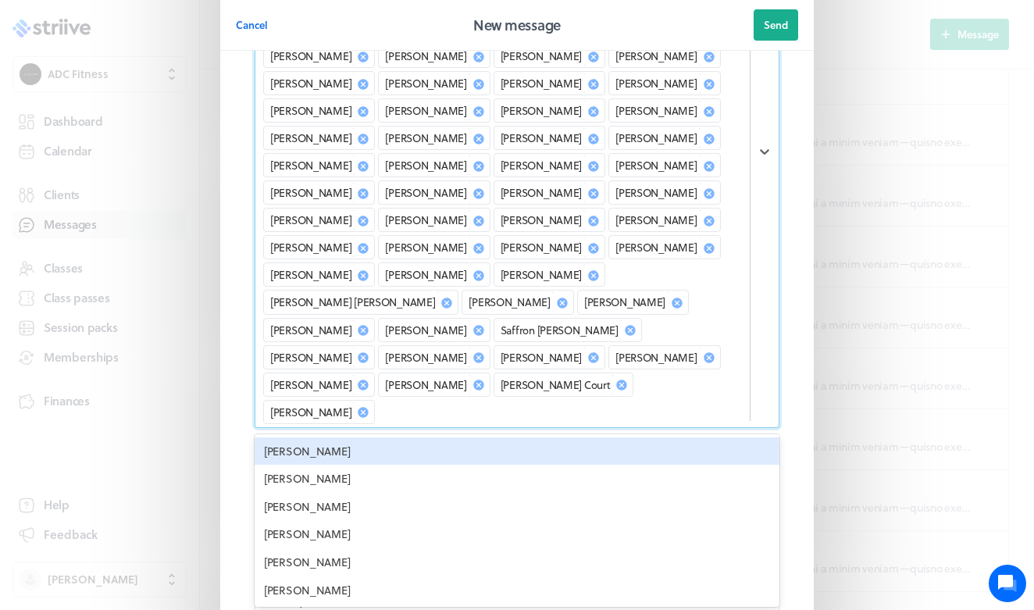
click at [376, 437] on div "[PERSON_NAME]" at bounding box center [517, 451] width 525 height 28
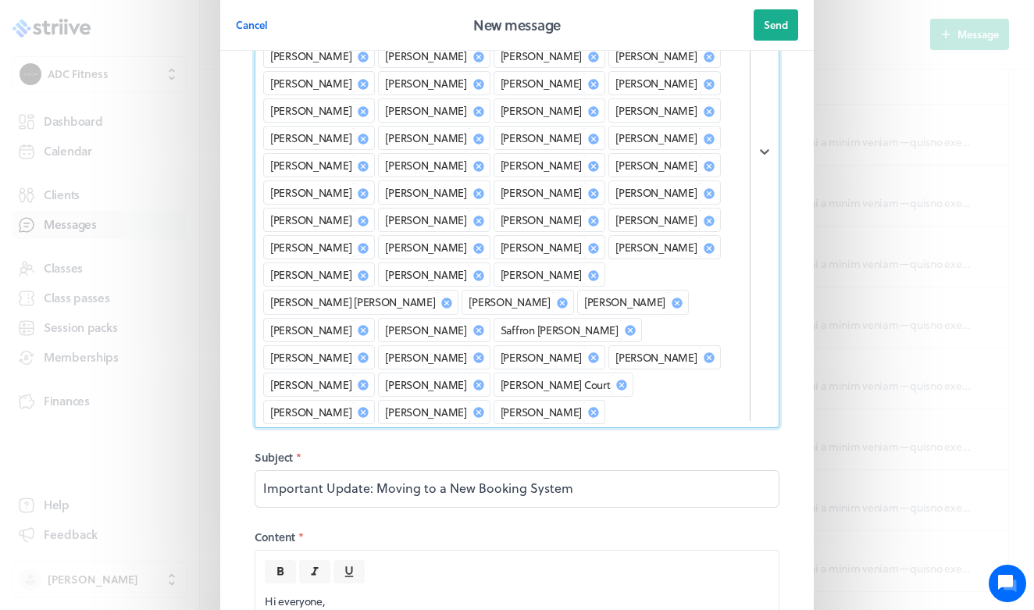
click at [376, 394] on div "[PERSON_NAME] [PERSON_NAME] [PERSON_NAME] [PERSON_NAME] [PERSON_NAME] [PERSON_N…" at bounding box center [502, 152] width 494 height 551
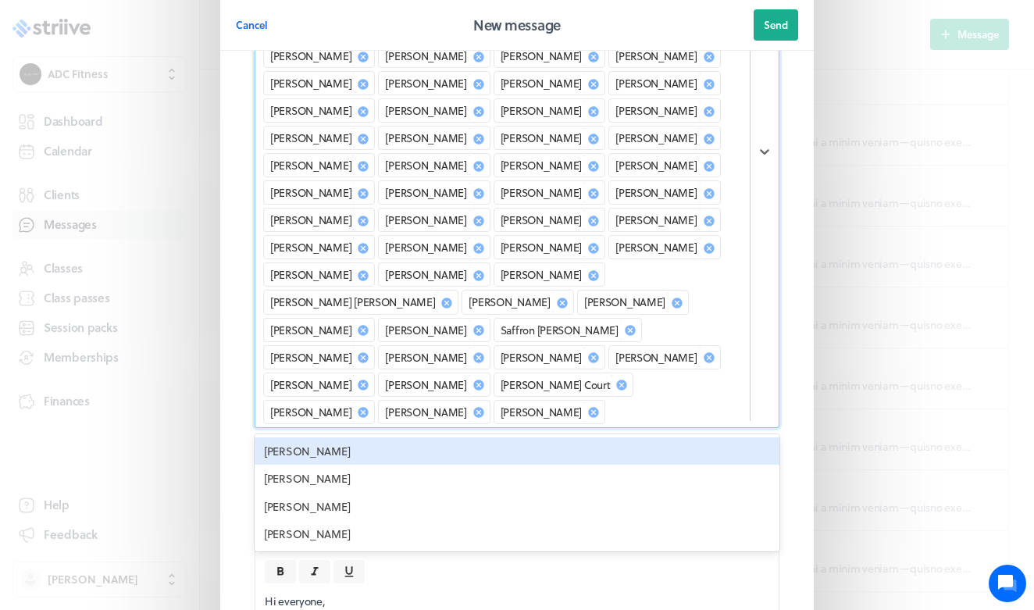
click at [418, 376] on div "[PERSON_NAME] [PERSON_NAME] [PERSON_NAME] [PERSON_NAME] [PERSON_NAME] [PERSON_N…" at bounding box center [502, 152] width 494 height 551
click at [375, 437] on div "[PERSON_NAME]" at bounding box center [517, 451] width 525 height 28
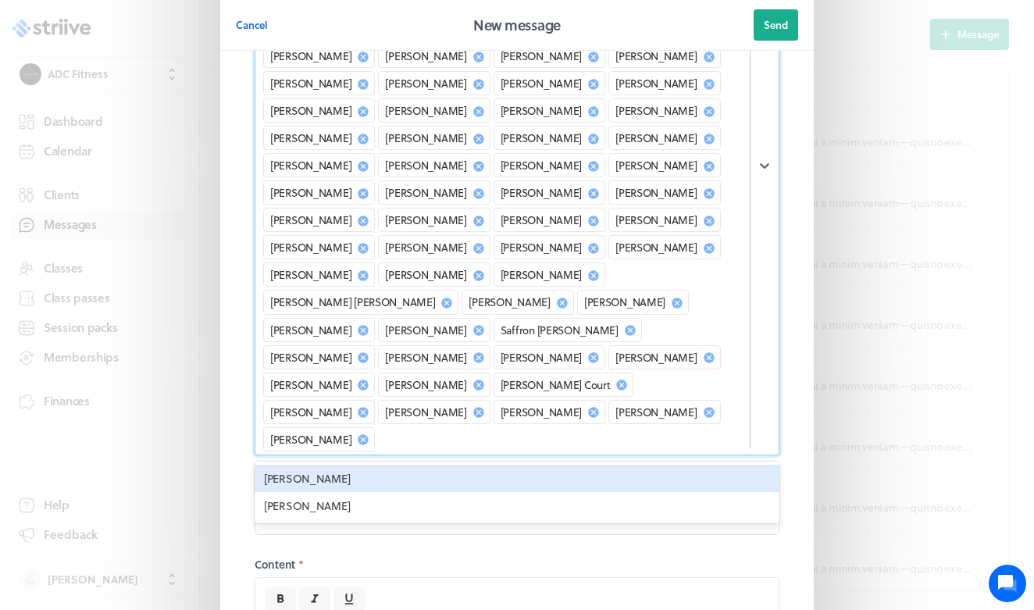
click at [375, 465] on div "[PERSON_NAME]" at bounding box center [517, 479] width 525 height 28
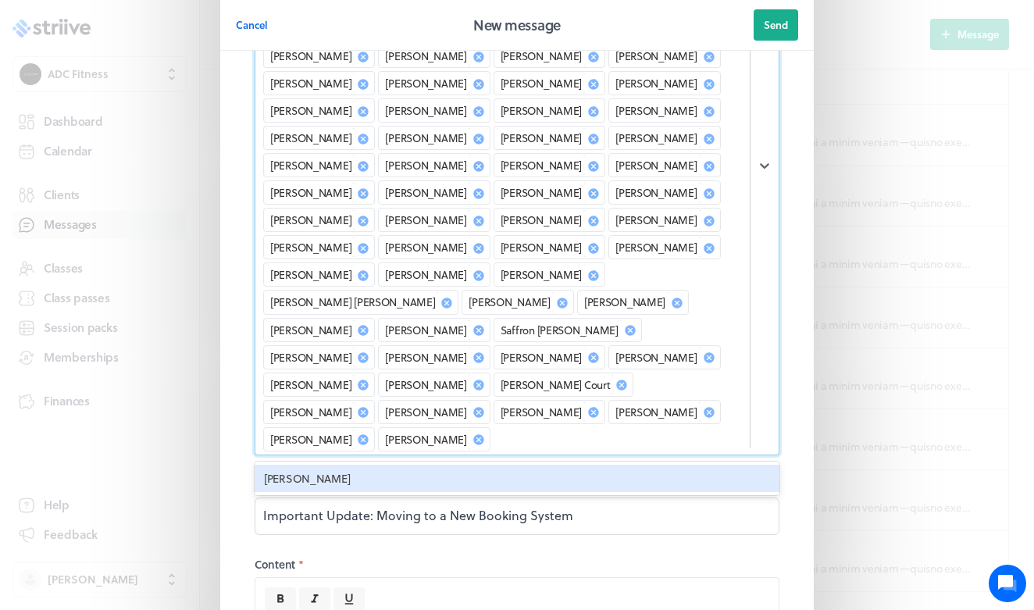
click at [374, 465] on div "[PERSON_NAME]" at bounding box center [517, 479] width 525 height 28
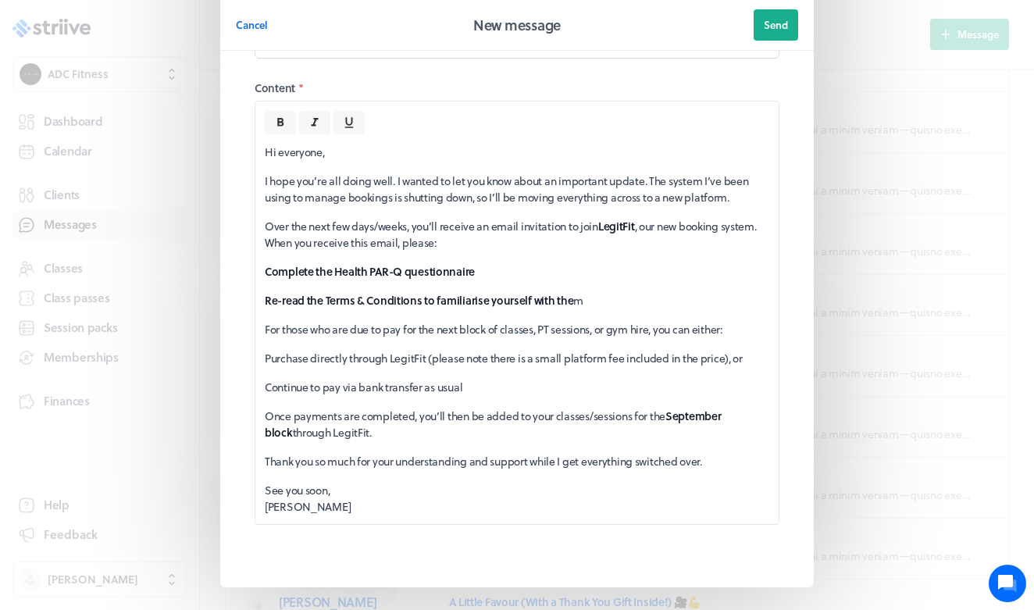
scroll to position [84, 0]
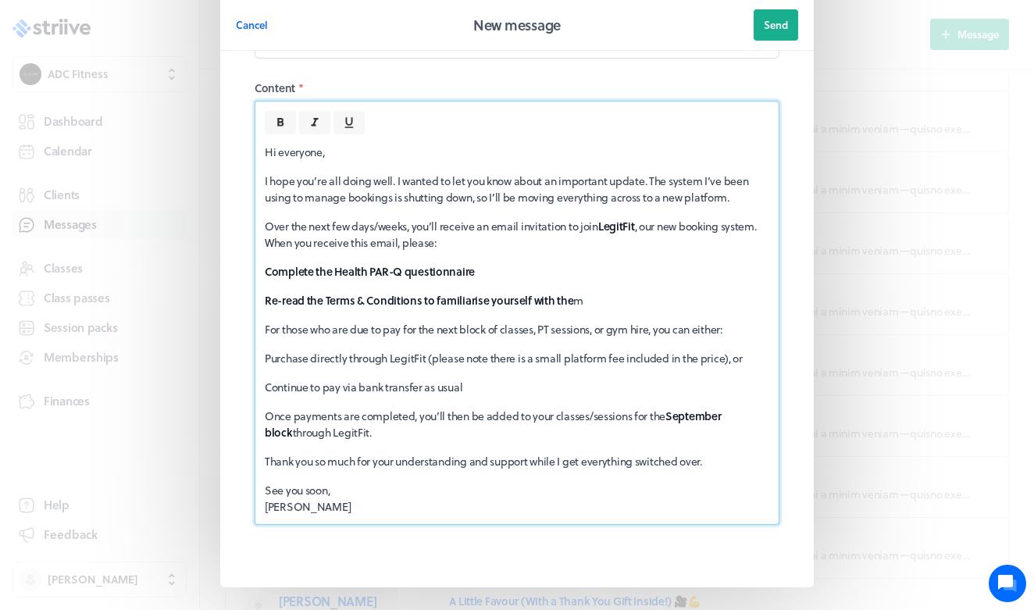
click at [510, 379] on p "Continue to pay via bank transfer as usual" at bounding box center [517, 387] width 504 height 16
click at [423, 386] on div "Hi everyone, I hope you’re all doing well. I wanted to let you know about an im…" at bounding box center [516, 329] width 523 height 390
drag, startPoint x: 347, startPoint y: 379, endPoint x: 305, endPoint y: 381, distance: 42.2
click at [305, 408] on p "Once payments are completed, you’ll then be added to your classes/sessions for …" at bounding box center [517, 424] width 504 height 33
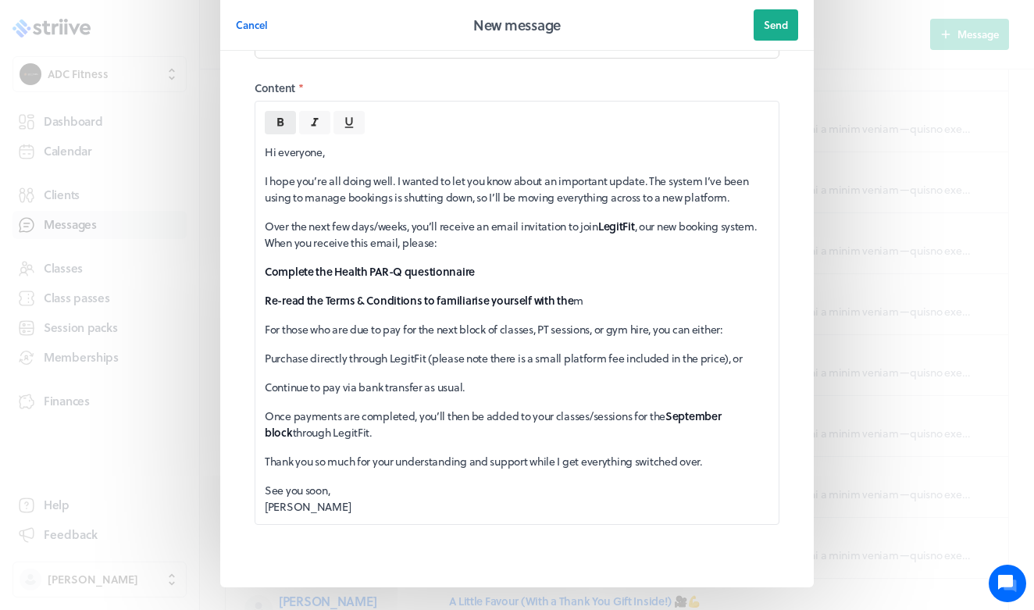
click at [278, 116] on icon at bounding box center [280, 123] width 14 height 14
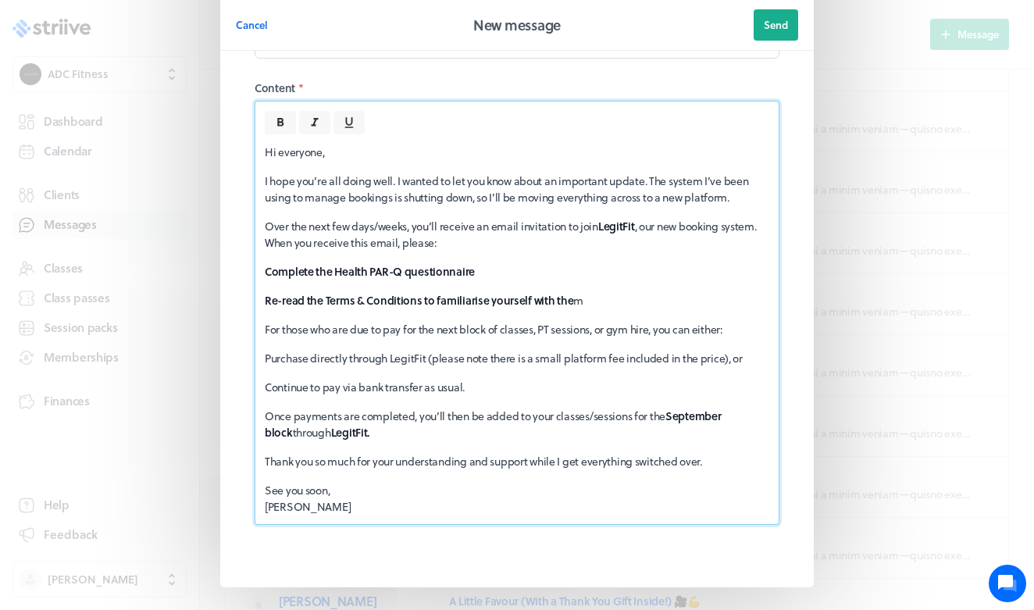
click at [344, 408] on p "Once payments are completed, you’ll then be added to your classes/sessions for …" at bounding box center [517, 424] width 504 height 33
click at [344, 424] on strong "LegitFit." at bounding box center [350, 432] width 38 height 16
click at [414, 388] on div "Hi everyone, I hope you’re all doing well. I wanted to let you know about an im…" at bounding box center [516, 329] width 523 height 390
click at [427, 419] on div "Hi everyone, I hope you’re all doing well. I wanted to let you know about an im…" at bounding box center [516, 329] width 523 height 390
click at [460, 396] on div "Hi everyone, I hope you’re all doing well. I wanted to let you know about an im…" at bounding box center [516, 329] width 523 height 390
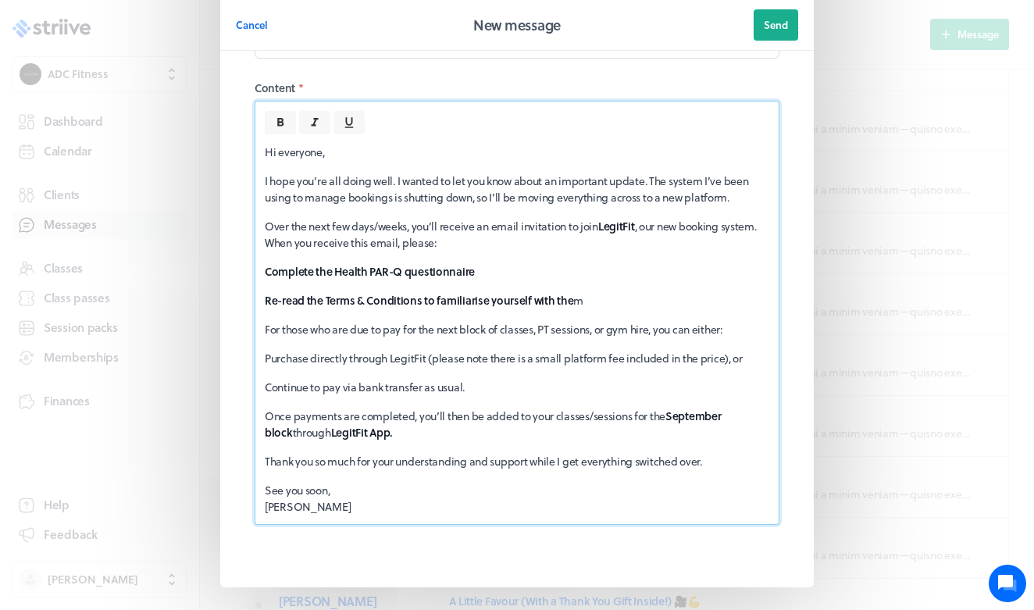
click at [483, 379] on p "Continue to pay via bank transfer as usual." at bounding box center [517, 387] width 504 height 16
click at [422, 396] on div "Hi everyone, I hope you’re all doing well. I wanted to let you know about an im…" at bounding box center [516, 329] width 523 height 390
click at [476, 379] on p "Continue to pay via bank transfer as usual." at bounding box center [517, 387] width 504 height 16
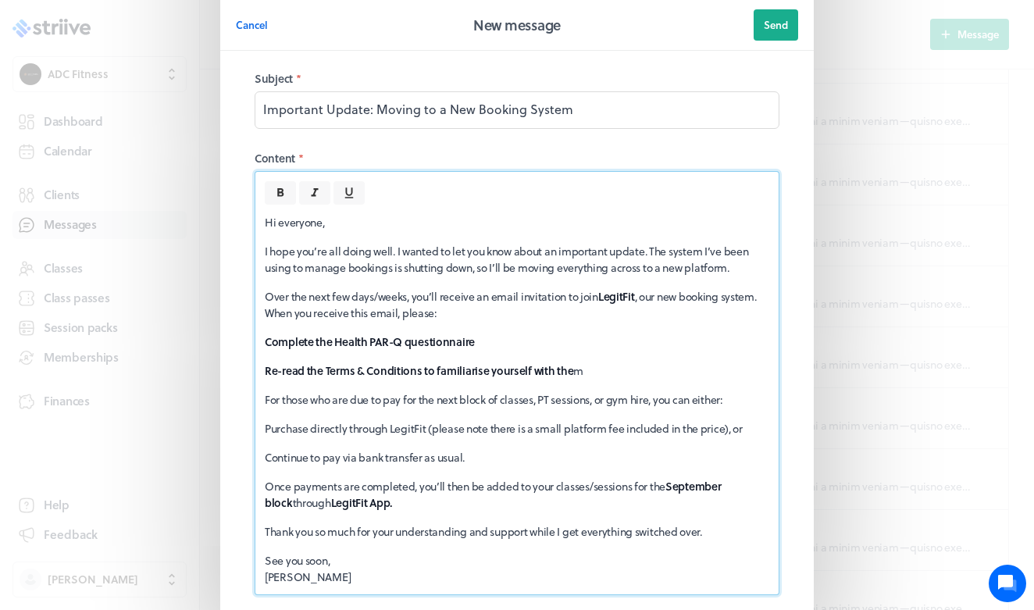
scroll to position [632, 0]
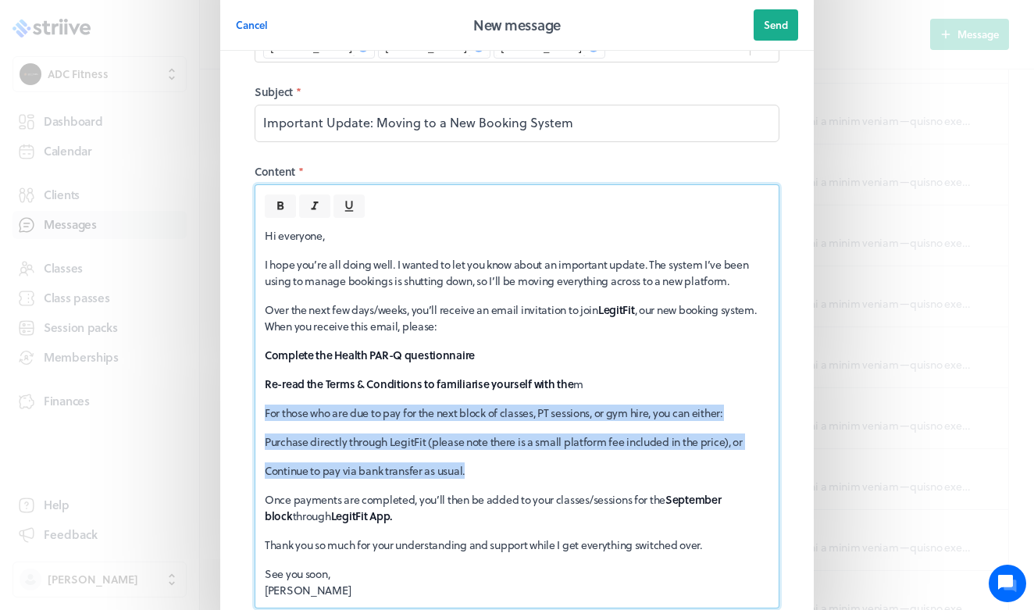
drag, startPoint x: 476, startPoint y: 415, endPoint x: 255, endPoint y: 346, distance: 231.7
click at [255, 346] on div "Hi everyone, I hope you’re all doing well. I wanted to let you know about an im…" at bounding box center [516, 413] width 523 height 390
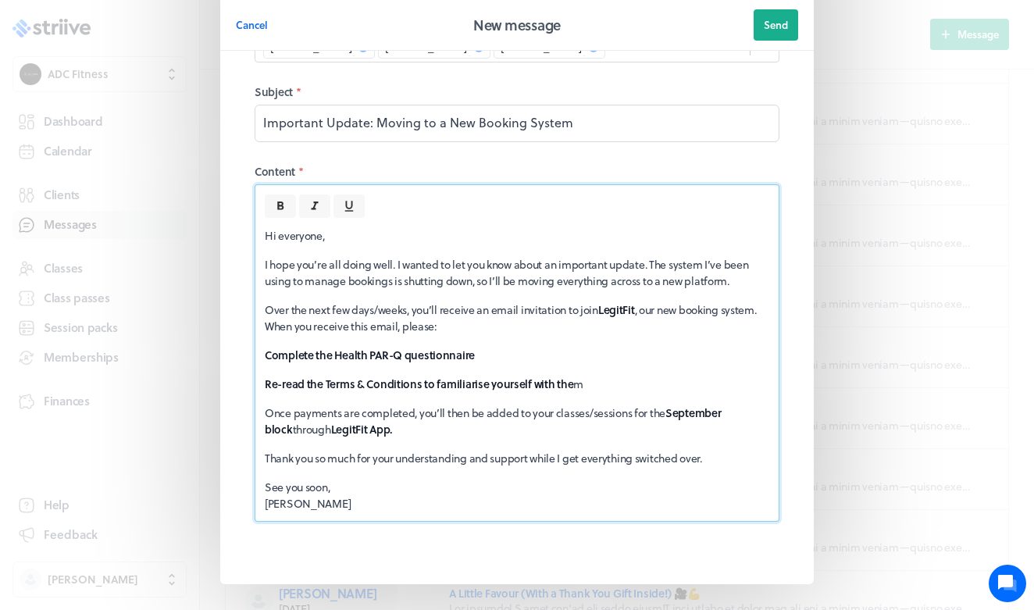
scroll to position [629, 0]
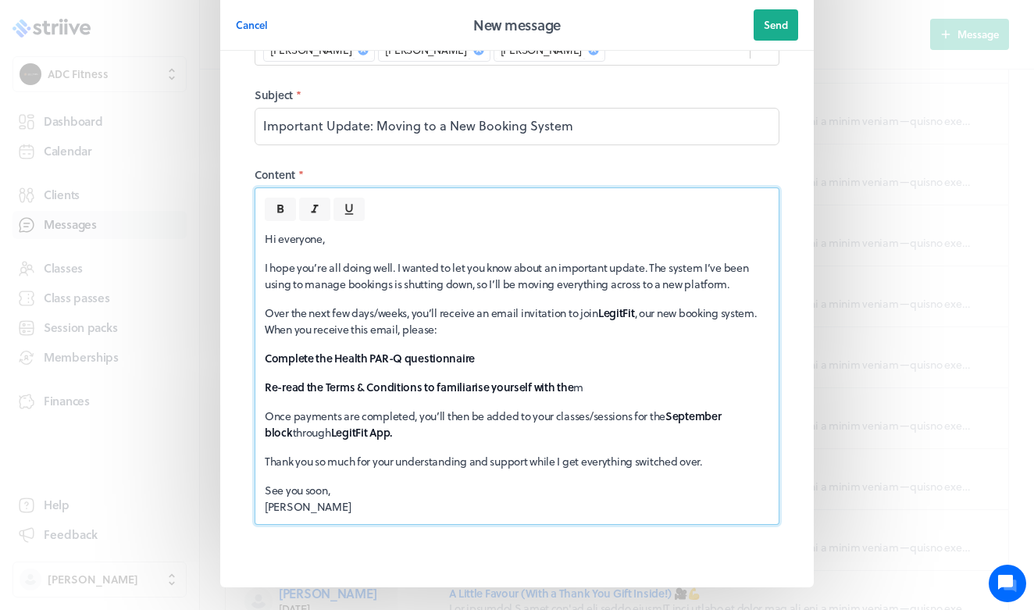
click at [399, 408] on p "Once payments are completed, you’ll then be added to your classes/sessions for …" at bounding box center [517, 424] width 504 height 33
drag, startPoint x: 416, startPoint y: 361, endPoint x: 207, endPoint y: 361, distance: 209.3
click at [207, 361] on section "Cancel New message Send Recipients * [PERSON_NAME] [PERSON_NAME] [PERSON_NAME] …" at bounding box center [517, 18] width 625 height 1294
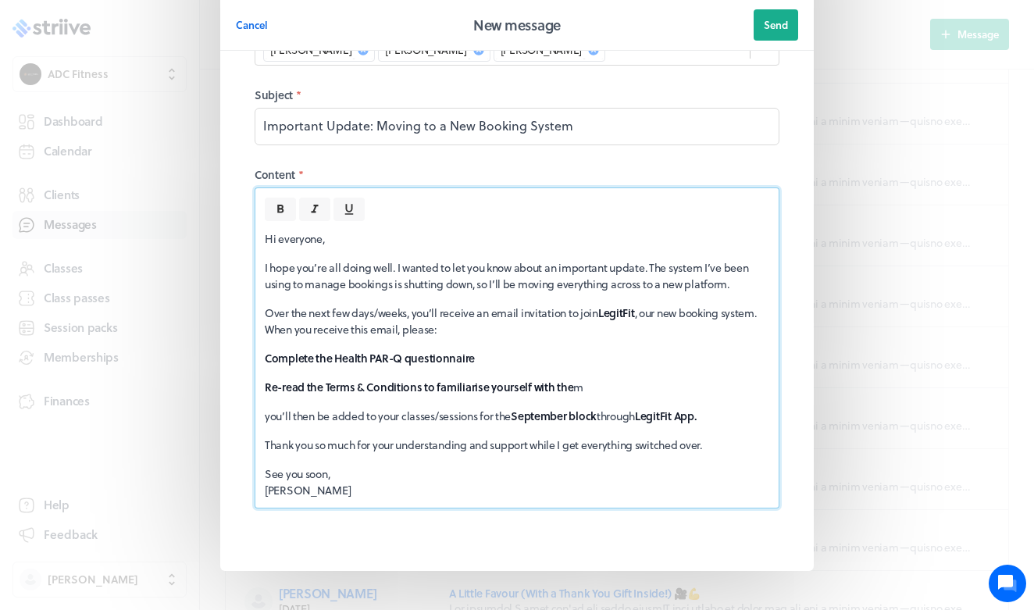
scroll to position [612, 0]
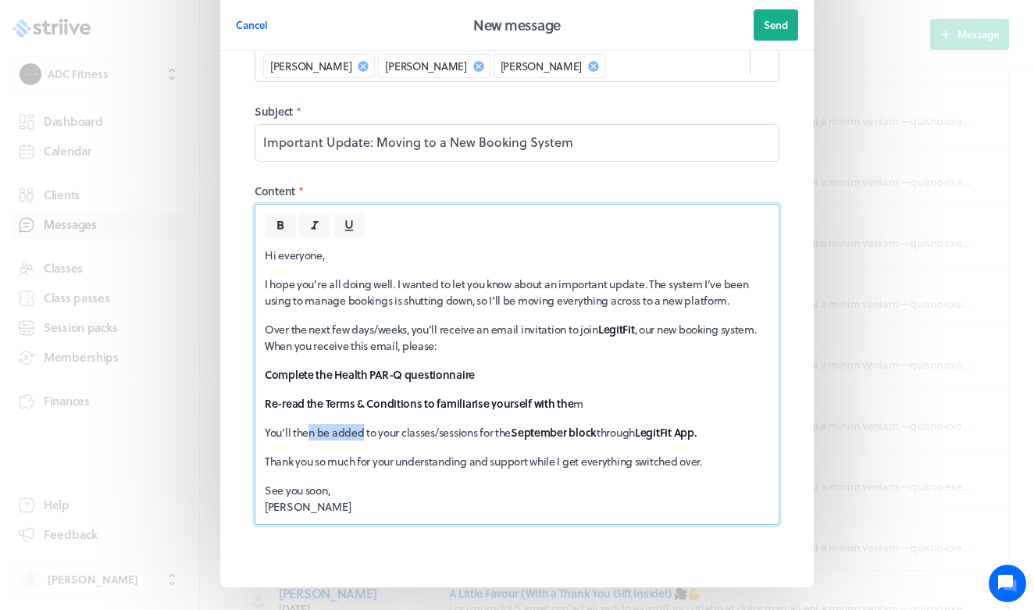
drag, startPoint x: 365, startPoint y: 379, endPoint x: 312, endPoint y: 379, distance: 53.1
click at [312, 424] on p "You’ll then be added to your classes/sessions for the September block through L…" at bounding box center [517, 432] width 504 height 16
click at [315, 424] on p "You’ll then be added to your classes/sessions for the September block through L…" at bounding box center [517, 432] width 504 height 16
click at [360, 424] on p "You’ll be added to your classes/sessions for the September block through LegitF…" at bounding box center [517, 432] width 504 height 16
click at [620, 424] on p "You’ll be added to your classes/sessions for the September block through LegitF…" at bounding box center [517, 432] width 504 height 16
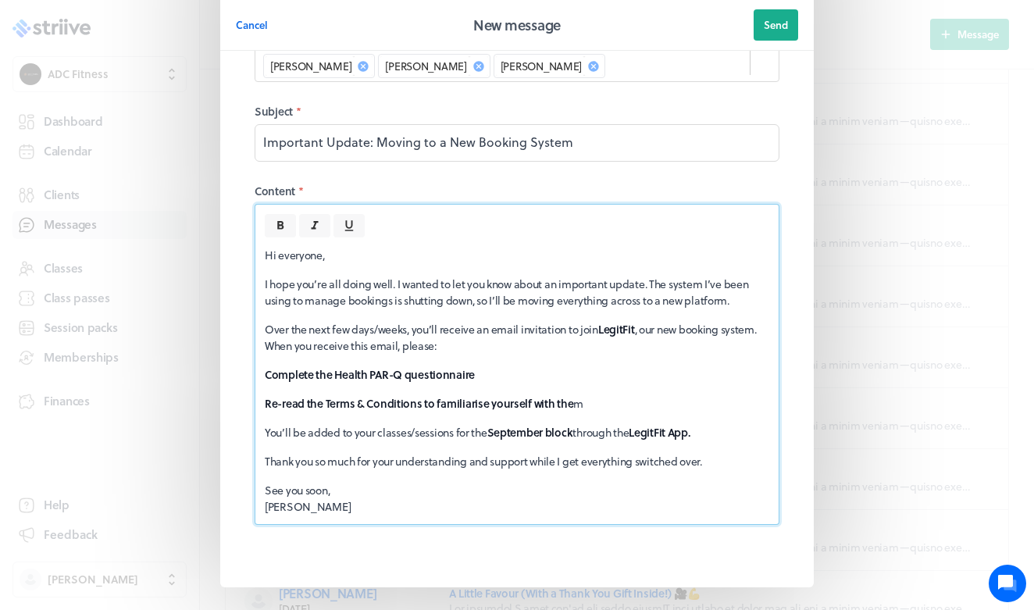
click at [675, 385] on div "Hi everyone, I hope you’re all doing well. I wanted to let you know about an im…" at bounding box center [516, 380] width 523 height 287
click at [362, 424] on p "You’ll be added to your classes/sessions for the September block through the Le…" at bounding box center [517, 432] width 504 height 16
click at [344, 424] on p "You’ll be added to your classes/sessions for the September block through the Le…" at bounding box center [517, 432] width 504 height 16
click at [448, 424] on p "You’ll be added to your classes/sessions for the September block through the Le…" at bounding box center [517, 432] width 504 height 16
click at [595, 396] on div "Hi everyone, I hope you’re all doing well. I wanted to let you know about an im…" at bounding box center [516, 380] width 523 height 287
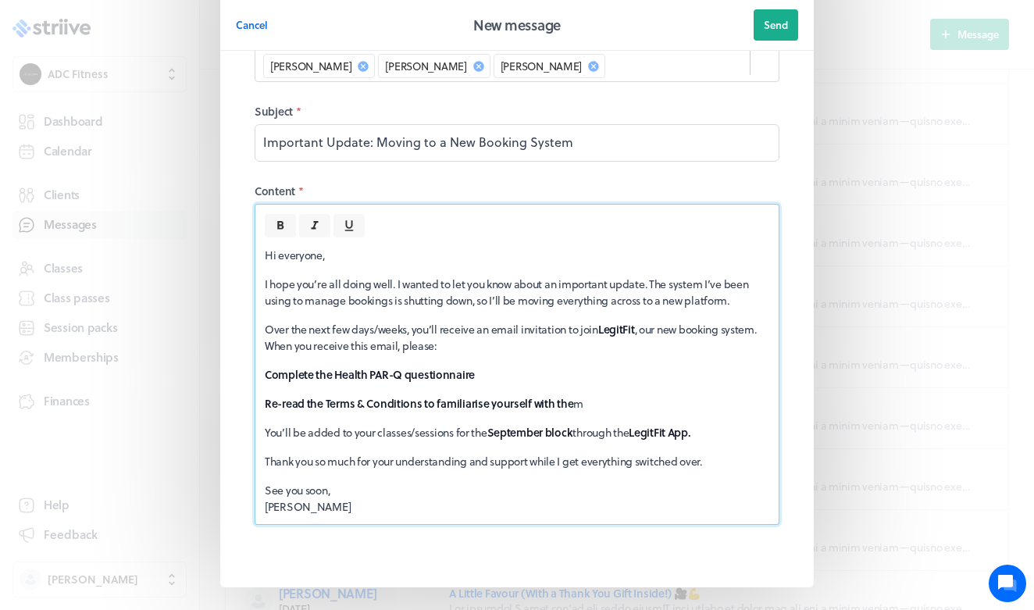
click at [686, 395] on div "Hi everyone, I hope you’re all doing well. I wanted to let you know about an im…" at bounding box center [516, 380] width 523 height 287
click at [582, 424] on p "You’ll be added to your classes/sessions for the September block through the Le…" at bounding box center [517, 432] width 504 height 16
click at [465, 425] on div "Hi everyone, I hope you’re all doing well. I wanted to let you know about an im…" at bounding box center [516, 380] width 523 height 287
click at [599, 366] on div "Hi everyone, I hope you’re all doing well. I wanted to let you know about an im…" at bounding box center [516, 380] width 523 height 287
click at [595, 395] on p "Re-read the Terms & Conditions to familiarise yourself with the m" at bounding box center [517, 403] width 504 height 16
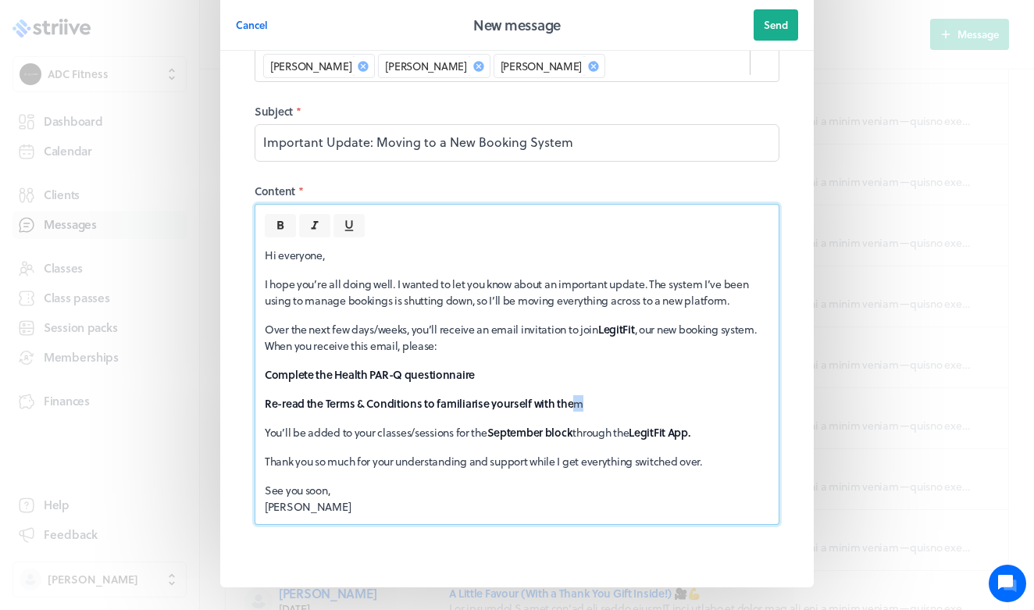
drag, startPoint x: 600, startPoint y: 355, endPoint x: 569, endPoint y: 353, distance: 30.5
click at [569, 395] on p "Re-read the Terms & Conditions to familiarise yourself with the m" at bounding box center [517, 403] width 504 height 16
click at [276, 219] on icon at bounding box center [280, 226] width 14 height 14
click at [616, 338] on div "Hi everyone, I hope you’re all doing well. I wanted to let you know about an im…" at bounding box center [516, 380] width 523 height 287
click at [613, 395] on p "Re-read the Terms & Conditions to familiarise yourself with them" at bounding box center [517, 403] width 504 height 16
